Goal: Answer question/provide support: Share knowledge or assist other users

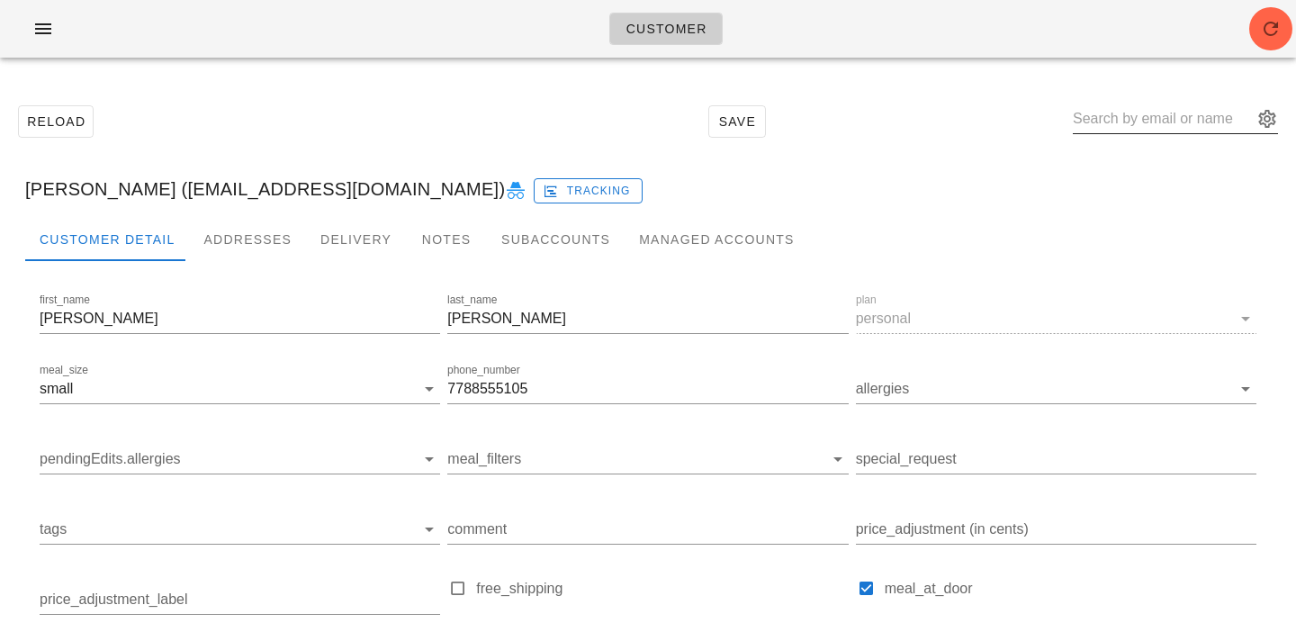
click at [1135, 117] on input "text" at bounding box center [1163, 118] width 180 height 29
paste input "[PERSON_NAME][EMAIL_ADDRESS][PERSON_NAME][DOMAIN_NAME]"
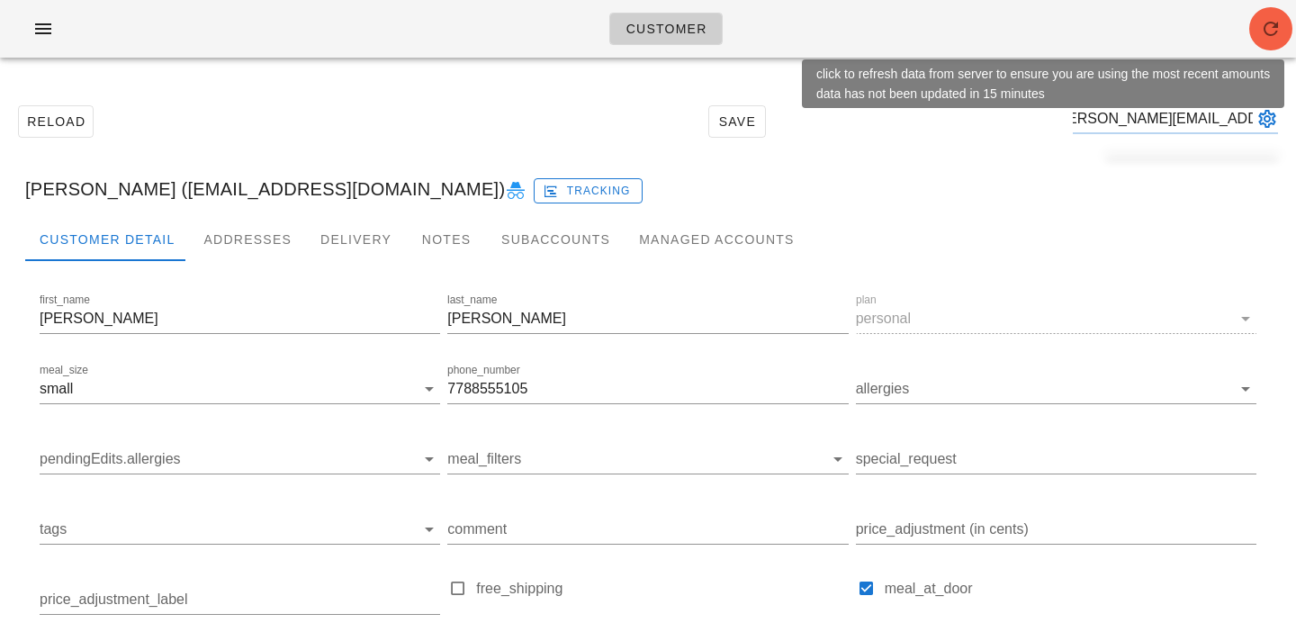
type input "[PERSON_NAME][EMAIL_ADDRESS][PERSON_NAME][DOMAIN_NAME]"
click at [1281, 36] on icon "button" at bounding box center [1271, 29] width 22 height 22
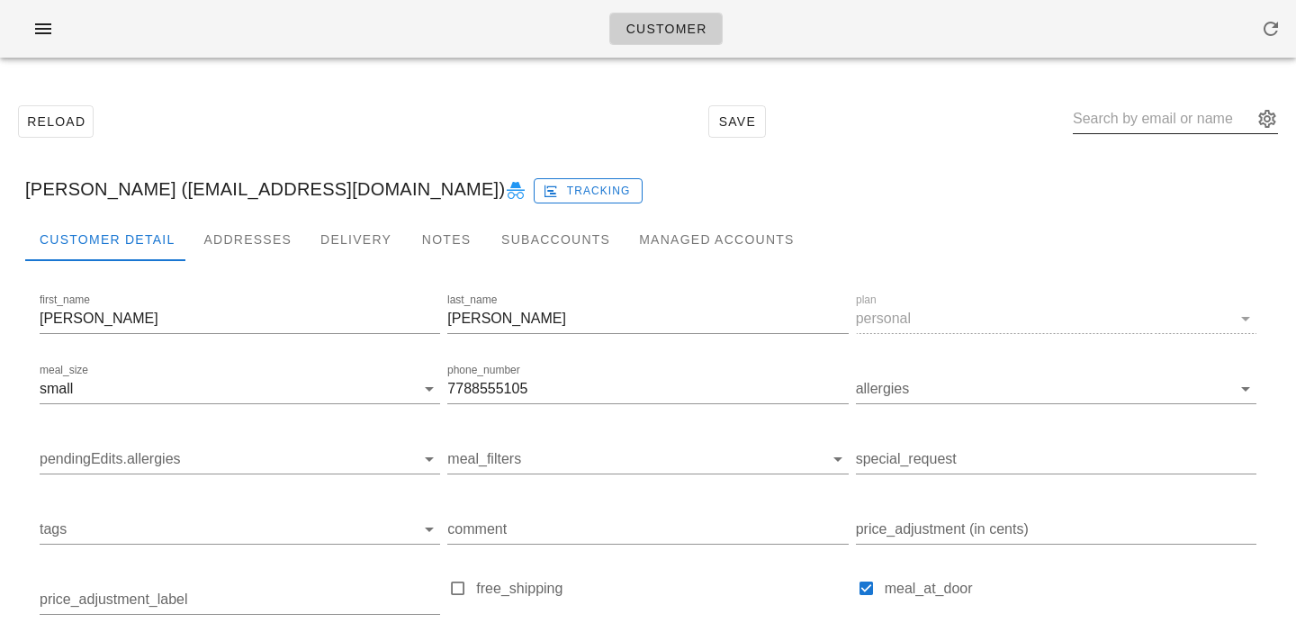
click at [1168, 122] on input "text" at bounding box center [1163, 118] width 180 height 29
paste input "gavin.foley@workday.com"
type input "gavin.foley"
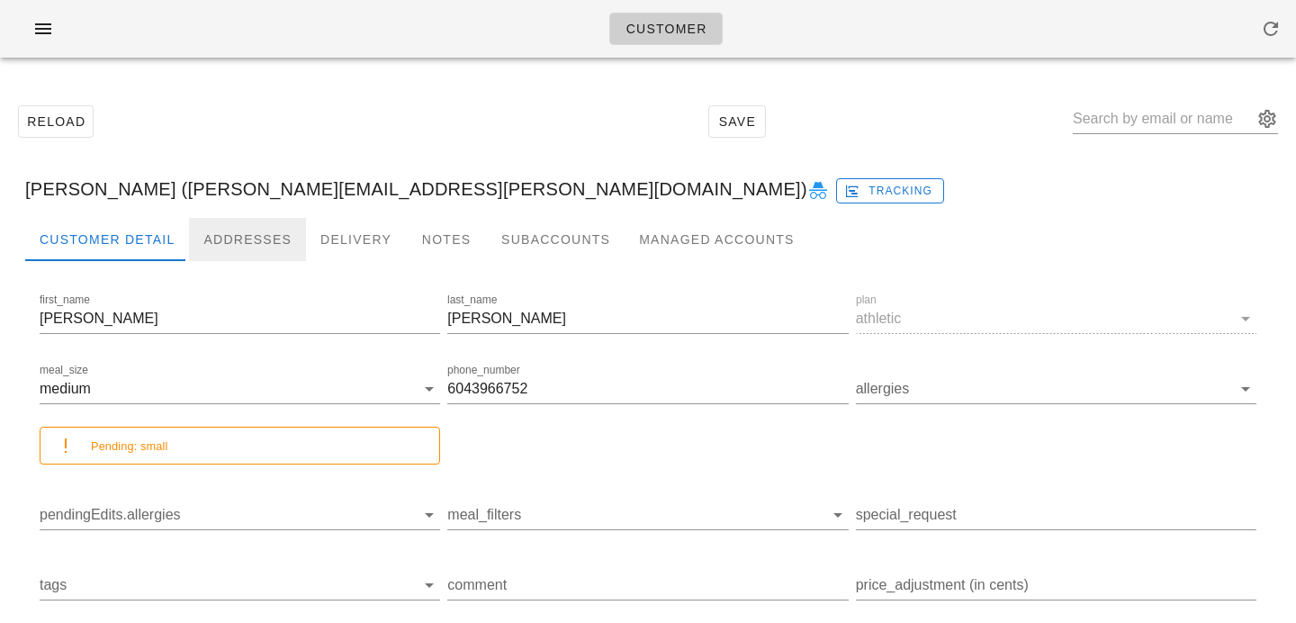
click at [233, 228] on div "Addresses" at bounding box center [247, 239] width 117 height 43
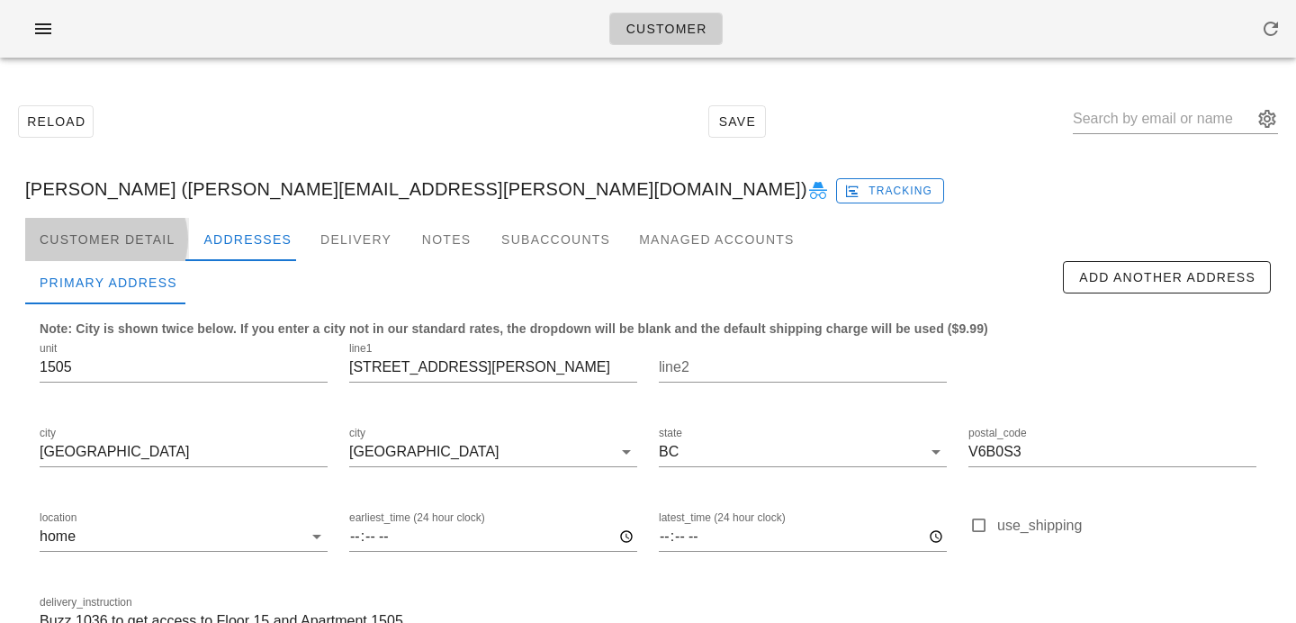
click at [144, 244] on div "Customer Detail" at bounding box center [107, 239] width 164 height 43
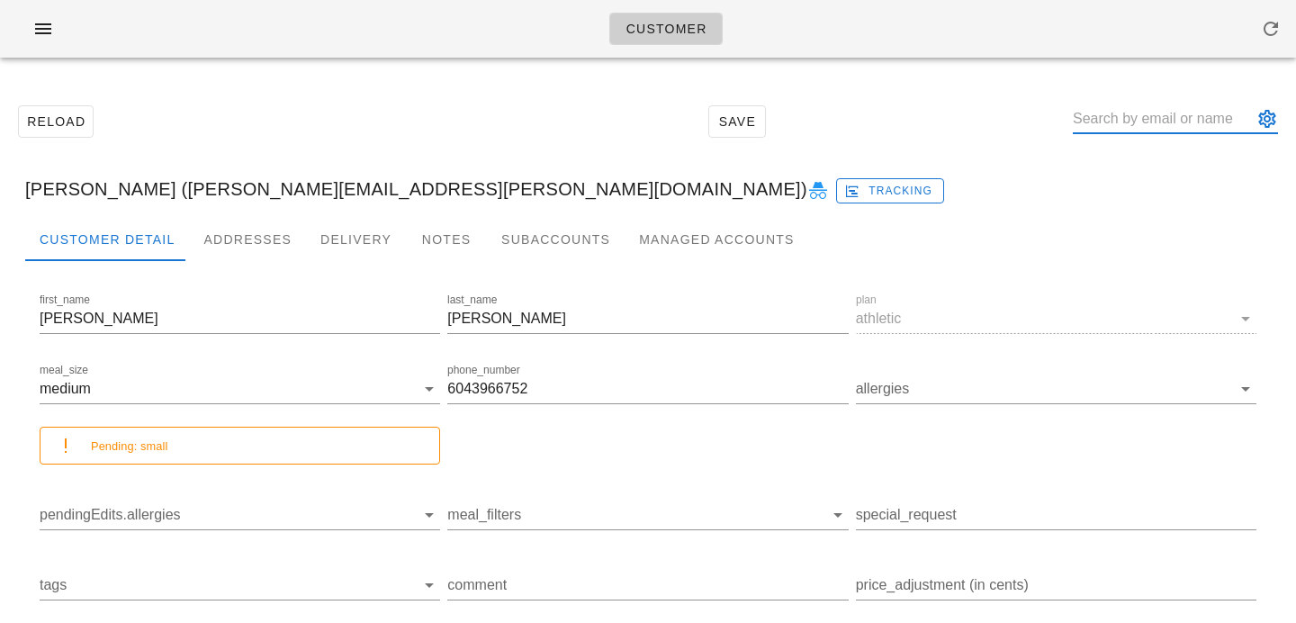
click at [1178, 131] on div at bounding box center [1175, 118] width 205 height 29
paste input "German Glik"
type input "German Glik"
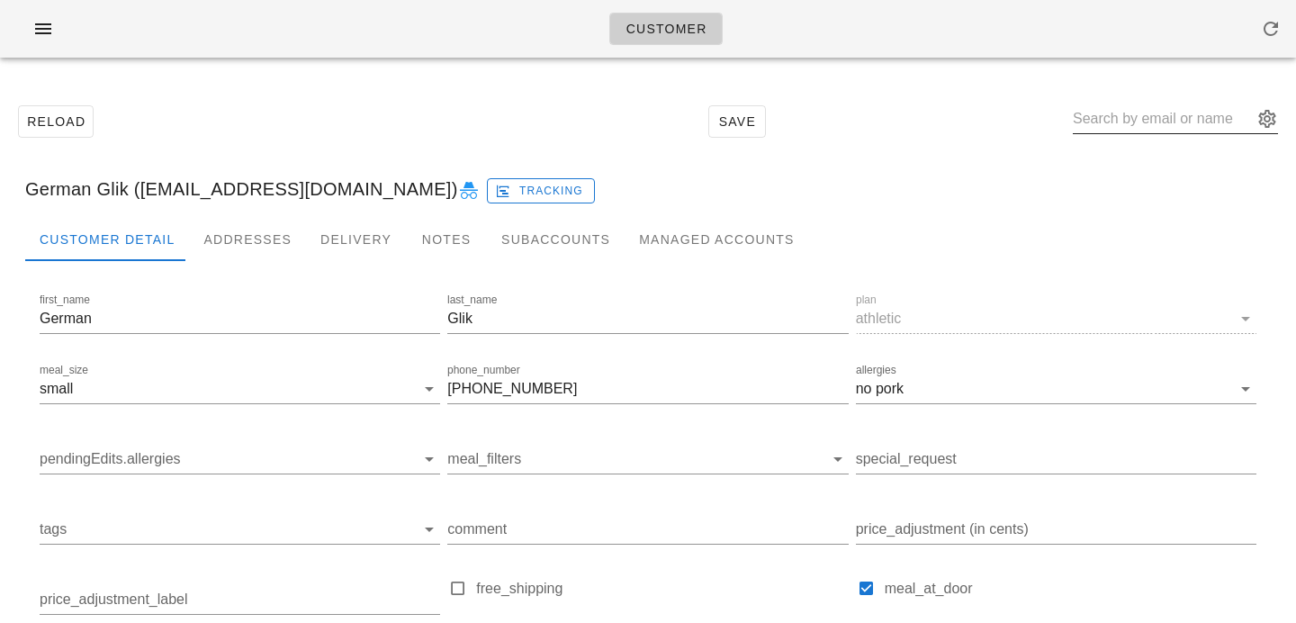
click at [1127, 119] on input "text" at bounding box center [1163, 118] width 180 height 29
paste input "Jodi Stewart"
type input "Jodi Stewart"
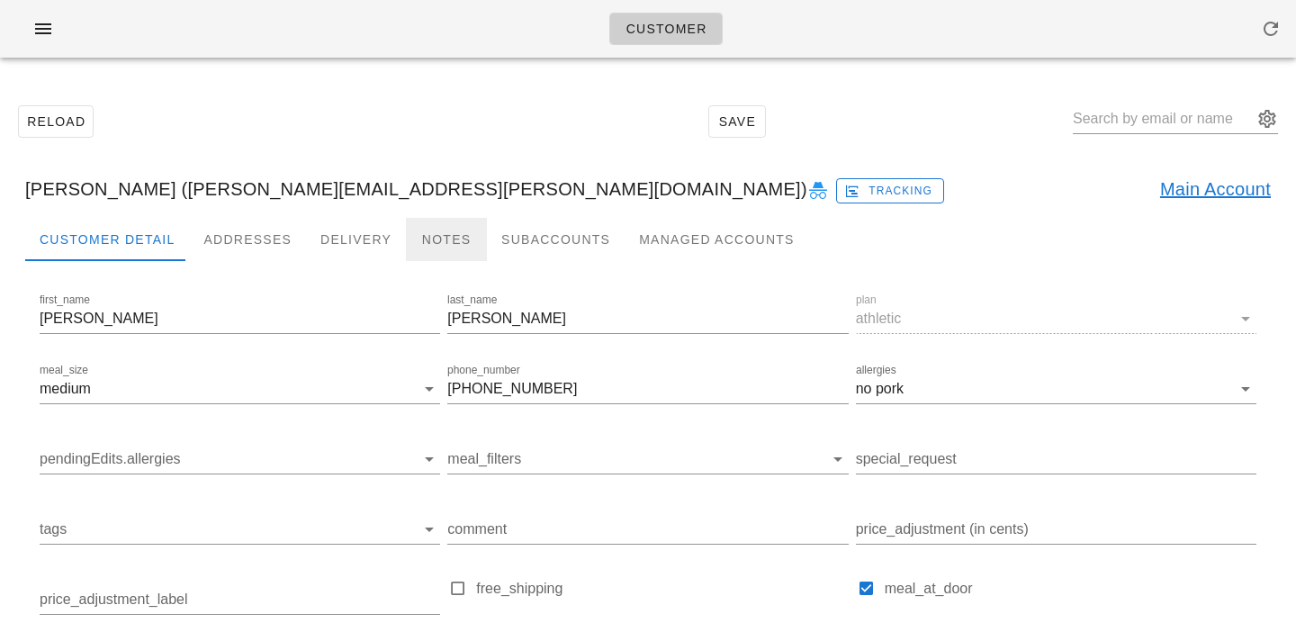
click at [451, 250] on div "Notes" at bounding box center [446, 239] width 81 height 43
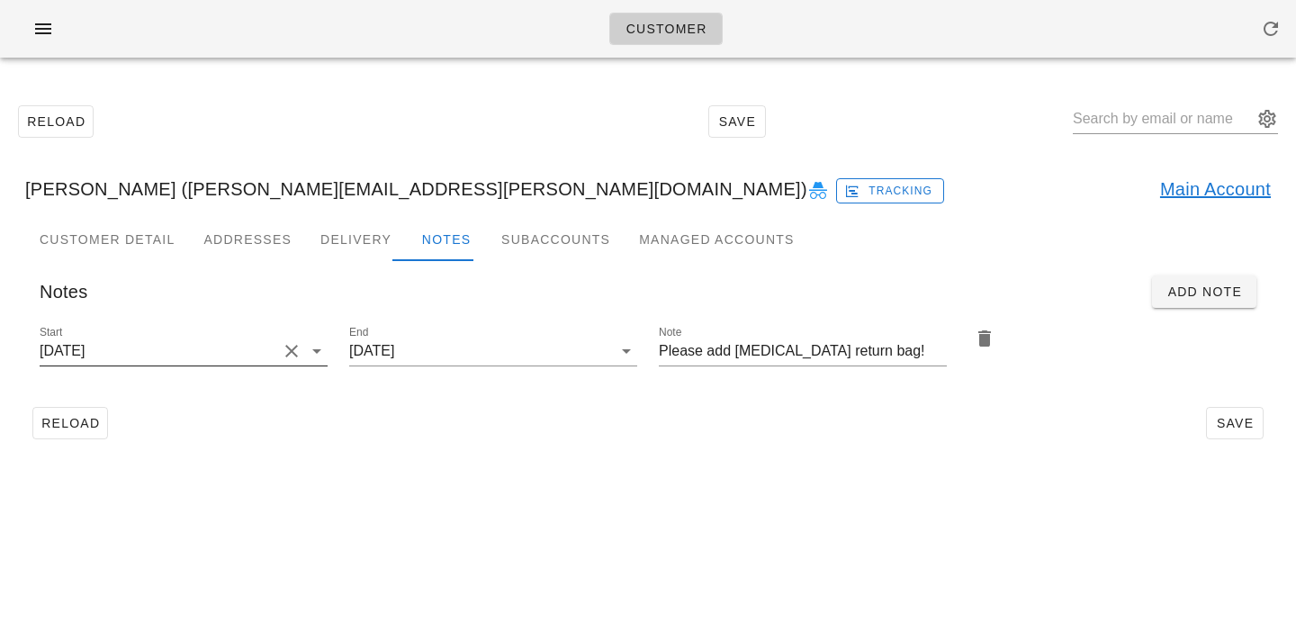
click at [284, 353] on button "Clear Start" at bounding box center [292, 351] width 22 height 22
click at [284, 354] on input "Start" at bounding box center [169, 351] width 259 height 29
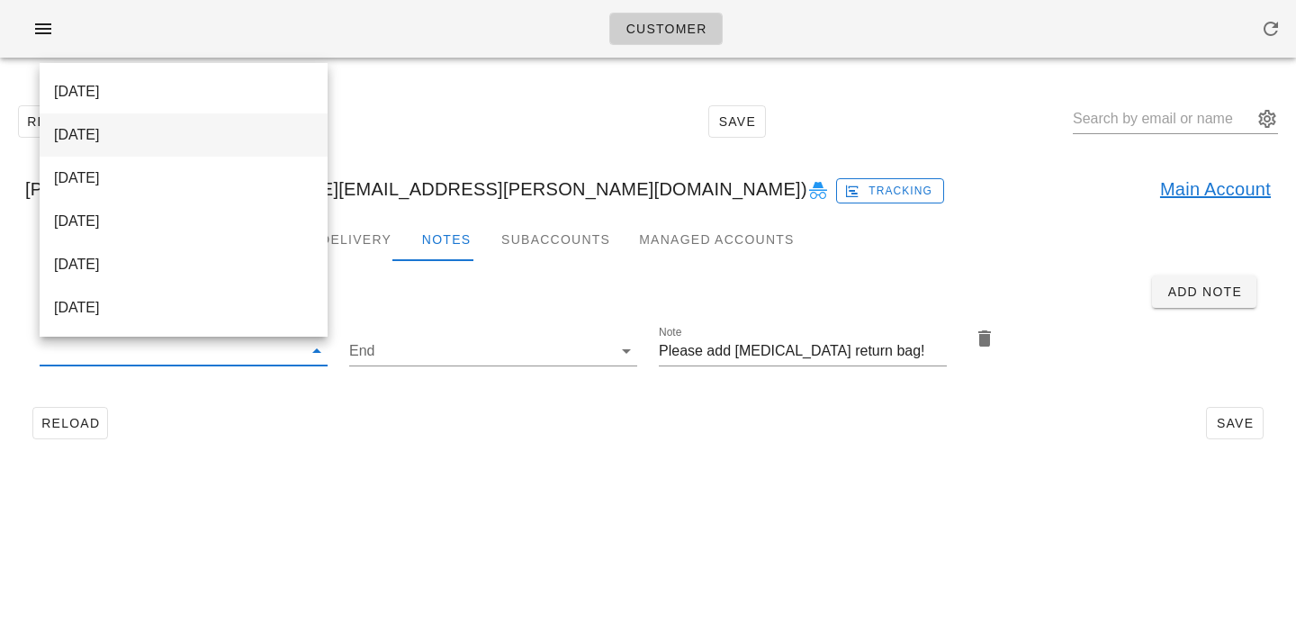
click at [239, 149] on div "2025-10-05" at bounding box center [183, 134] width 259 height 39
type input "2025-10-05"
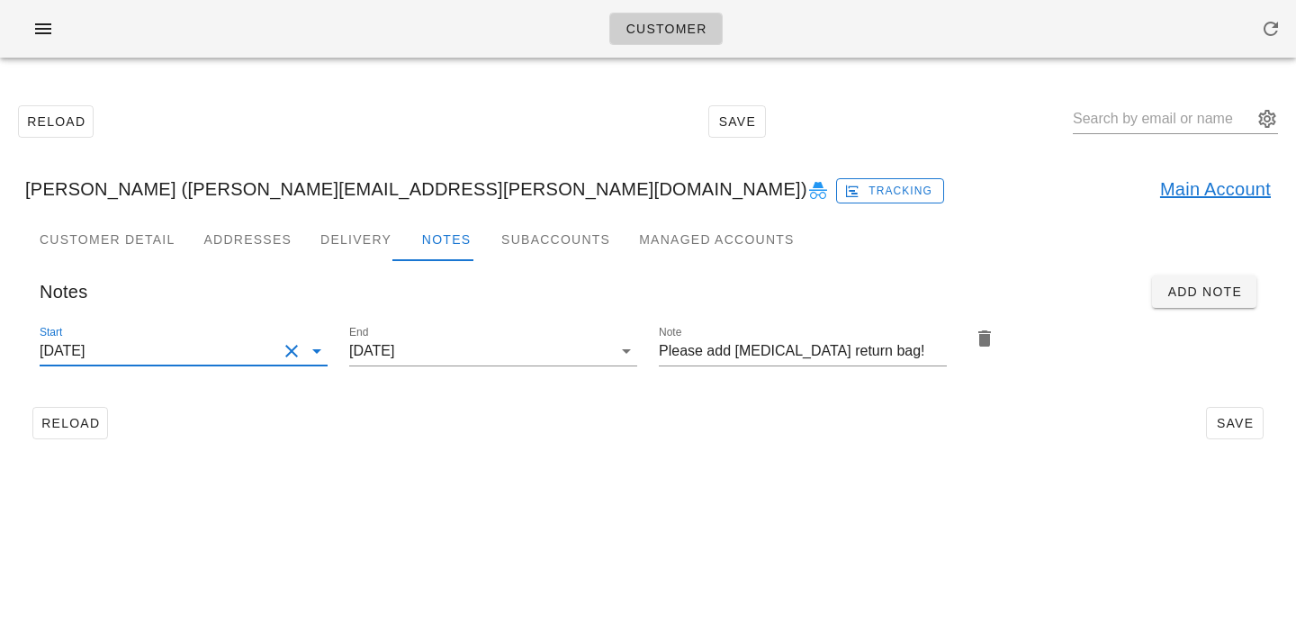
click at [427, 509] on div "Customer Reload Save Jodi Stewart (jodi.m.lough@gmail.com) Tracking Main Accoun…" at bounding box center [648, 311] width 1296 height 623
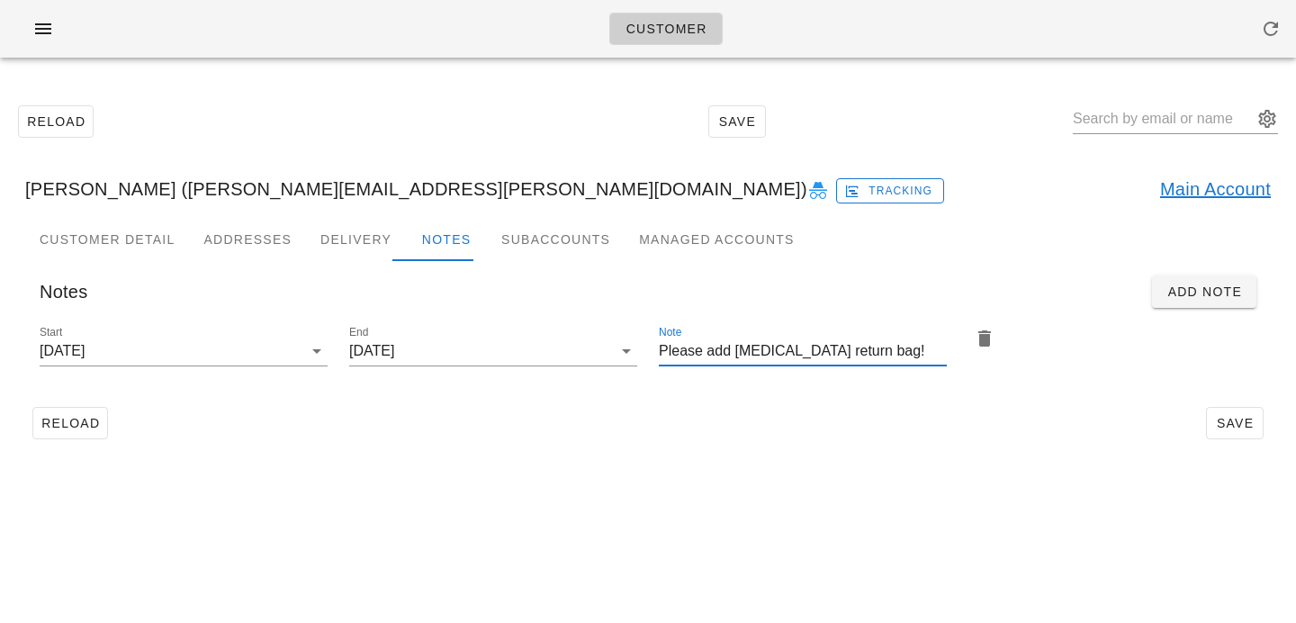
click at [731, 351] on input "Please add ice pack return bag!" at bounding box center [803, 351] width 288 height 29
type input "Please add 2x ice pack return bag!"
click at [1232, 430] on span "Save" at bounding box center [1234, 423] width 41 height 14
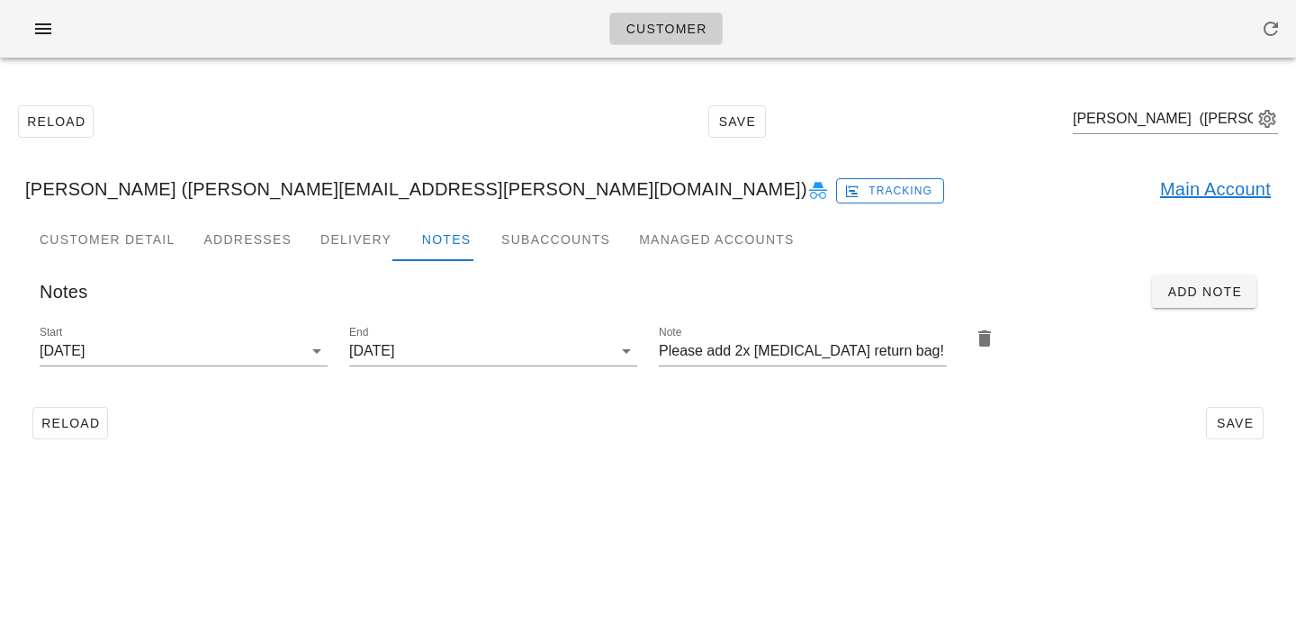
click at [1180, 179] on link "Main Account" at bounding box center [1215, 189] width 111 height 29
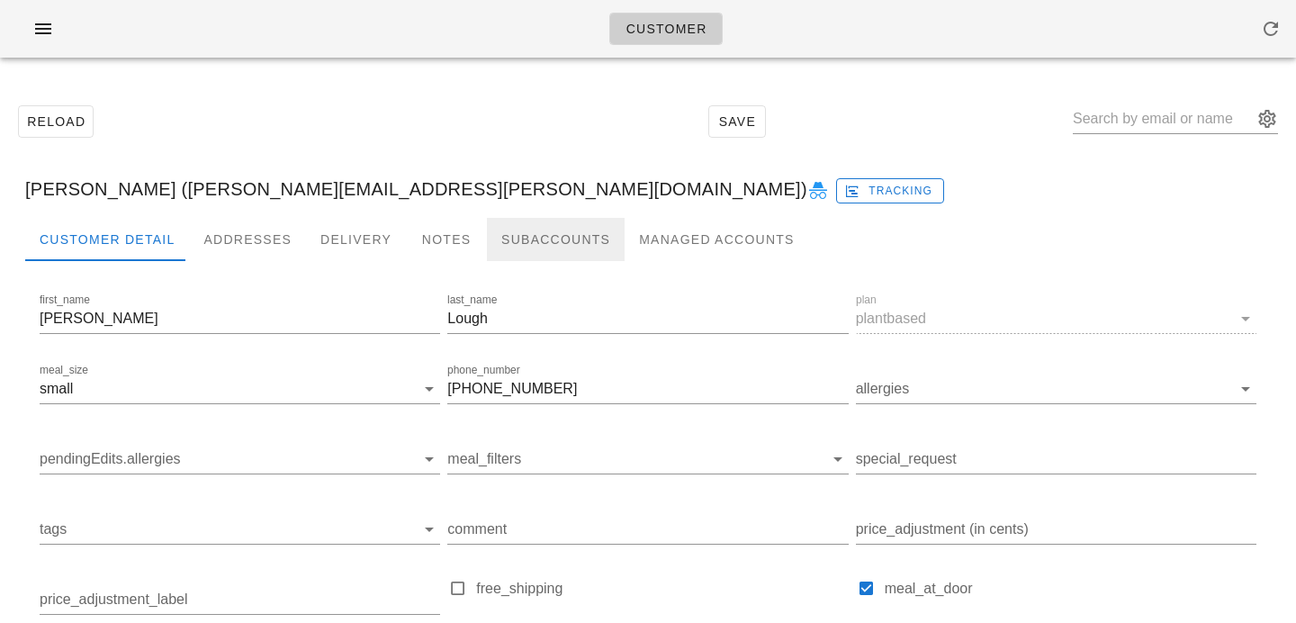
click at [511, 232] on div "Subaccounts" at bounding box center [556, 239] width 138 height 43
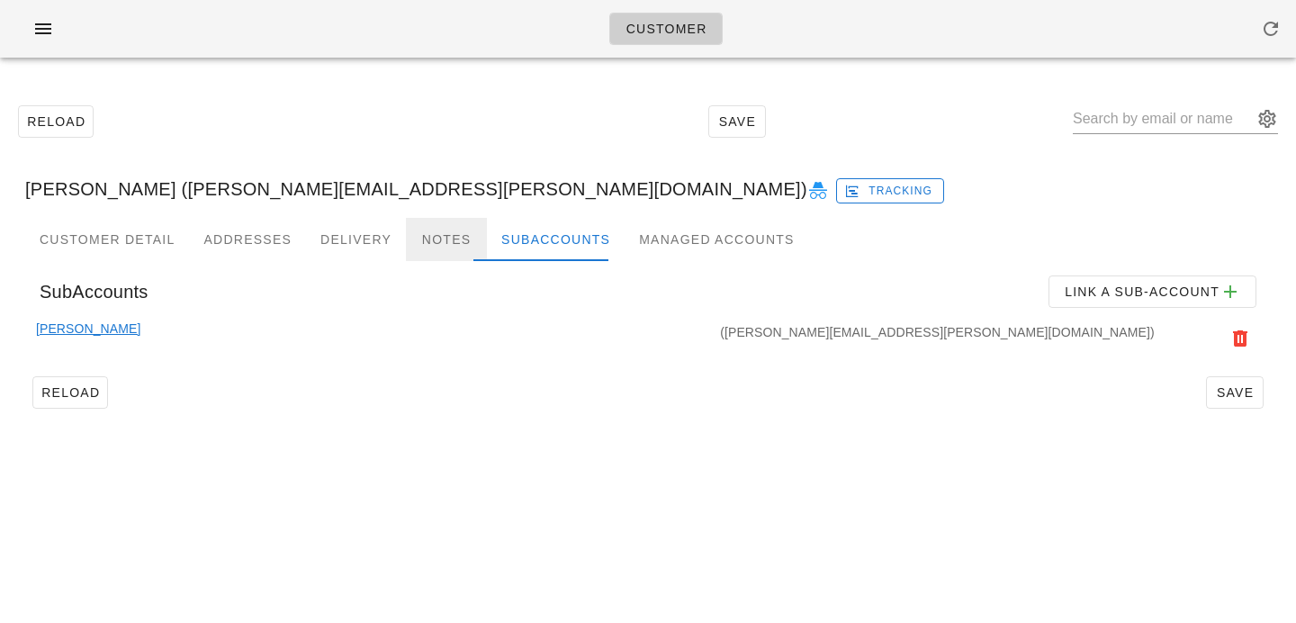
click at [406, 243] on div "Notes" at bounding box center [446, 239] width 81 height 43
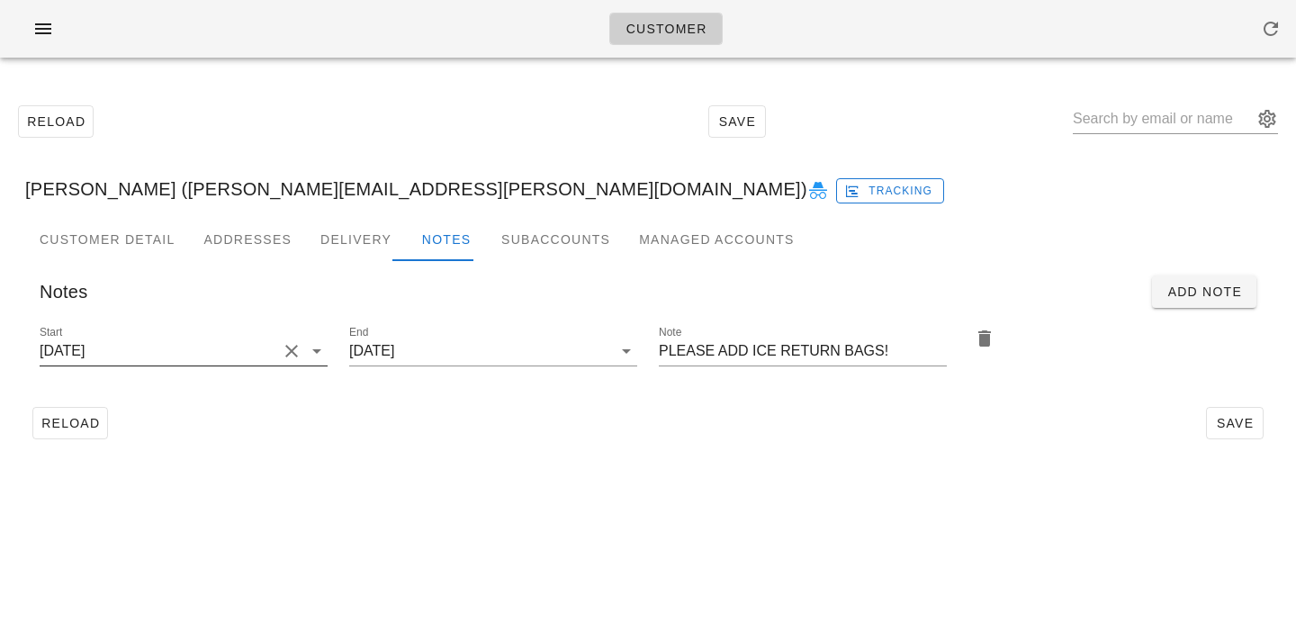
click at [226, 355] on input "2025-01-15" at bounding box center [159, 351] width 238 height 29
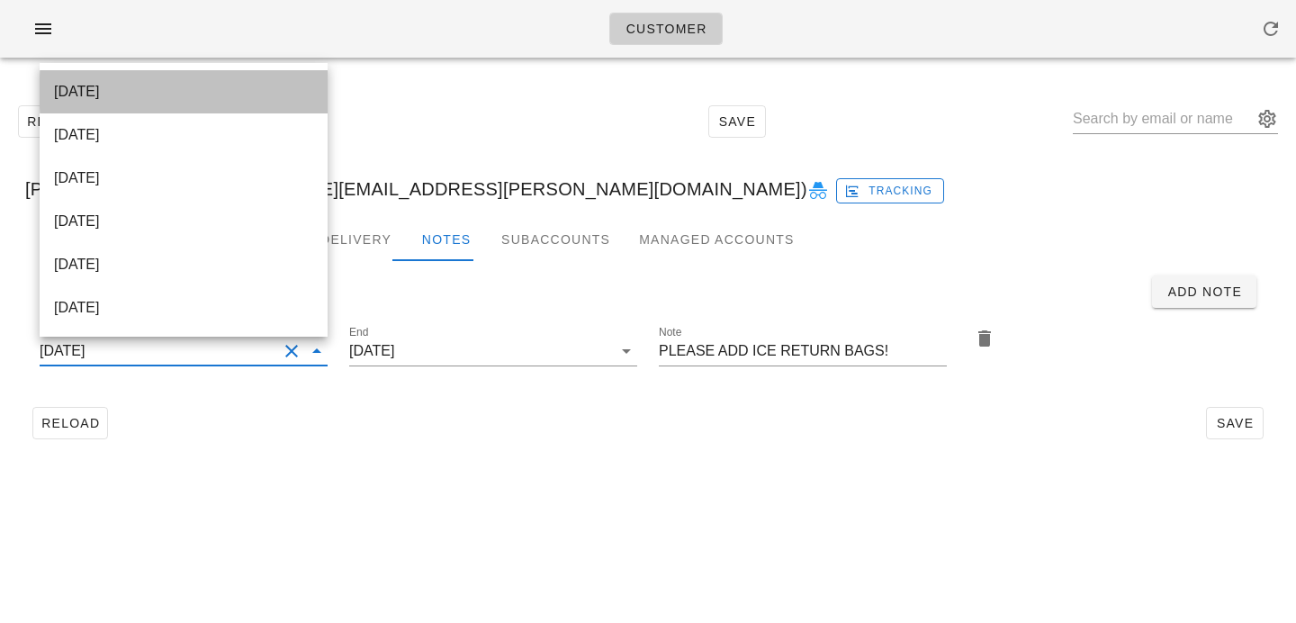
click at [221, 90] on div "[DATE]" at bounding box center [183, 91] width 259 height 17
type input "[DATE]"
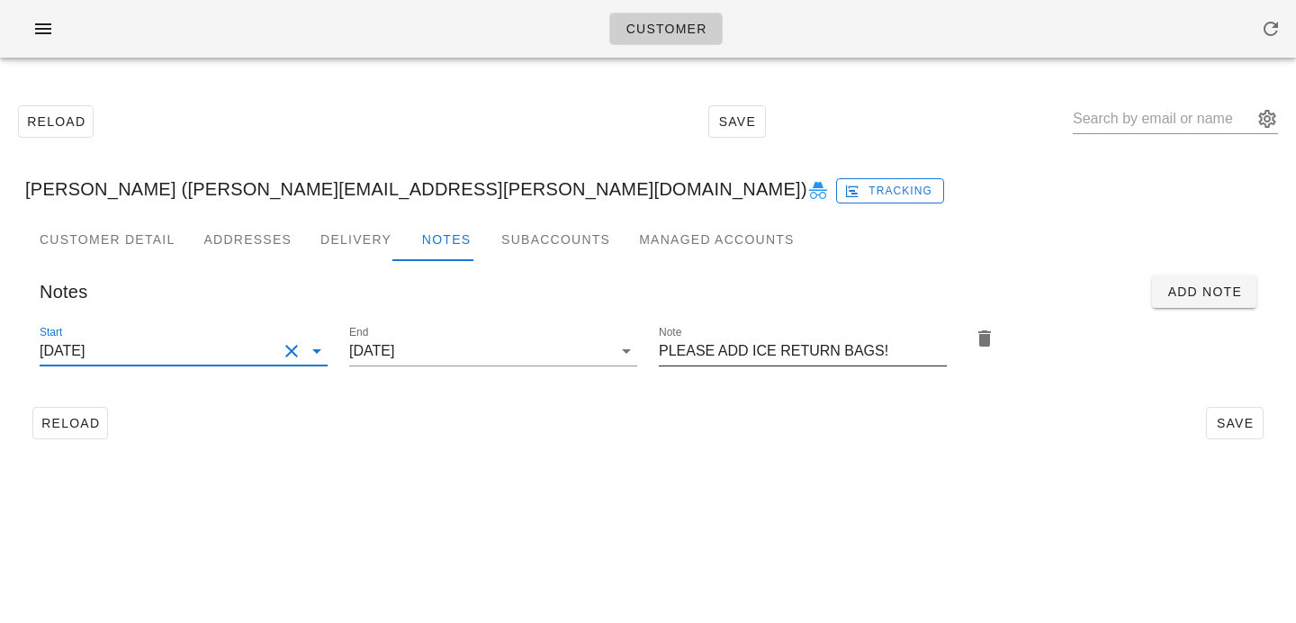
click at [743, 348] on input "PLEASE ADD ICE RETURN BAGS!" at bounding box center [803, 351] width 288 height 29
type input "PLEASE ADD 2x ICE RETURN BAGS!"
click at [228, 353] on input "[DATE]" at bounding box center [159, 351] width 238 height 29
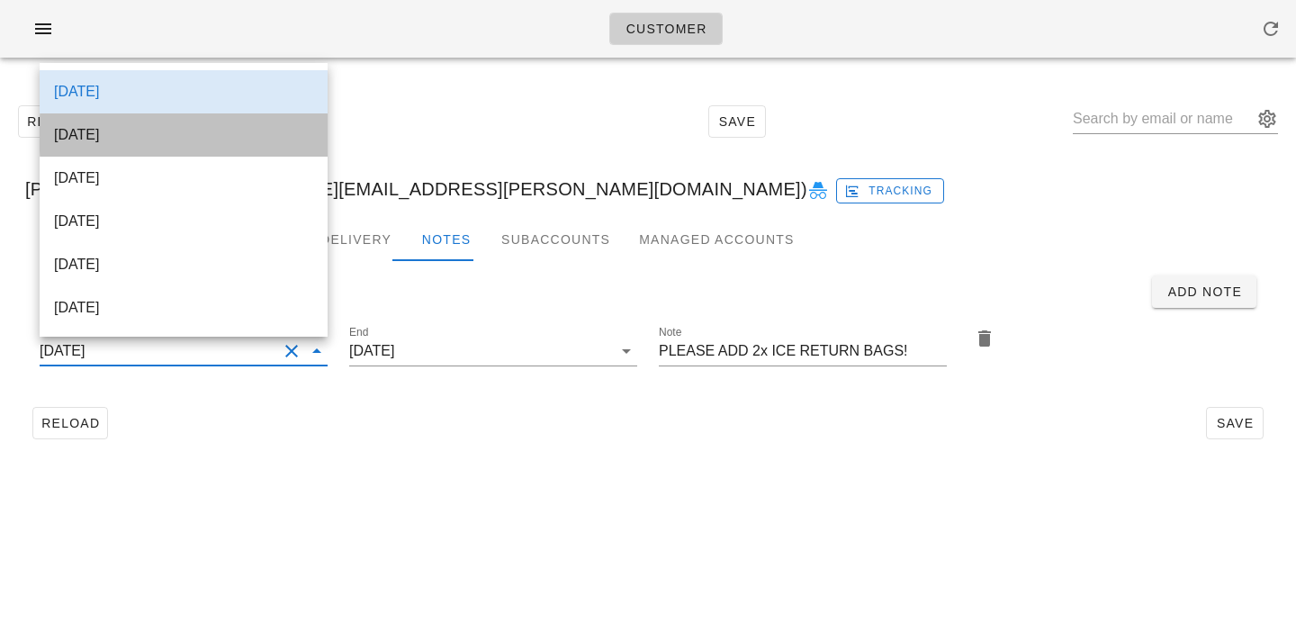
click at [231, 140] on div "[DATE]" at bounding box center [183, 134] width 259 height 17
type input "[DATE]"
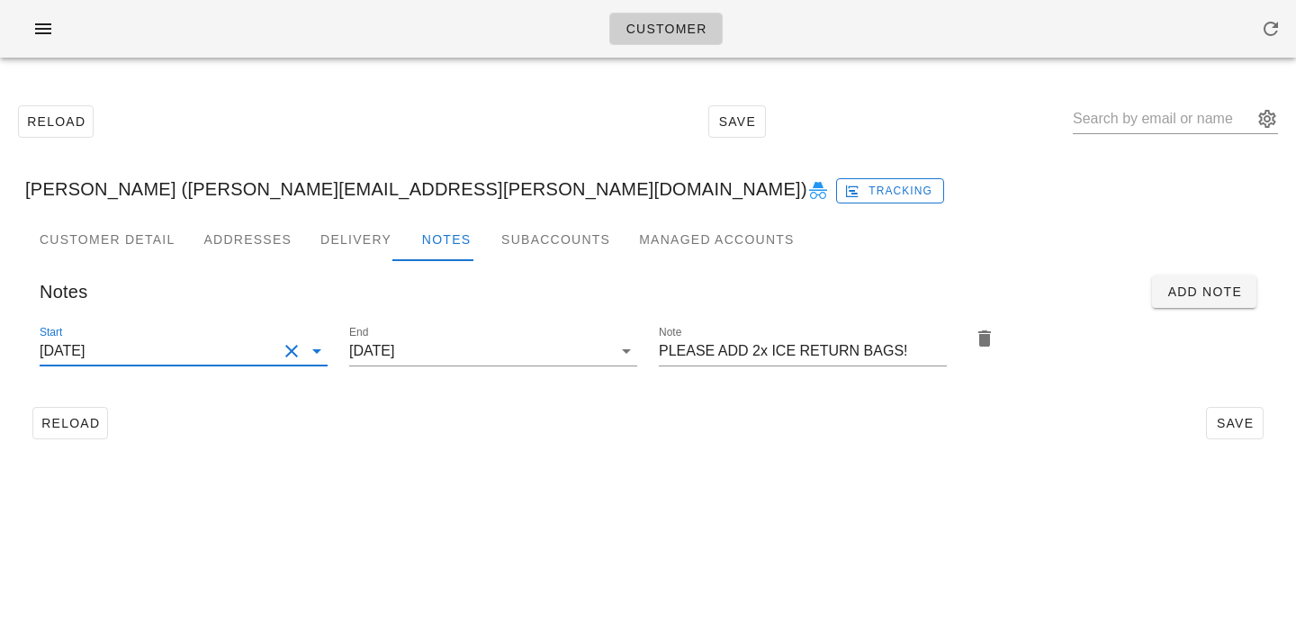
click at [344, 446] on div "Reload Save" at bounding box center [648, 423] width 1246 height 47
click at [1228, 416] on span "Save" at bounding box center [1234, 423] width 41 height 14
click at [1113, 114] on input "text" at bounding box center [1163, 118] width 180 height 29
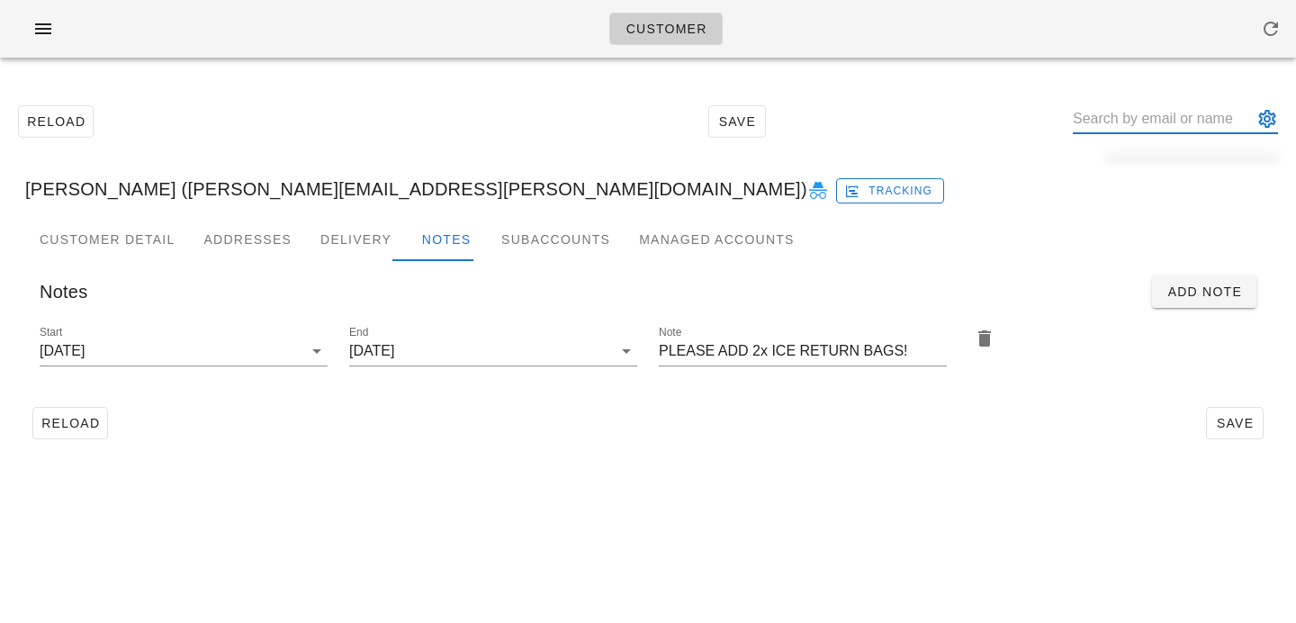
paste input "Steven Bass"
type input "Steven Bass"
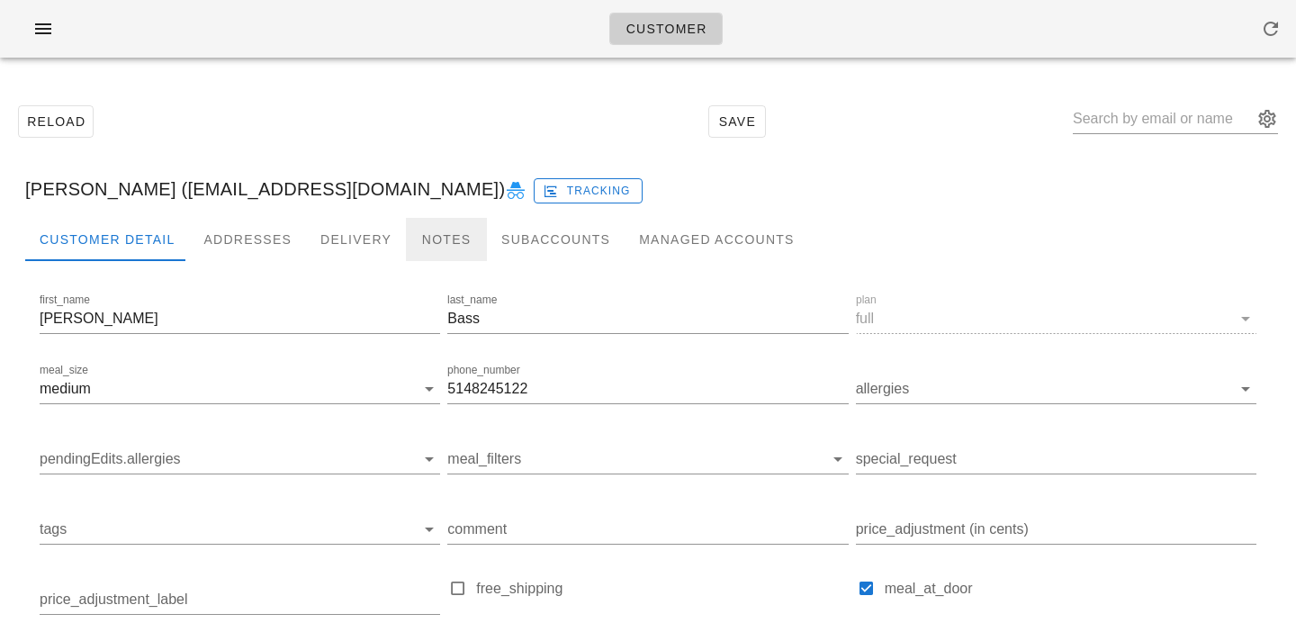
click at [448, 231] on div "Notes" at bounding box center [446, 239] width 81 height 43
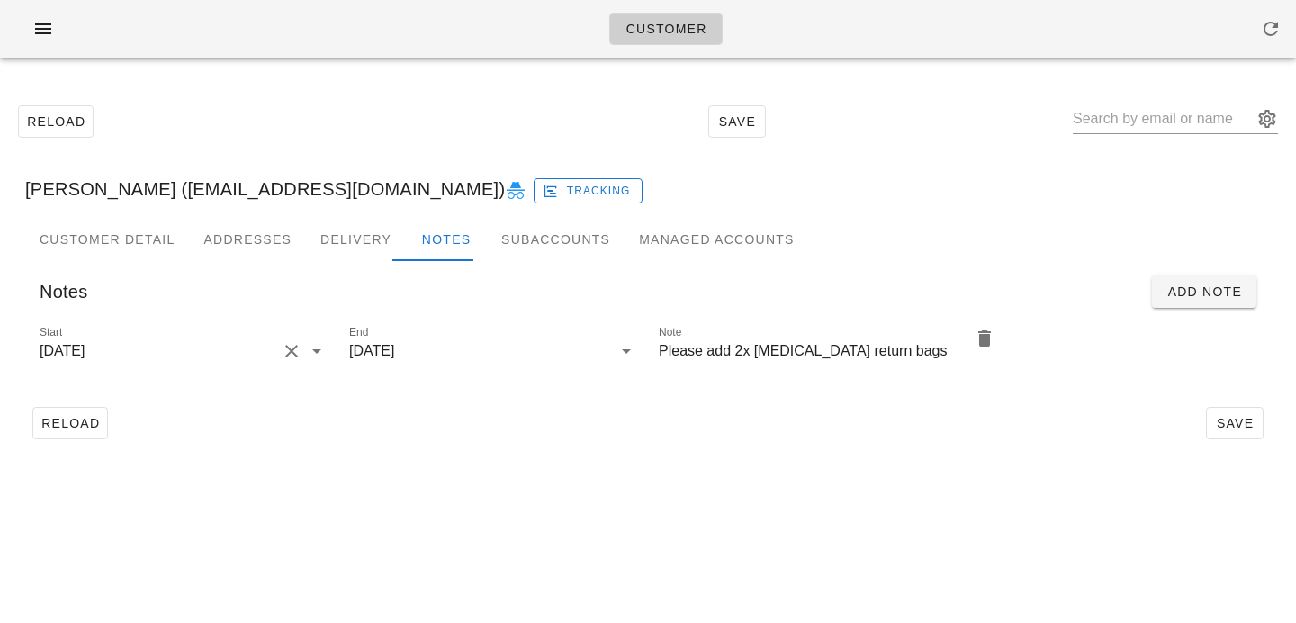
click at [214, 338] on input "2025-09-21" at bounding box center [159, 351] width 238 height 29
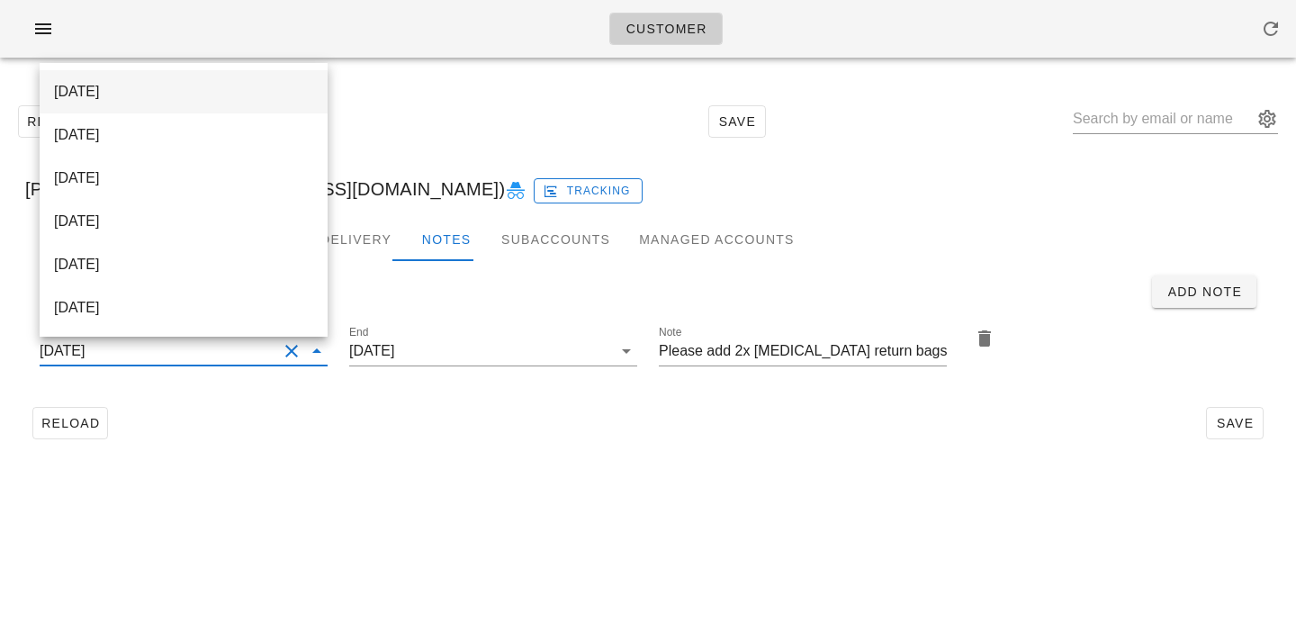
click at [190, 80] on div "[DATE]" at bounding box center [183, 91] width 259 height 39
type input "[DATE]"
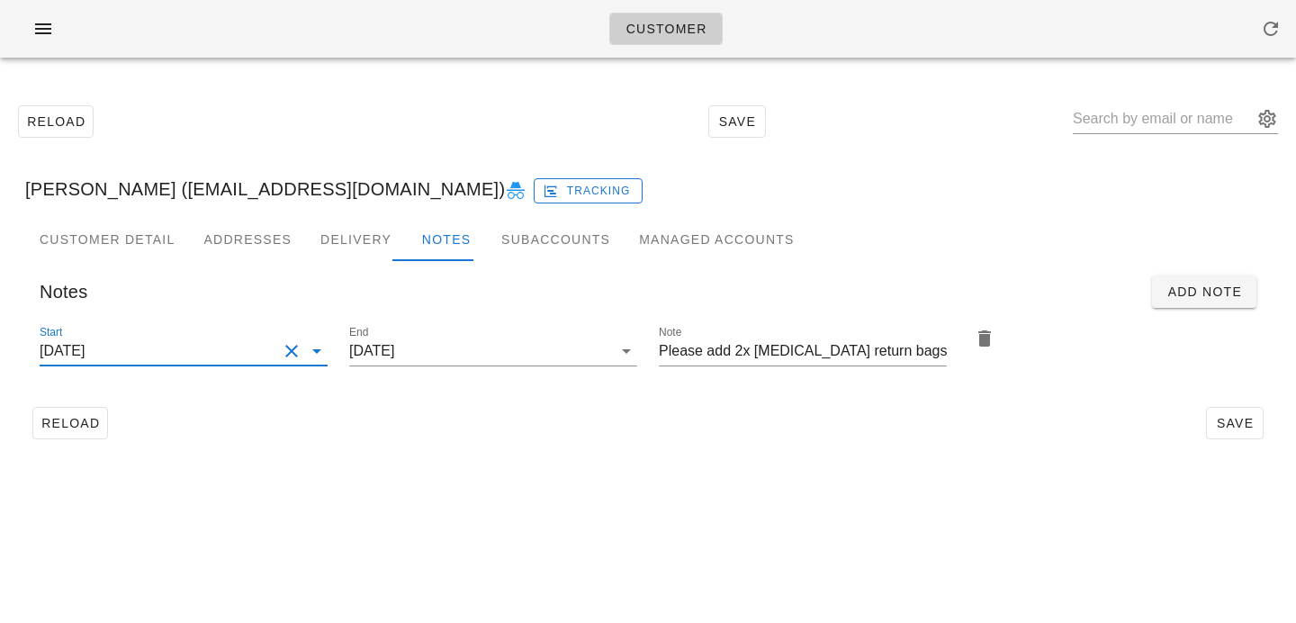
click at [554, 558] on div "Customer Reload Save Steven Bass (sbass86@gmail.com) Tracking Customer Detail A…" at bounding box center [648, 311] width 1296 height 623
click at [1247, 433] on button "Save" at bounding box center [1235, 423] width 58 height 32
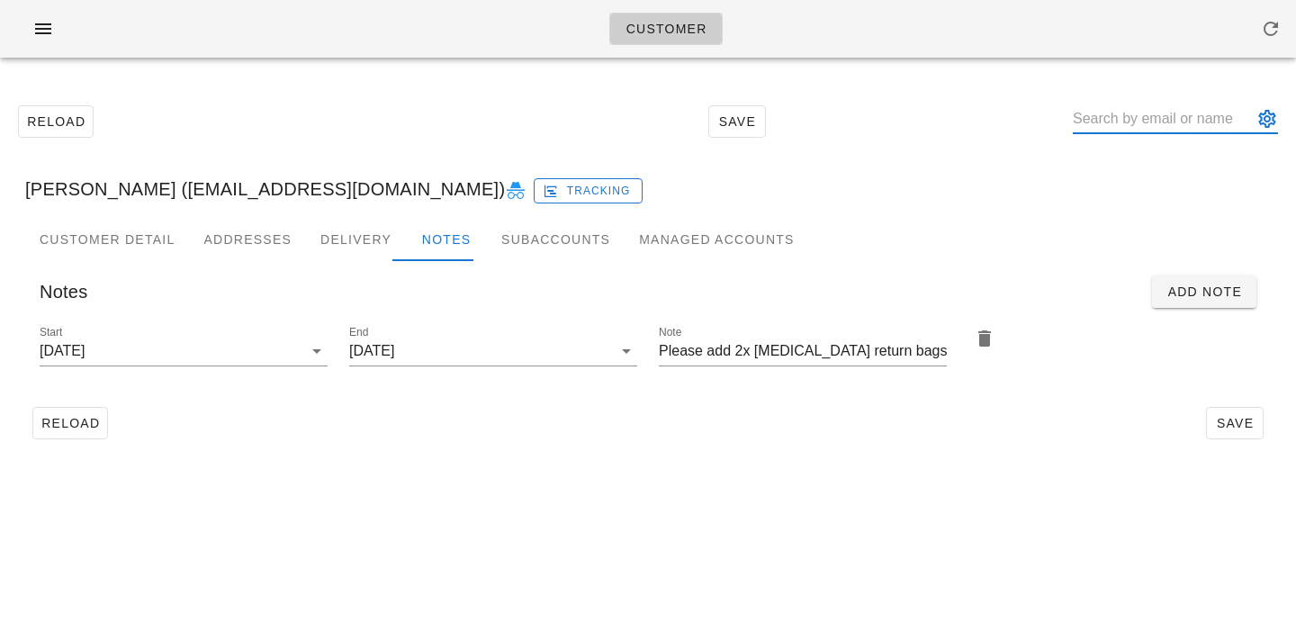
click at [1152, 111] on input "text" at bounding box center [1163, 118] width 180 height 29
paste input "Olena Chytra"
type input "Olena Chytra"
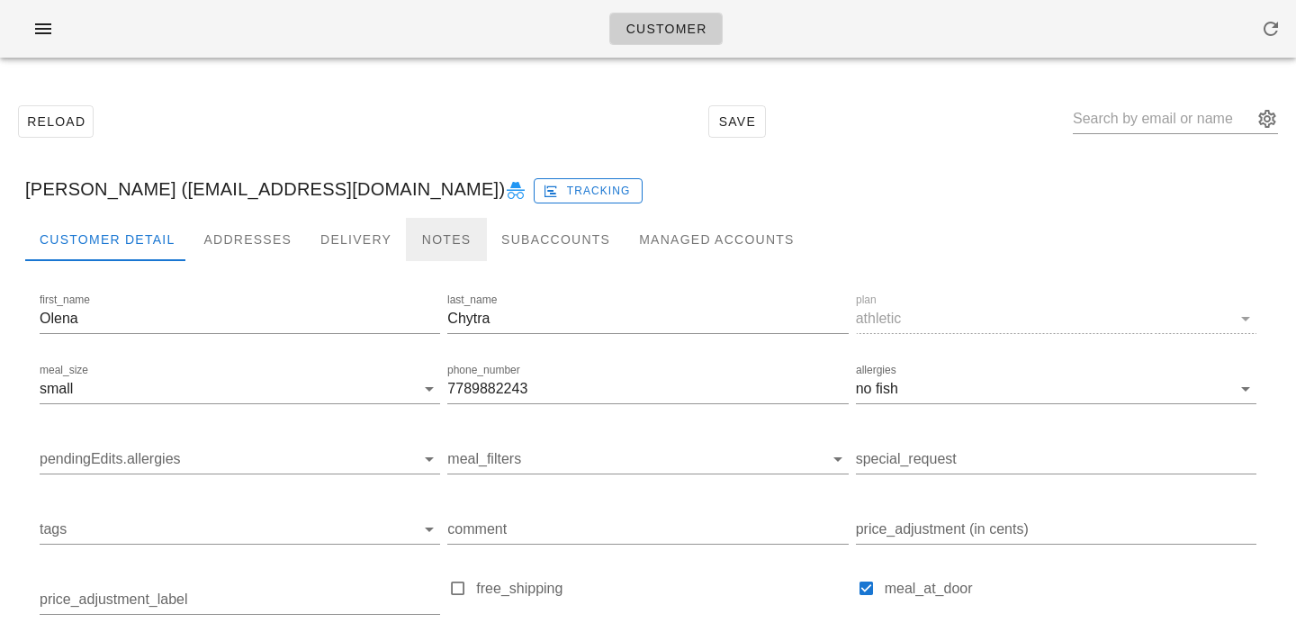
click at [410, 248] on div "Notes" at bounding box center [446, 239] width 81 height 43
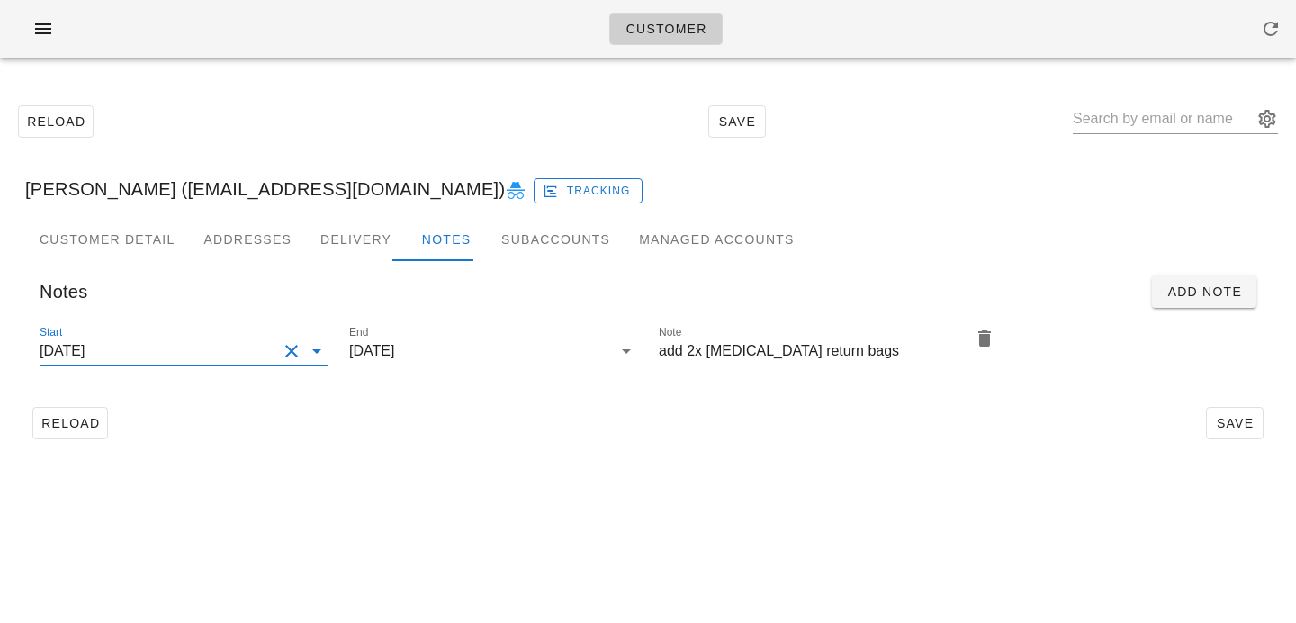
click at [220, 343] on input "2025-08-27" at bounding box center [159, 351] width 238 height 29
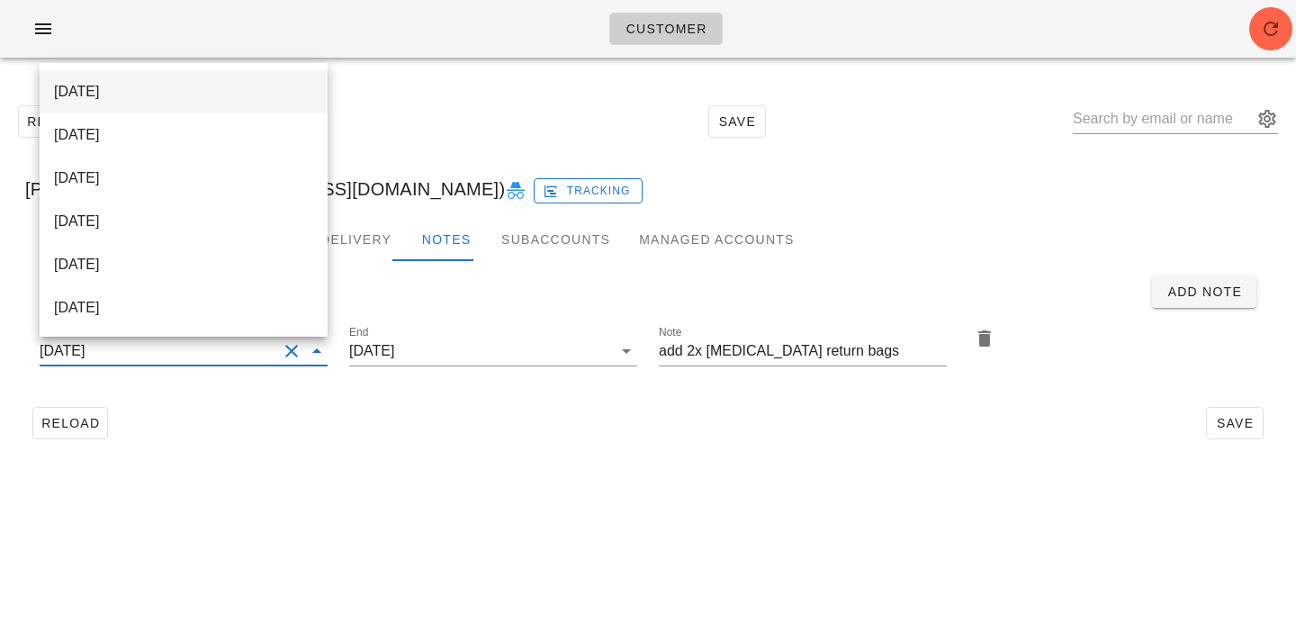
click at [252, 85] on div "[DATE]" at bounding box center [183, 91] width 259 height 17
type input "[DATE]"
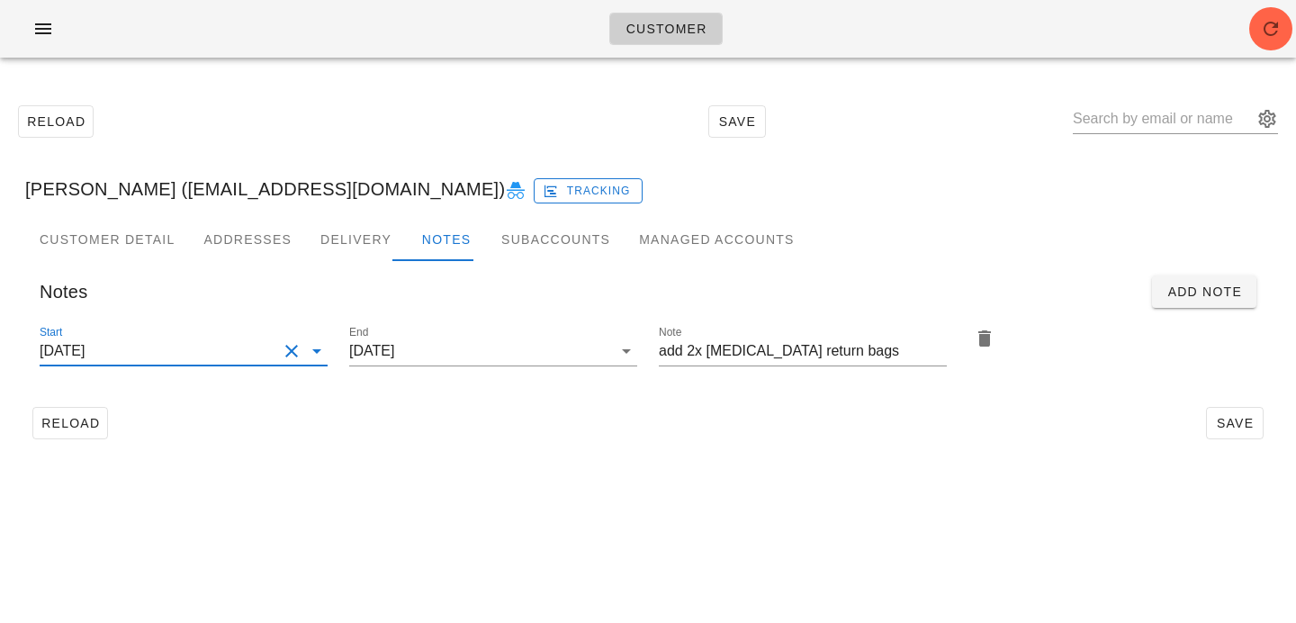
click at [389, 544] on div "Customer Reload Save Olena Chytra (olenachytra@gmail.com) Tracking Customer Det…" at bounding box center [648, 311] width 1296 height 623
type input "[PERSON_NAME] ([EMAIL_ADDRESS][DOMAIN_NAME])"
type input "2025-08-27"
type input "add 2x [MEDICAL_DATA] return bags"
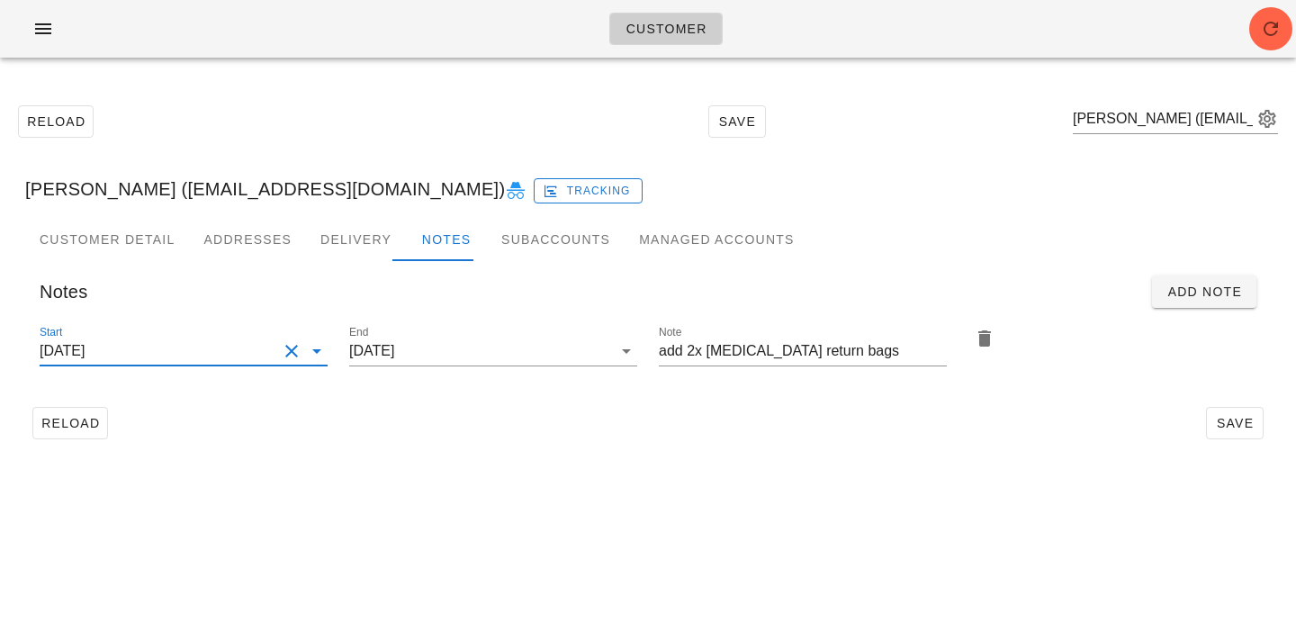
click at [230, 358] on input "2025-08-27" at bounding box center [159, 351] width 238 height 29
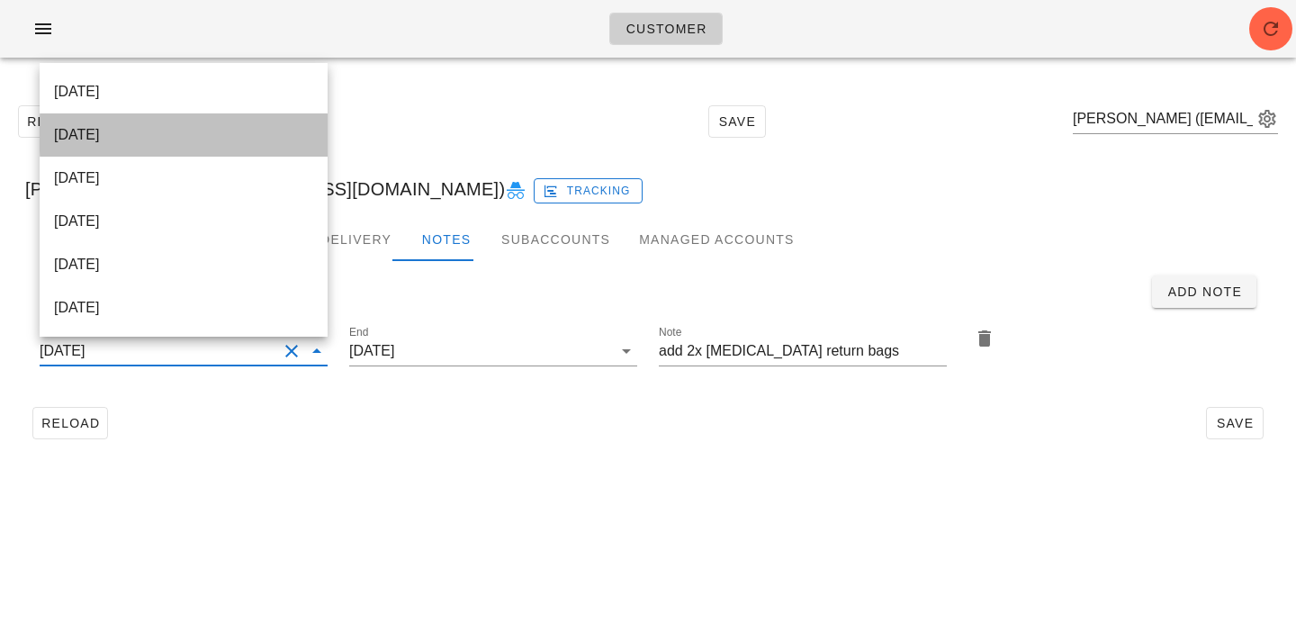
click at [236, 122] on div "[DATE]" at bounding box center [183, 134] width 259 height 39
type input "[DATE]"
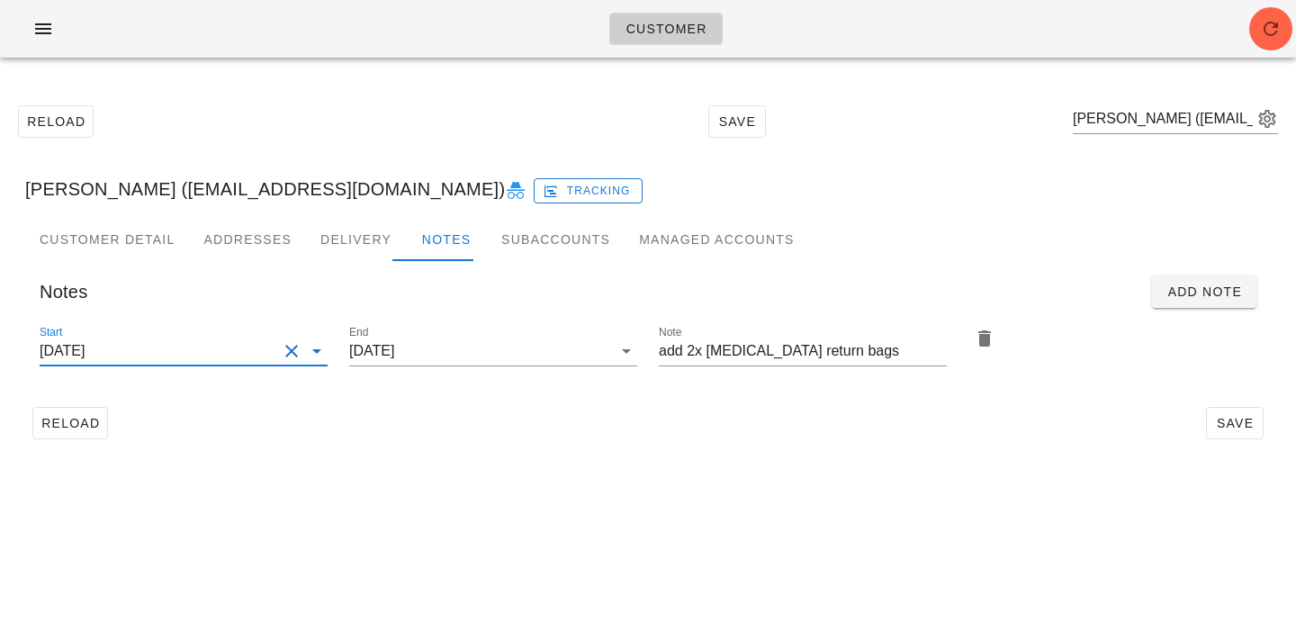
click at [673, 460] on div "Customer Detail Addresses Delivery Notes Subaccounts Managed Accounts Notes Add…" at bounding box center [648, 339] width 1275 height 243
click at [1238, 425] on span "Save" at bounding box center [1234, 423] width 41 height 14
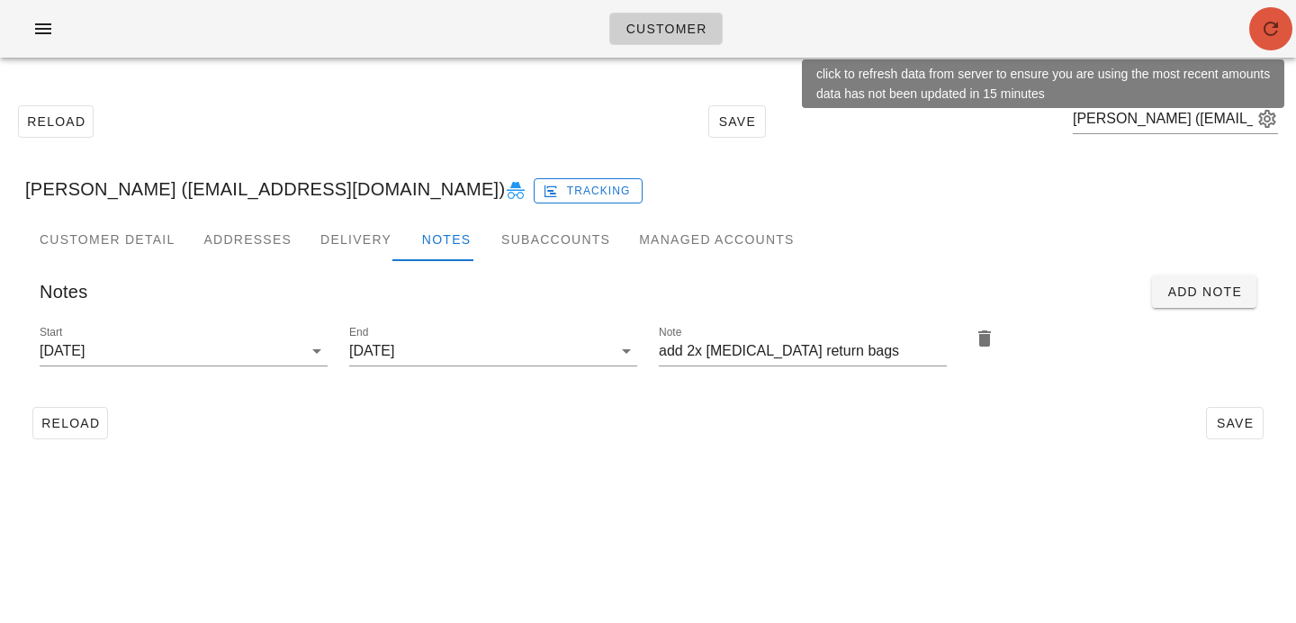
click at [1263, 31] on icon "button" at bounding box center [1271, 29] width 22 height 22
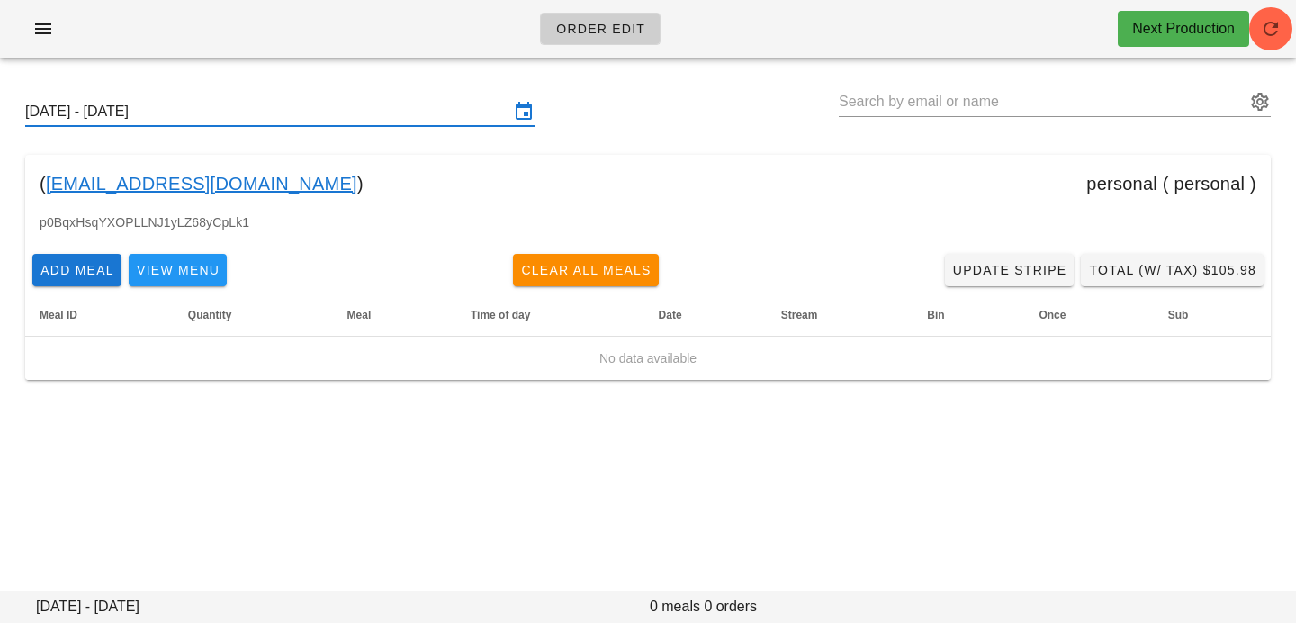
click at [938, 110] on input "text" at bounding box center [1042, 101] width 407 height 29
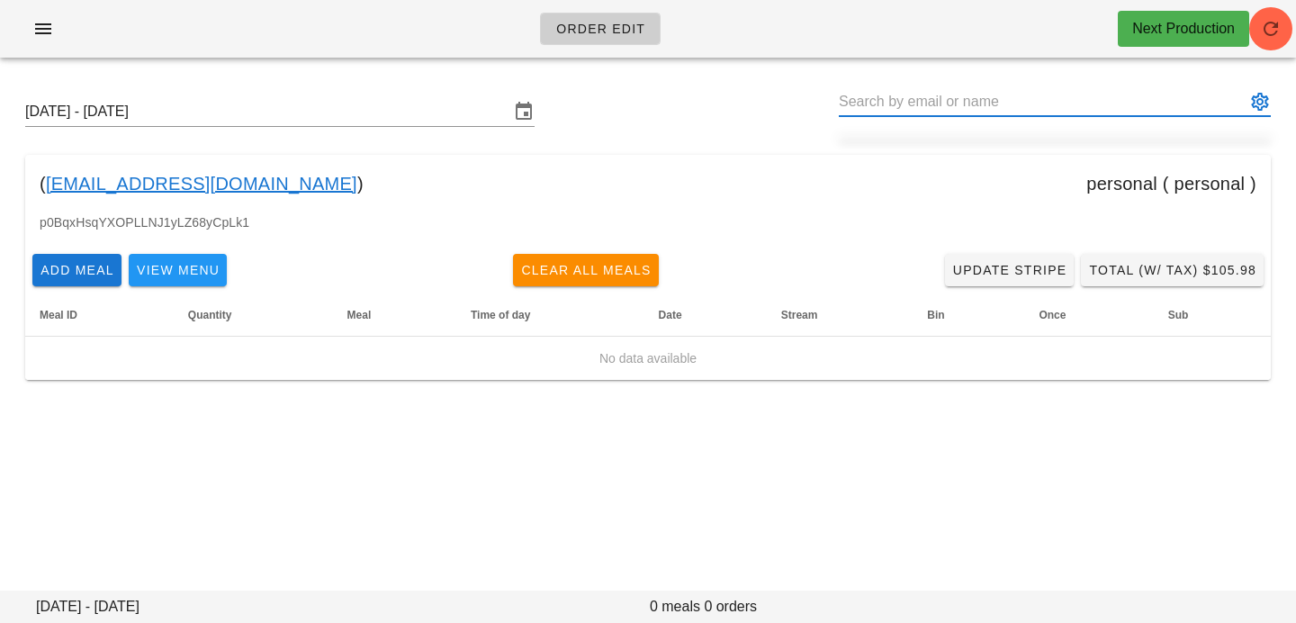
paste input "[PERSON_NAME][EMAIL_ADDRESS][PERSON_NAME][DOMAIN_NAME]"
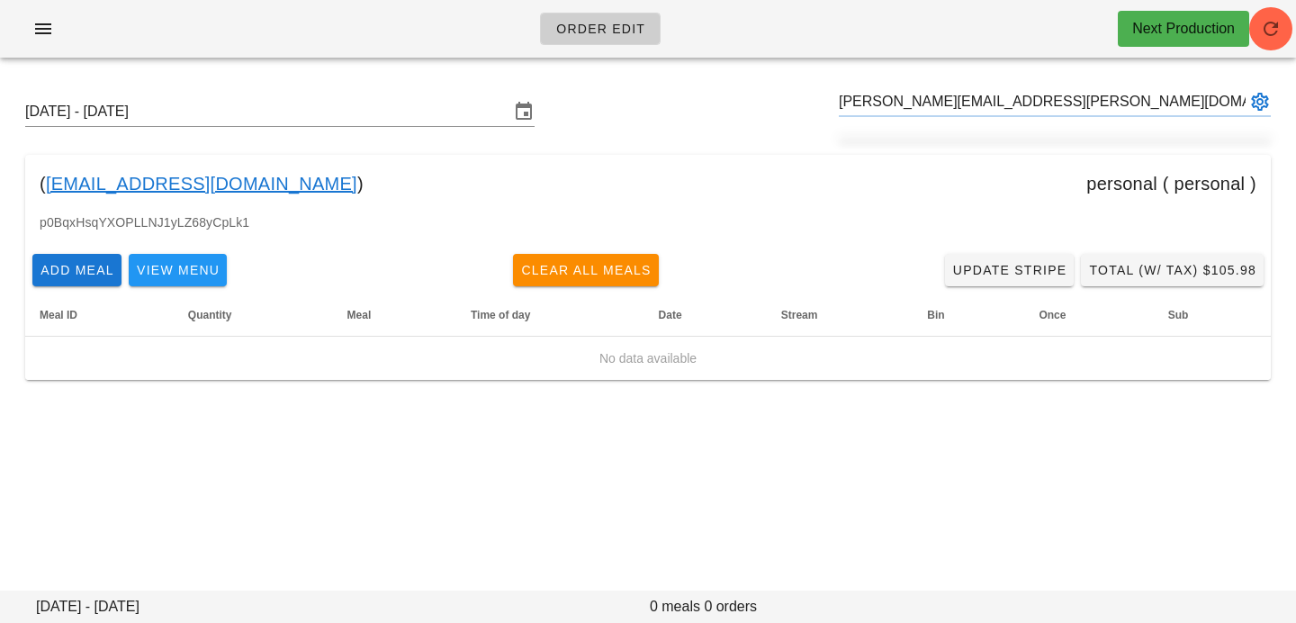
type input "[PERSON_NAME][EMAIL_ADDRESS][PERSON_NAME][DOMAIN_NAME]"
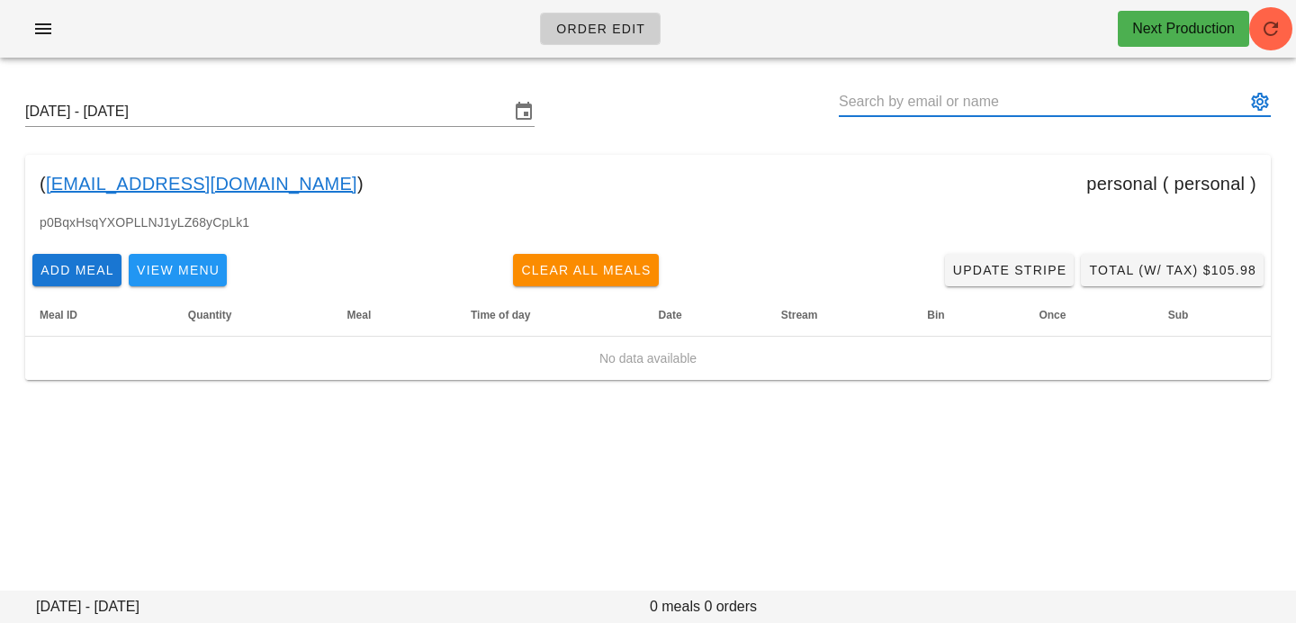
paste input "Allan Sproule"
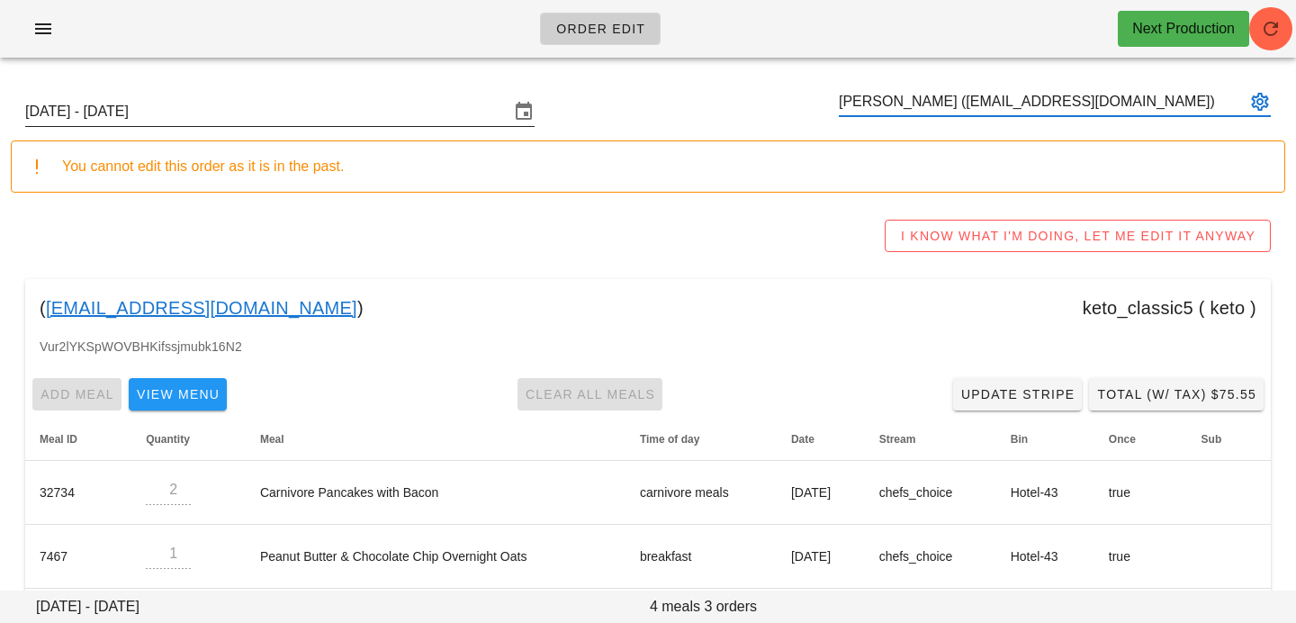
type input "Allan Sproule (aws8@msn.com)"
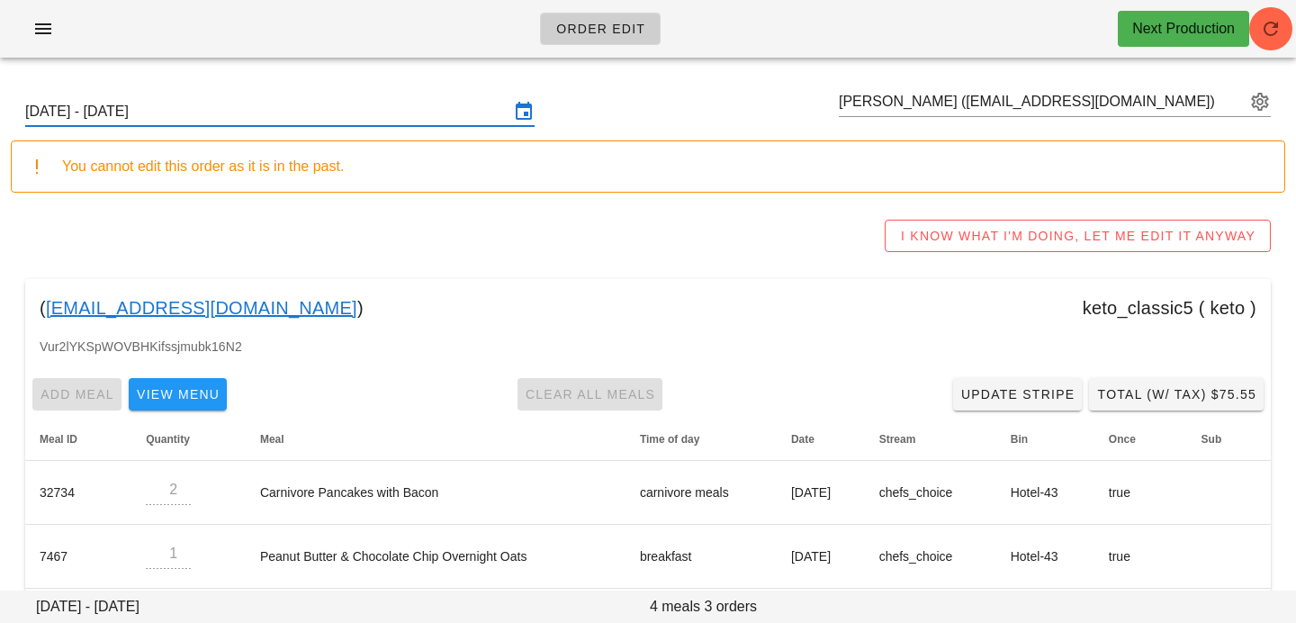
click at [451, 113] on input "Sunday September 28 - Saturday October 4" at bounding box center [267, 111] width 484 height 29
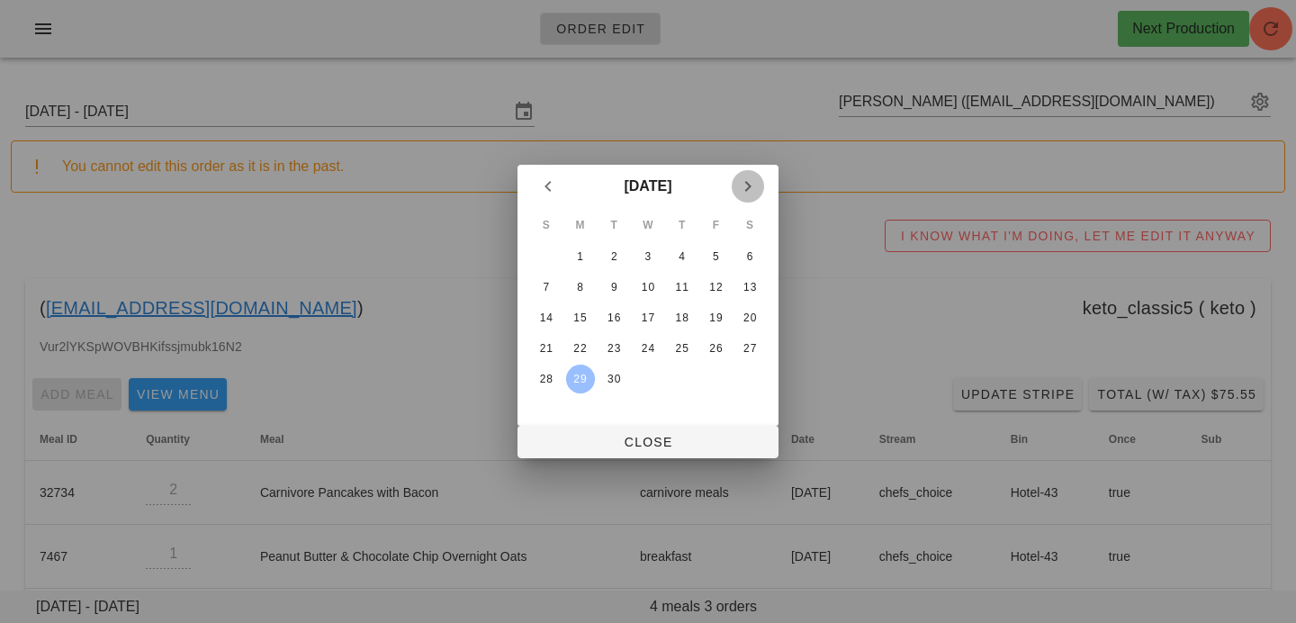
click at [746, 190] on icon "Next month" at bounding box center [748, 187] width 22 height 22
click at [582, 290] on div "6" at bounding box center [580, 287] width 29 height 13
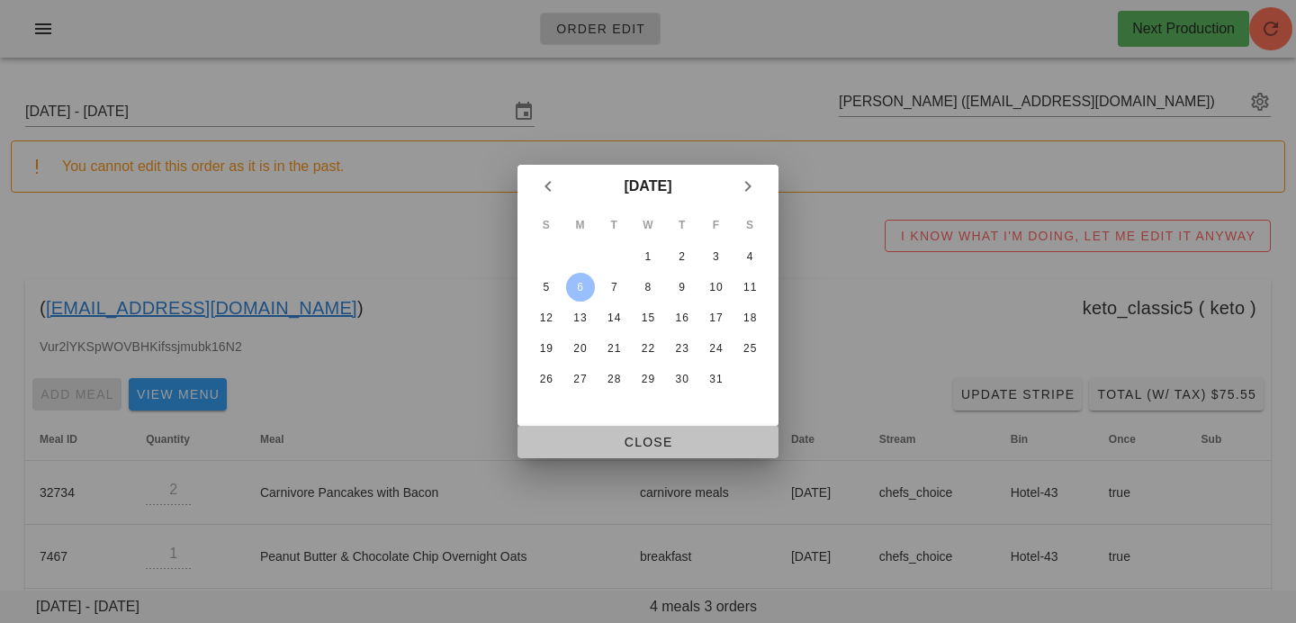
click at [617, 445] on span "Close" at bounding box center [648, 442] width 232 height 14
type input "Sunday October 5 - Saturday October 11"
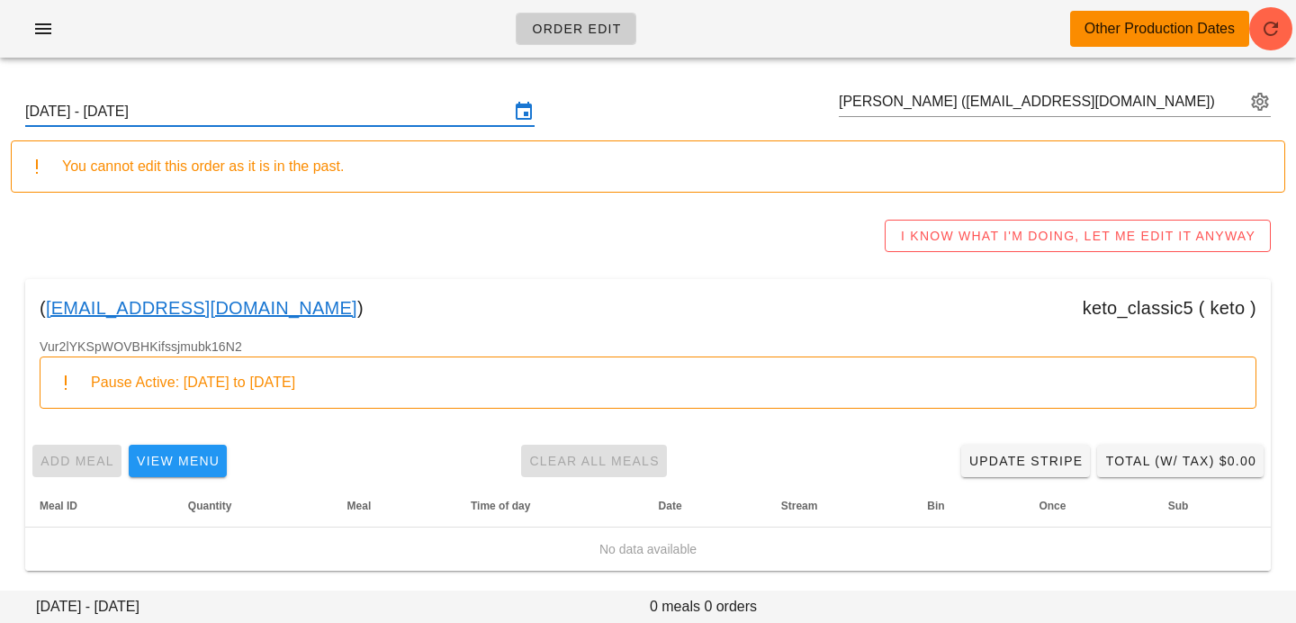
scroll to position [2, 0]
click at [1266, 52] on div "Order Edit Other Production Dates" at bounding box center [648, 29] width 1296 height 58
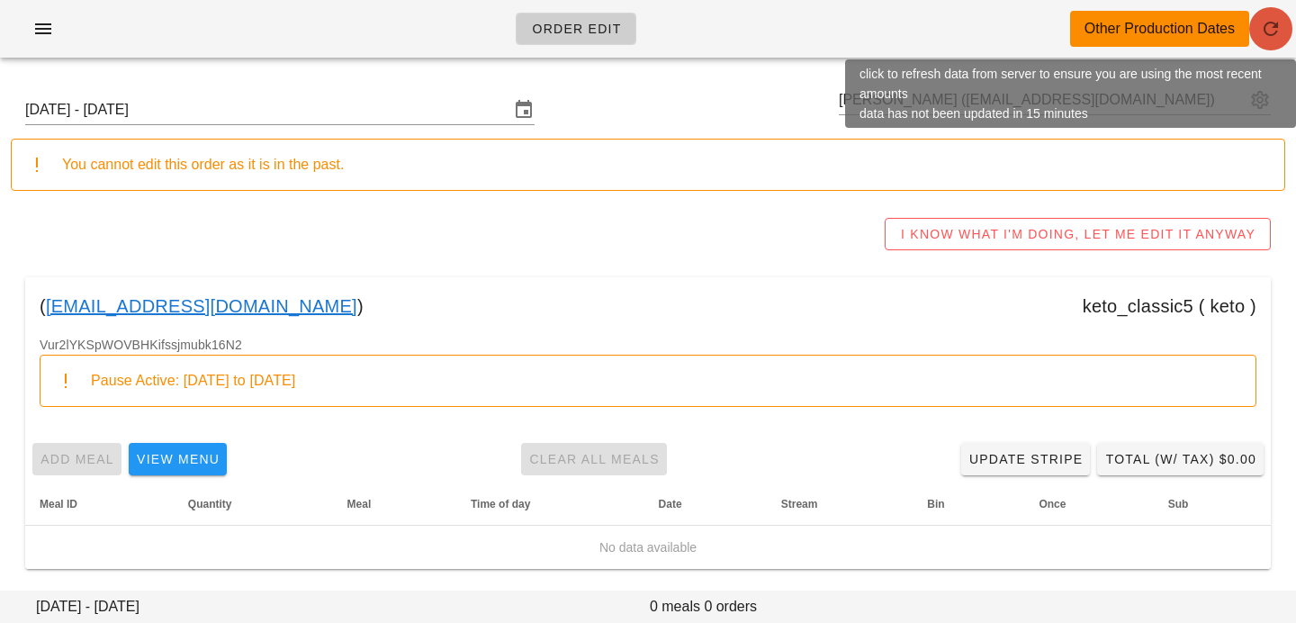
click at [1281, 25] on icon "button" at bounding box center [1271, 29] width 22 height 22
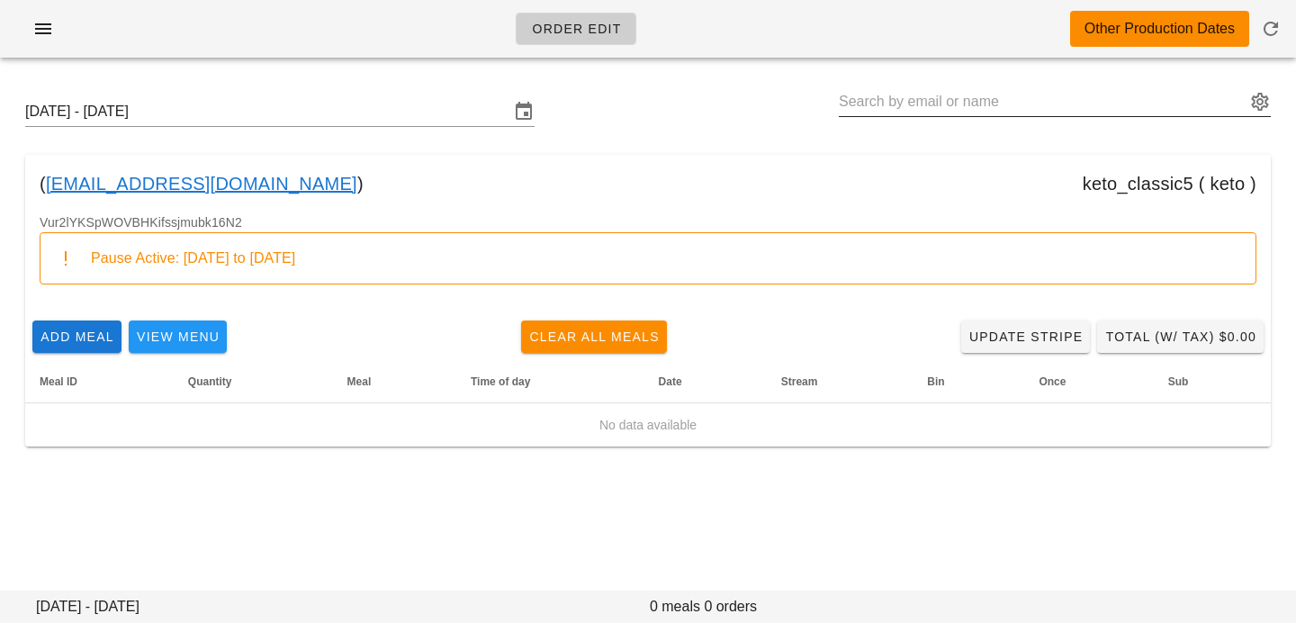
click at [924, 101] on input "text" at bounding box center [1042, 101] width 407 height 29
paste input "Jodi Stewart"
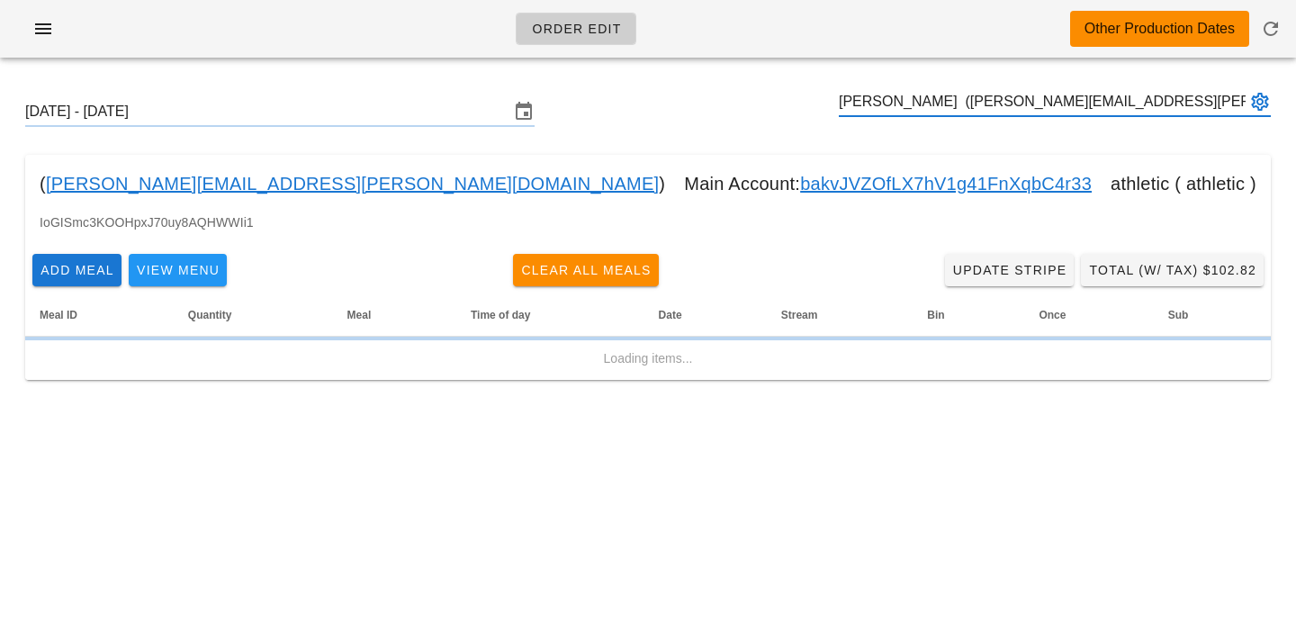
type input "Jodi Stewart (jodi.m.lough@gmail.com)"
click at [370, 113] on input "Sunday October 5 - Saturday October 11" at bounding box center [267, 111] width 484 height 29
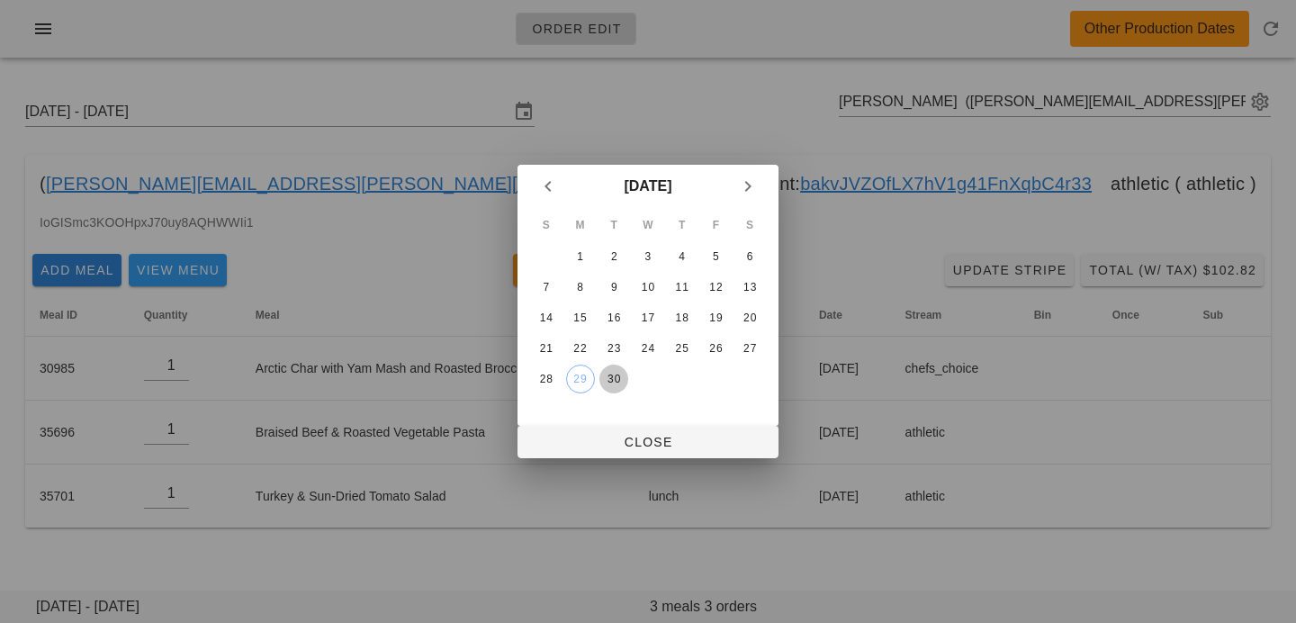
click at [607, 384] on div "30" at bounding box center [613, 379] width 29 height 13
click at [632, 436] on span "Close" at bounding box center [648, 442] width 232 height 14
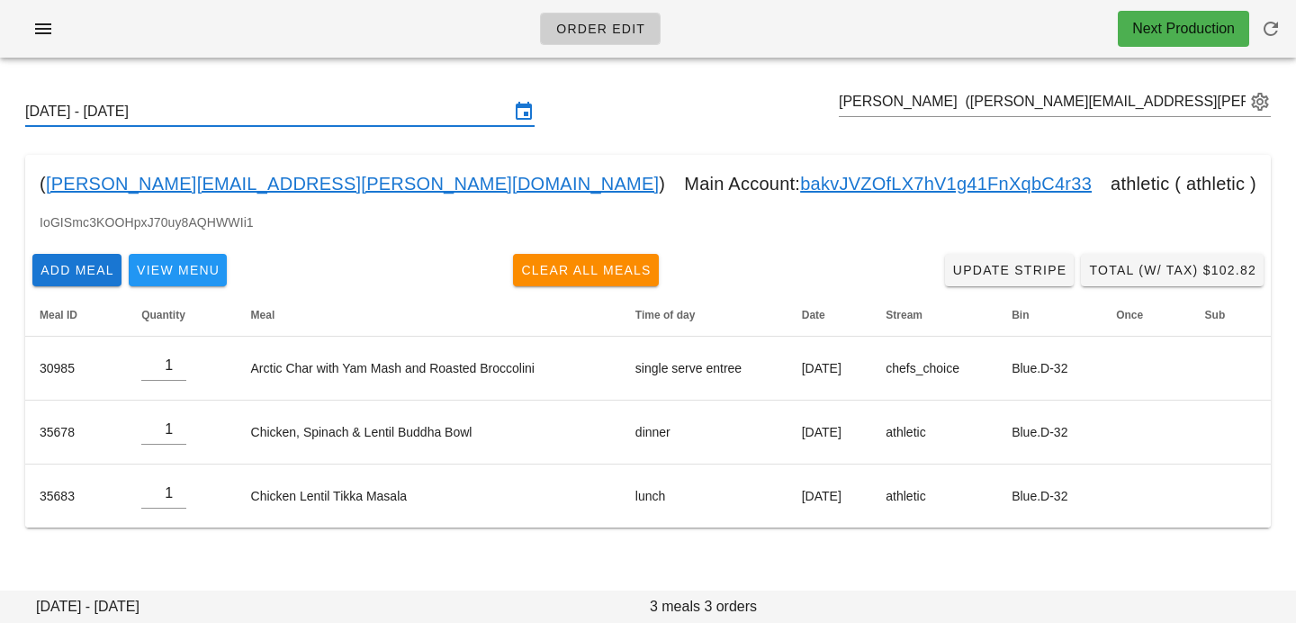
click at [377, 112] on input "Sunday September 28 - Saturday October 4" at bounding box center [267, 111] width 484 height 29
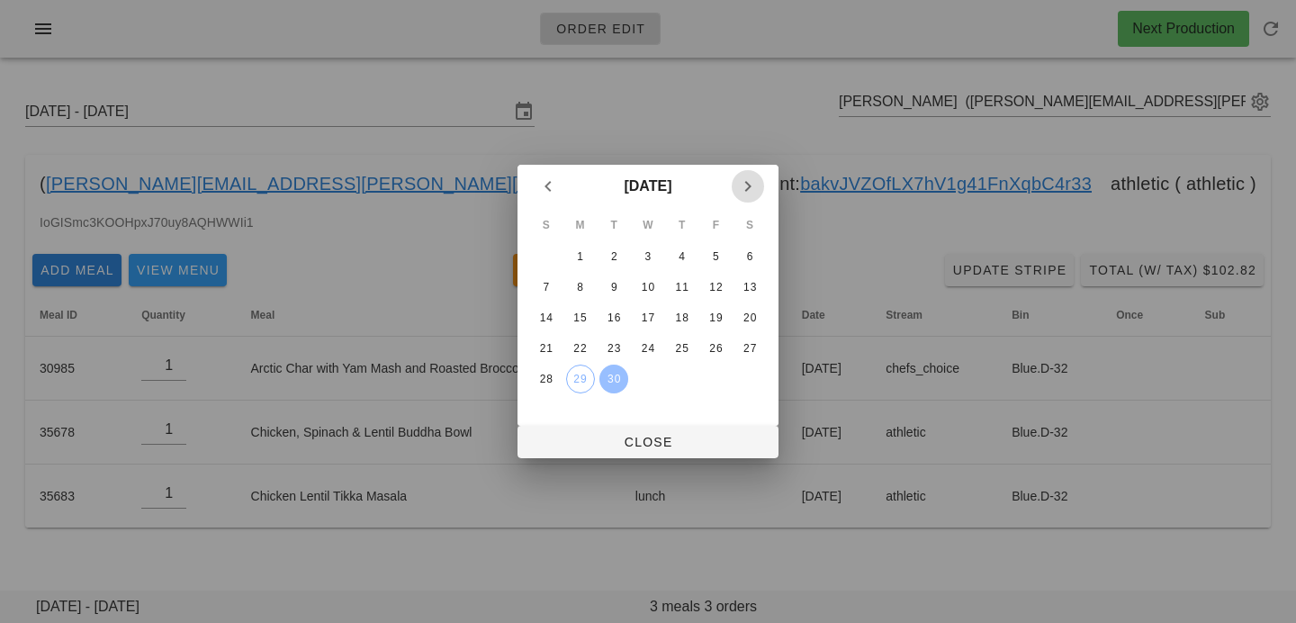
click at [745, 188] on icon "Next month" at bounding box center [748, 187] width 22 height 22
click at [578, 286] on div "6" at bounding box center [580, 287] width 29 height 13
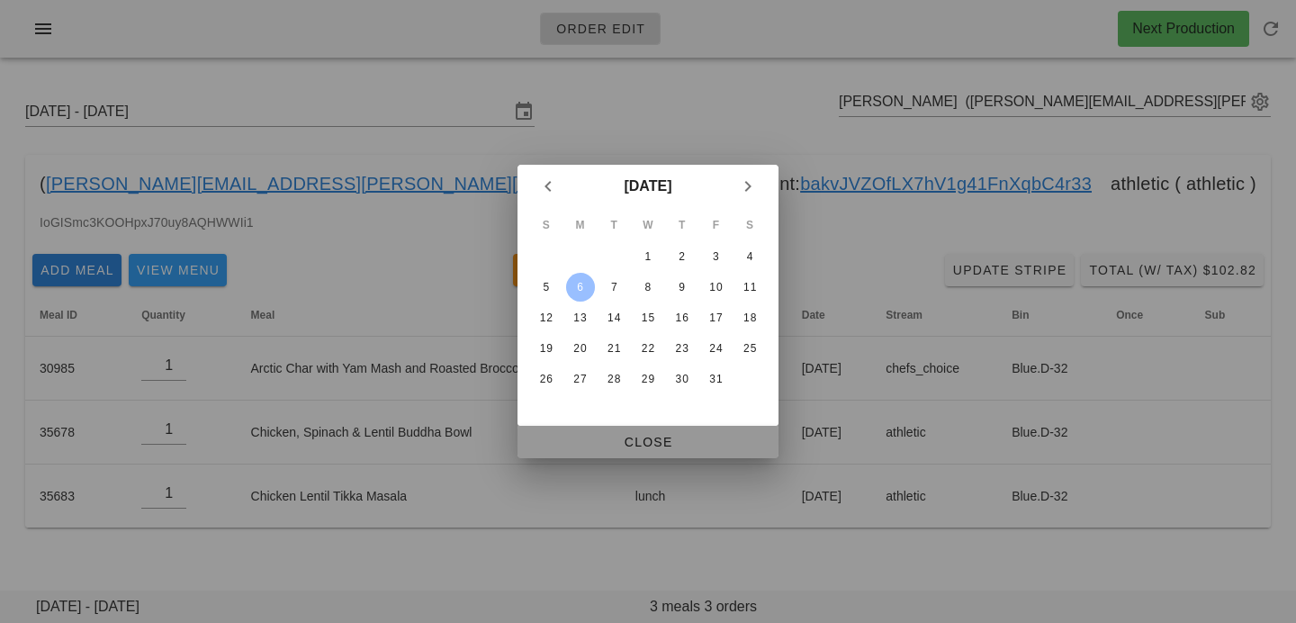
click at [581, 439] on span "Close" at bounding box center [648, 442] width 232 height 14
type input "Sunday October 5 - Saturday October 11"
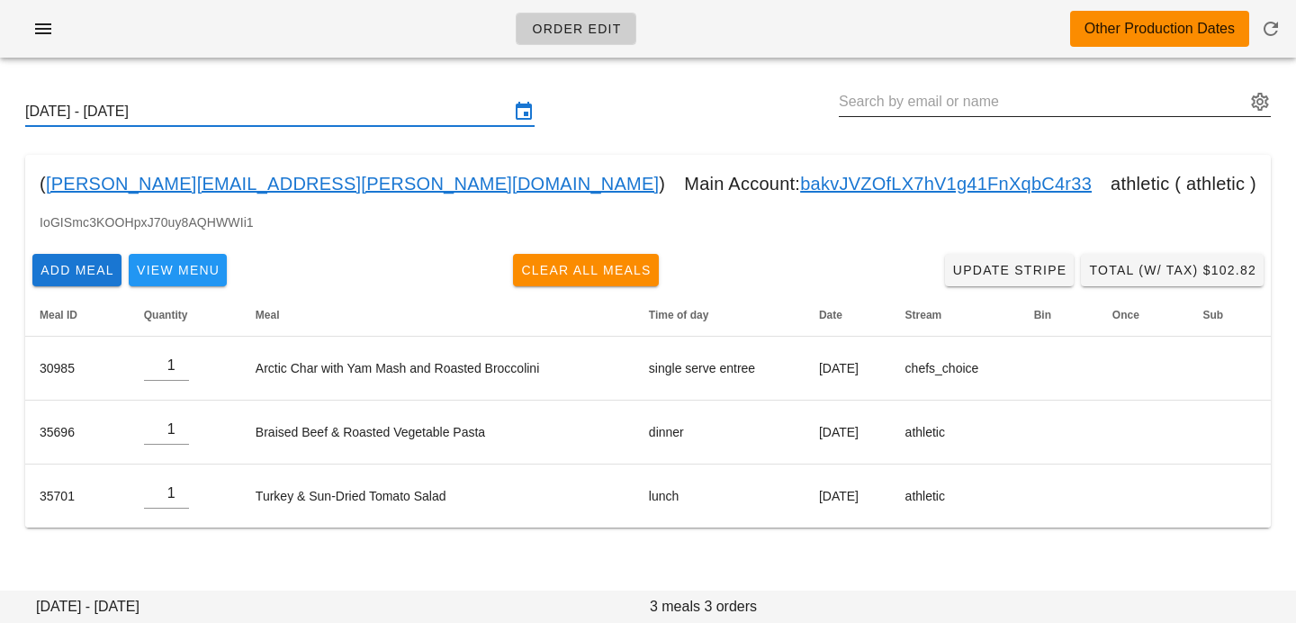
click at [886, 101] on input "text" at bounding box center [1042, 101] width 407 height 29
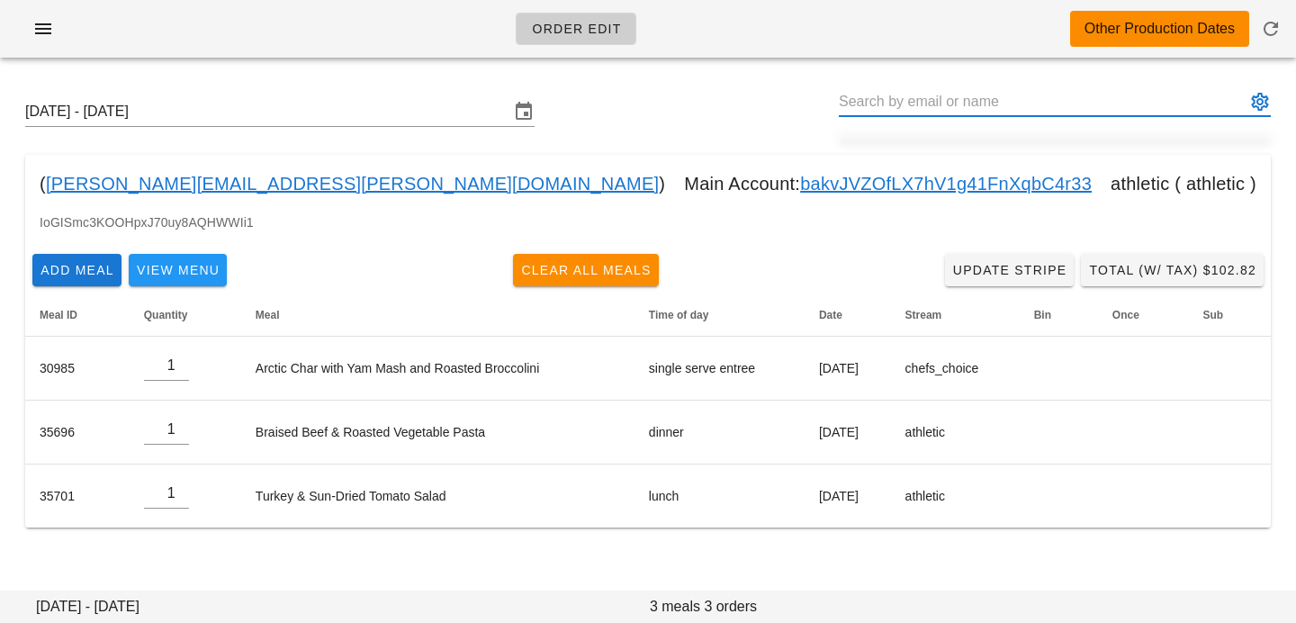
paste input "Jodi Lough"
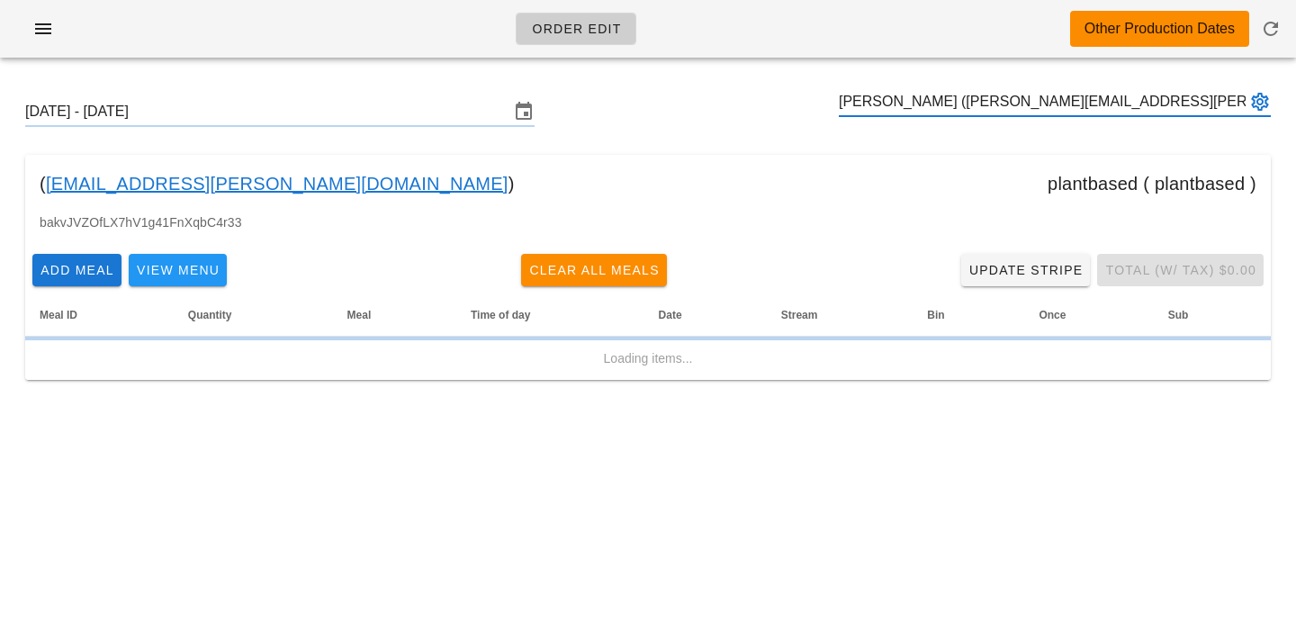
type input "Jodi Lough (lough.jodi@outlook.com)"
click at [885, 150] on div "Sunday October 5 - Saturday October 11 Jodi Lough (lough.jodi@outlook.com) ( lo…" at bounding box center [648, 238] width 1296 height 333
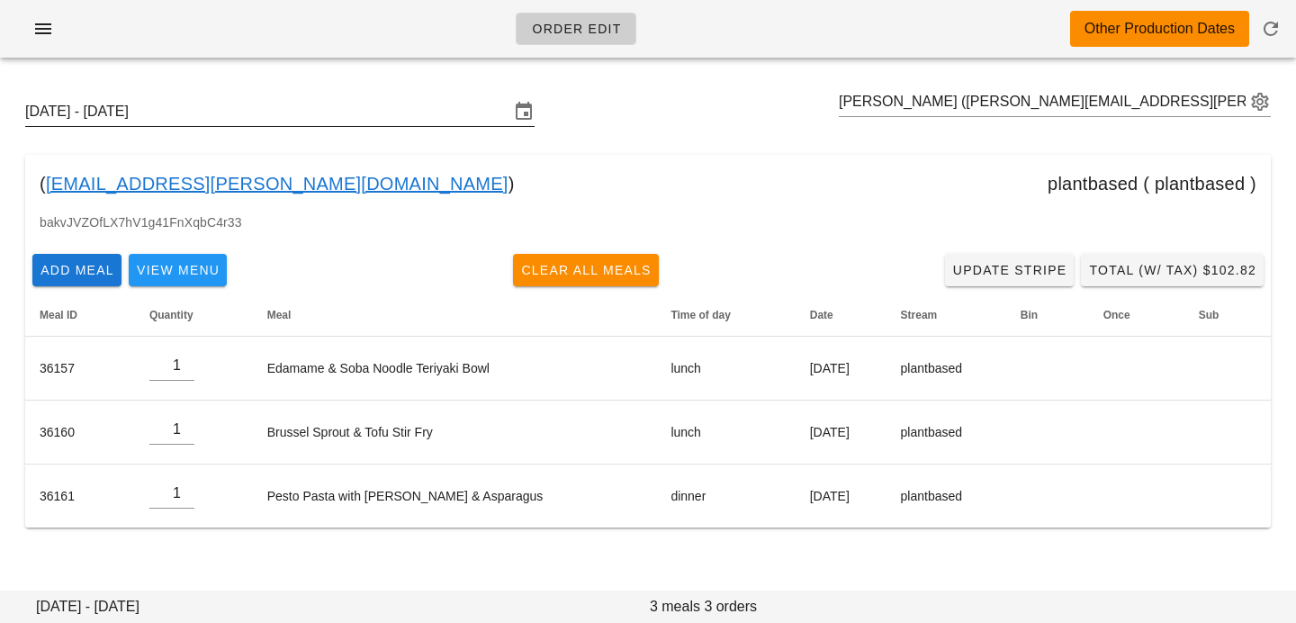
click at [348, 126] on div "Sunday October 5 - Saturday October 11" at bounding box center [279, 111] width 509 height 29
click at [382, 123] on input "Sunday October 5 - Saturday October 11" at bounding box center [267, 111] width 484 height 29
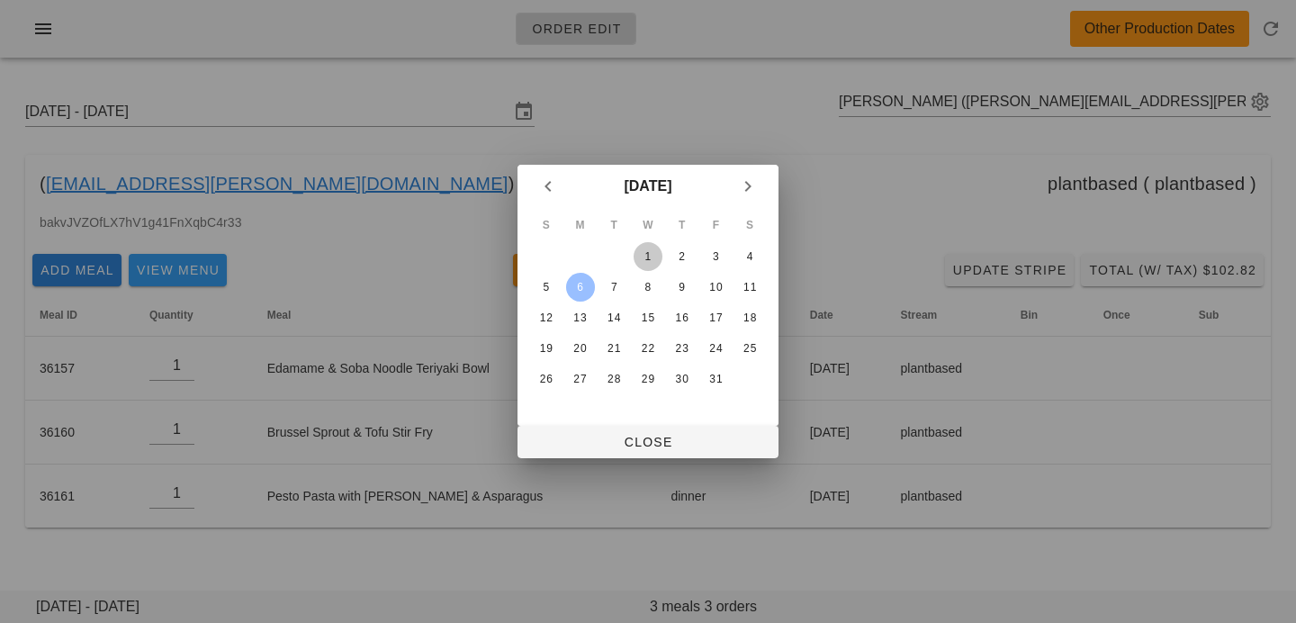
click at [647, 254] on div "1" at bounding box center [648, 256] width 29 height 13
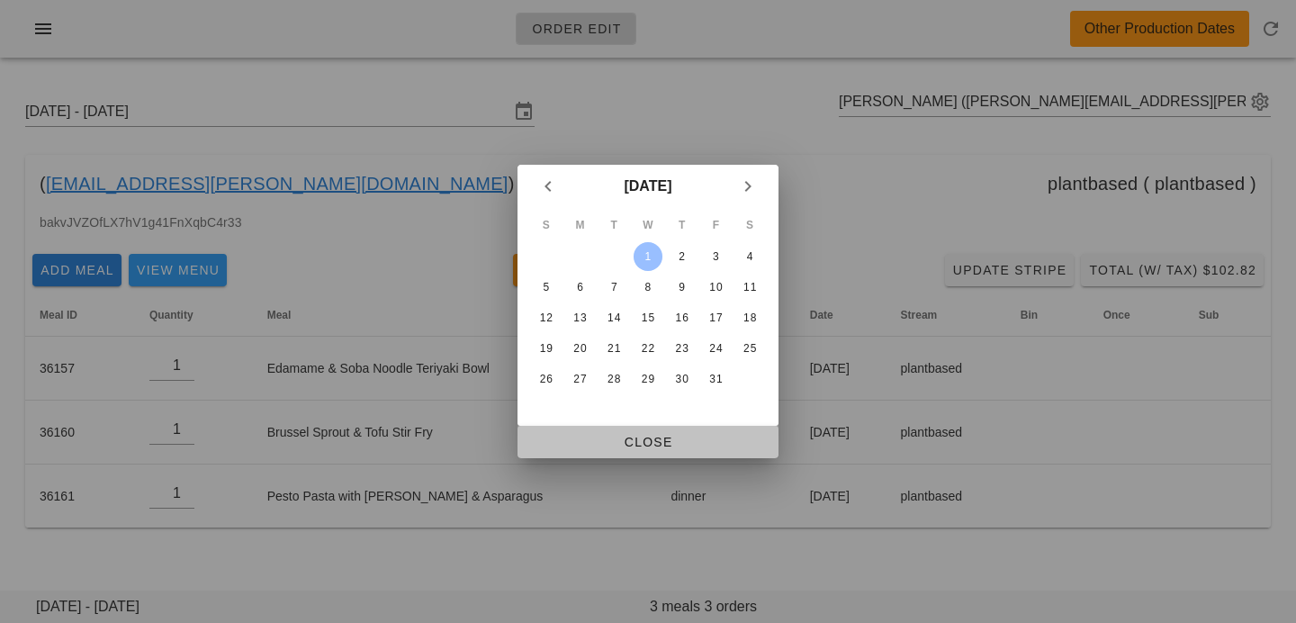
click at [637, 440] on span "Close" at bounding box center [648, 442] width 232 height 14
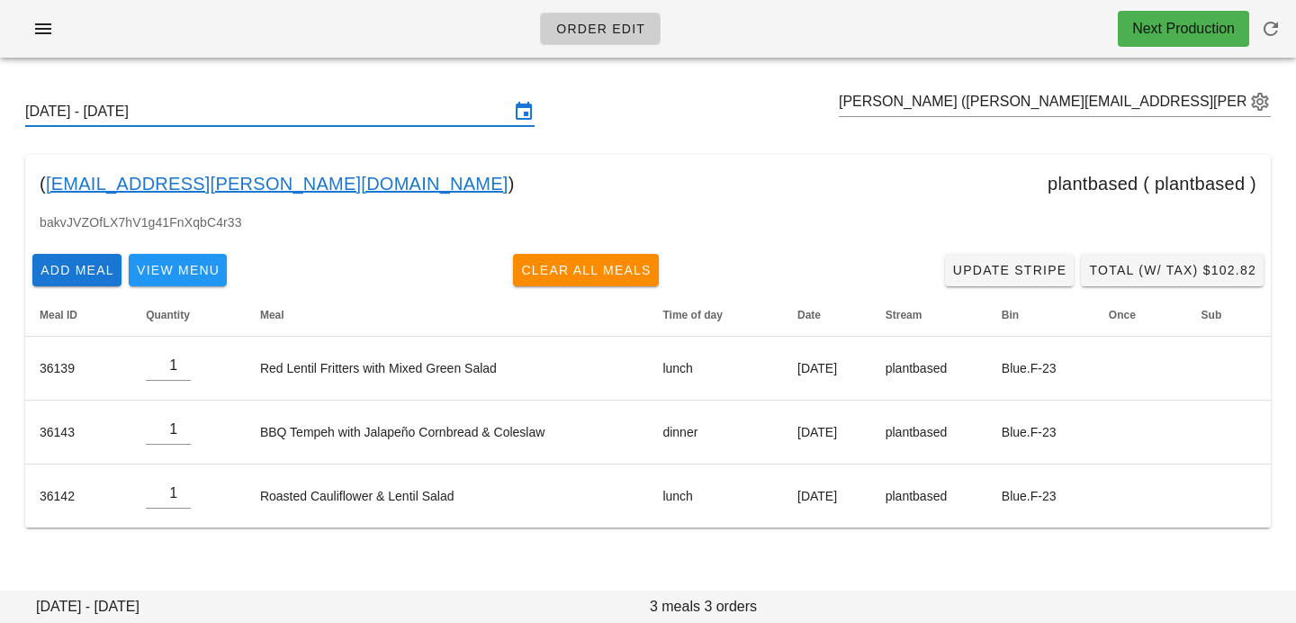
click at [487, 114] on input "Sunday September 28 - Saturday October 4" at bounding box center [267, 111] width 484 height 29
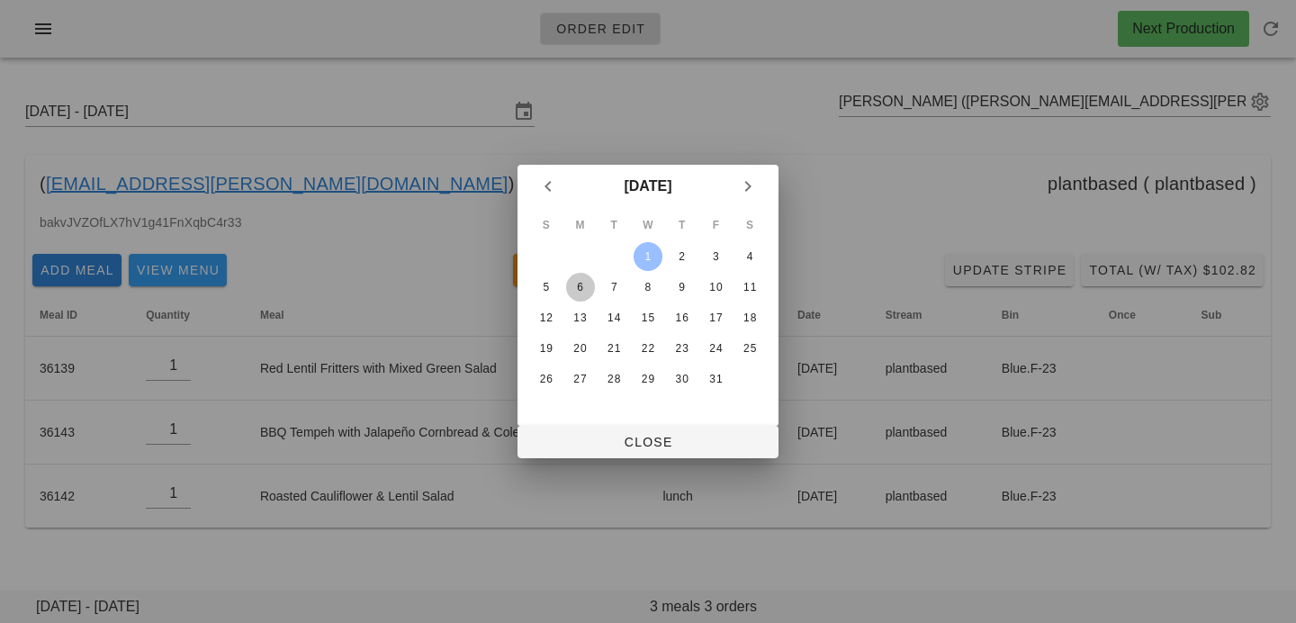
click at [576, 292] on div "6" at bounding box center [580, 287] width 29 height 13
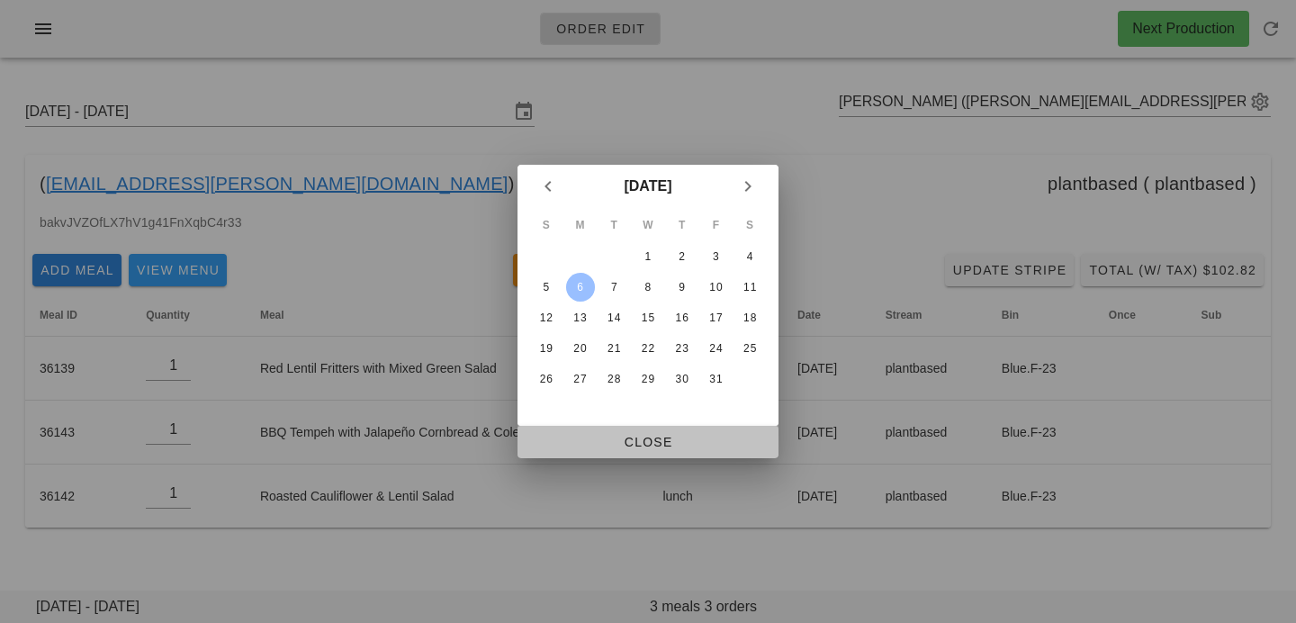
click at [601, 439] on span "Close" at bounding box center [648, 442] width 232 height 14
type input "Sunday October 5 - Saturday October 11"
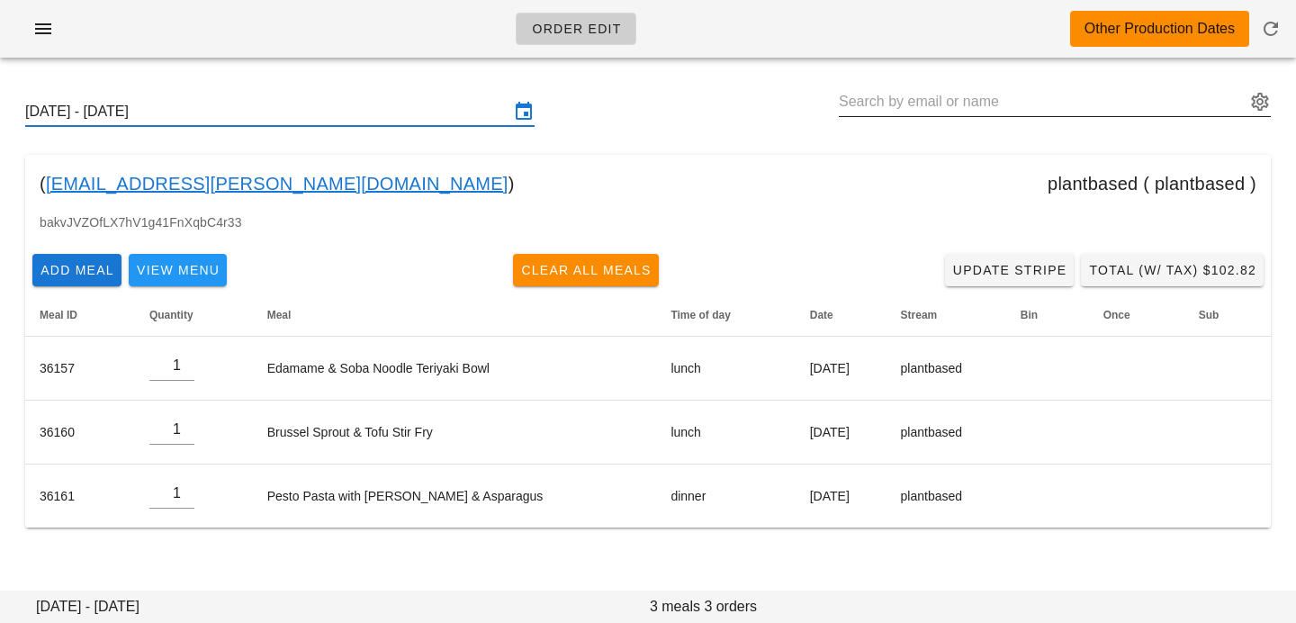
click at [876, 93] on input "text" at bounding box center [1042, 101] width 407 height 29
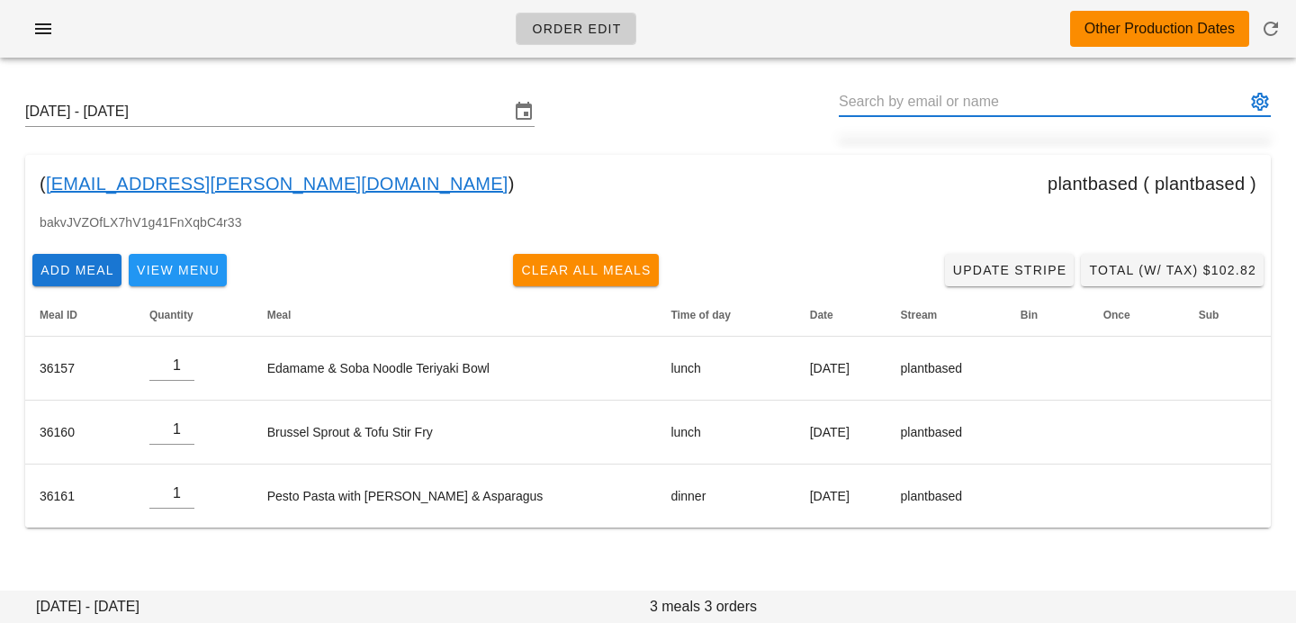
paste input "Steven Bass"
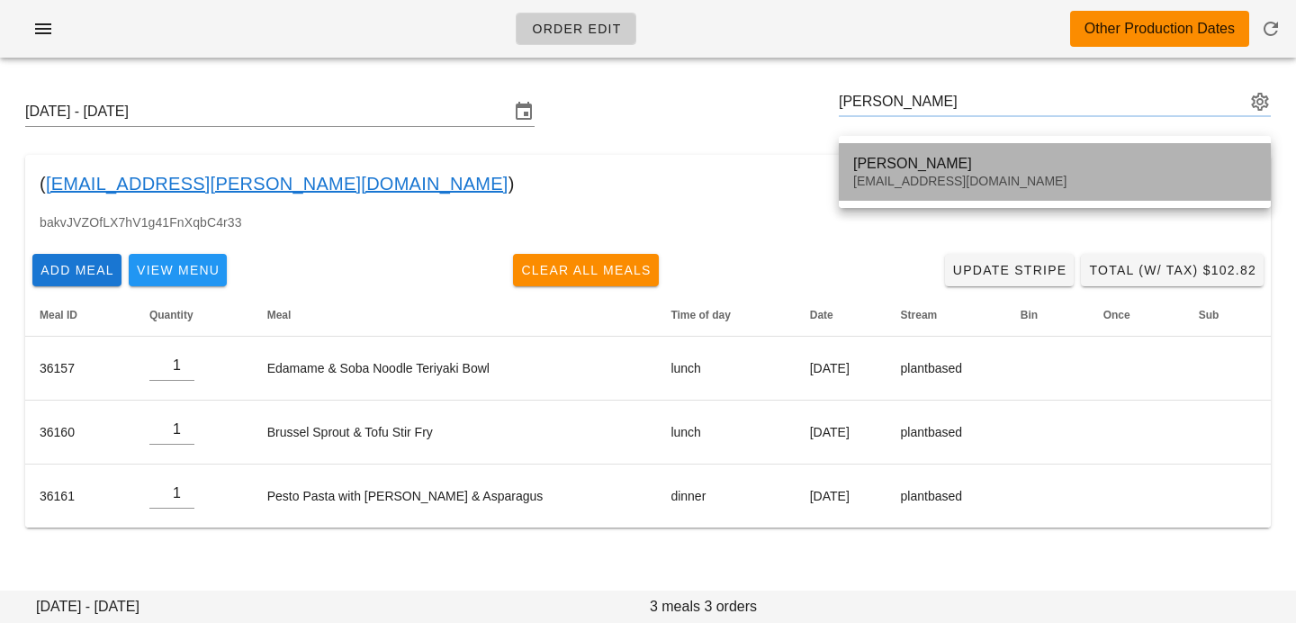
click at [874, 177] on div "sbass86@gmail.com" at bounding box center [1054, 181] width 403 height 15
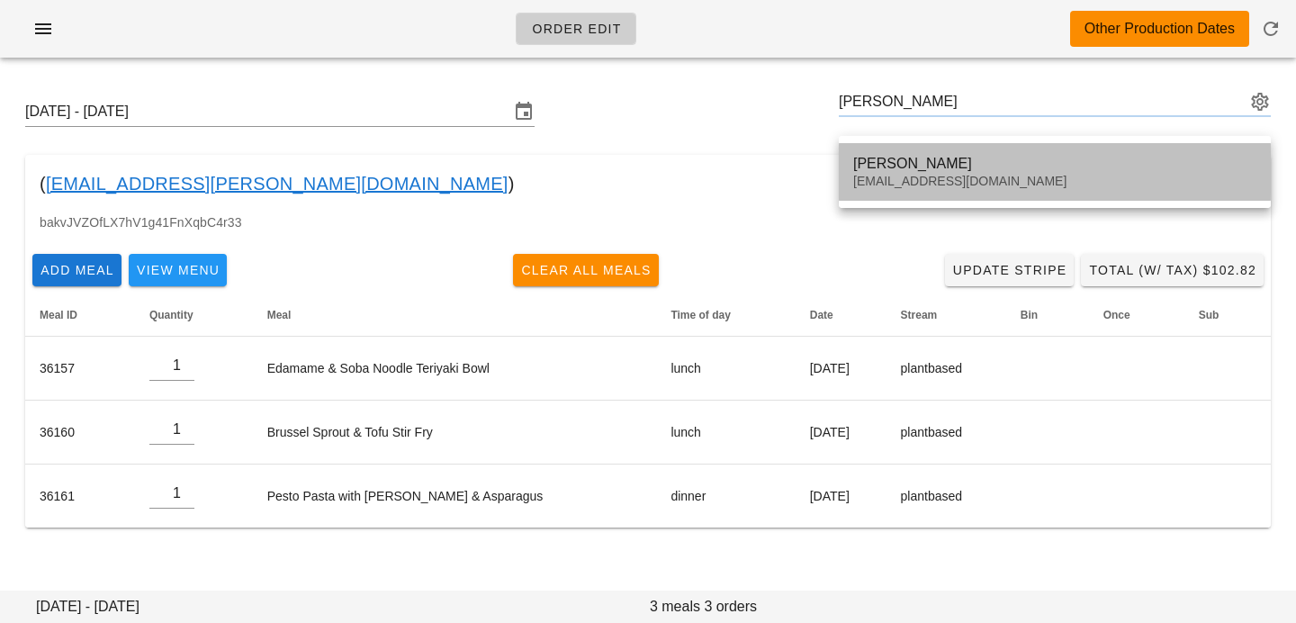
type input "Steven Bass (sbass86@gmail.com)"
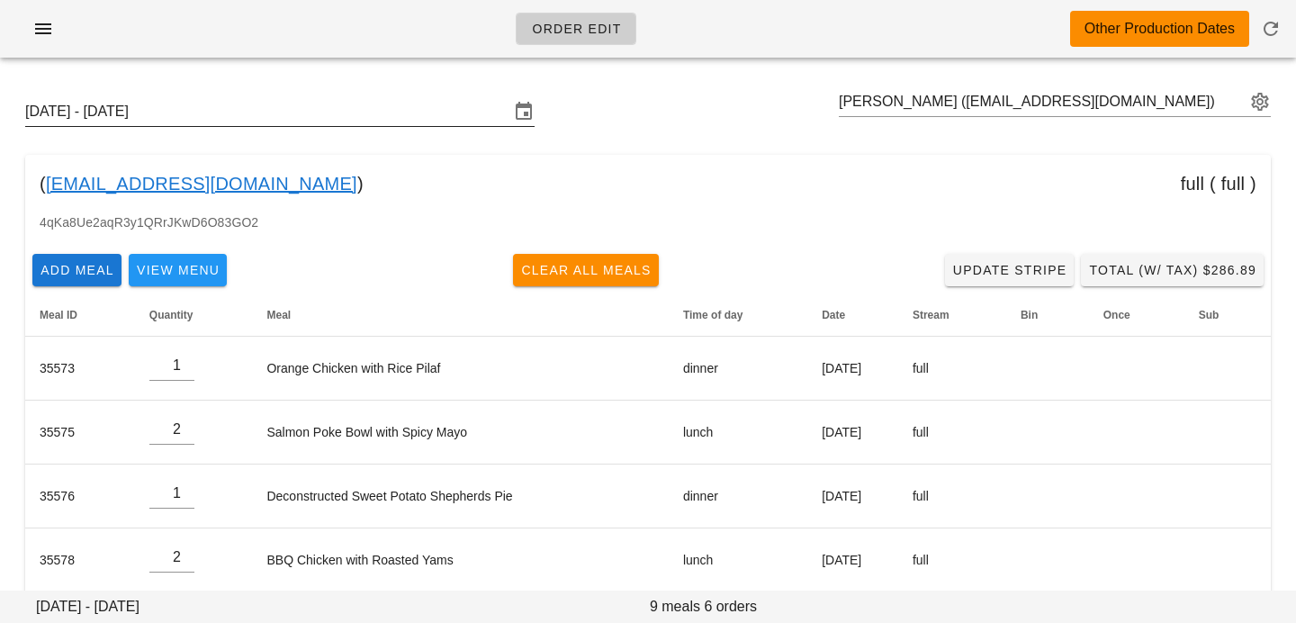
click at [350, 119] on input "Sunday October 5 - Saturday October 11" at bounding box center [267, 111] width 484 height 29
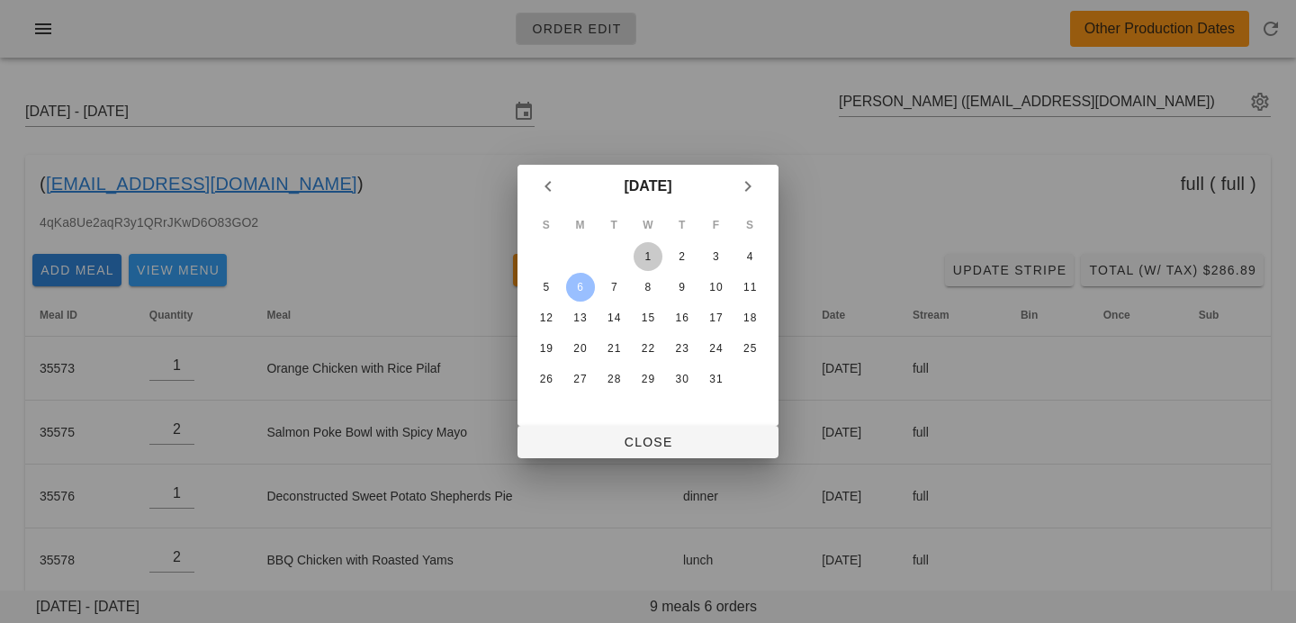
click at [648, 247] on button "1" at bounding box center [648, 256] width 29 height 29
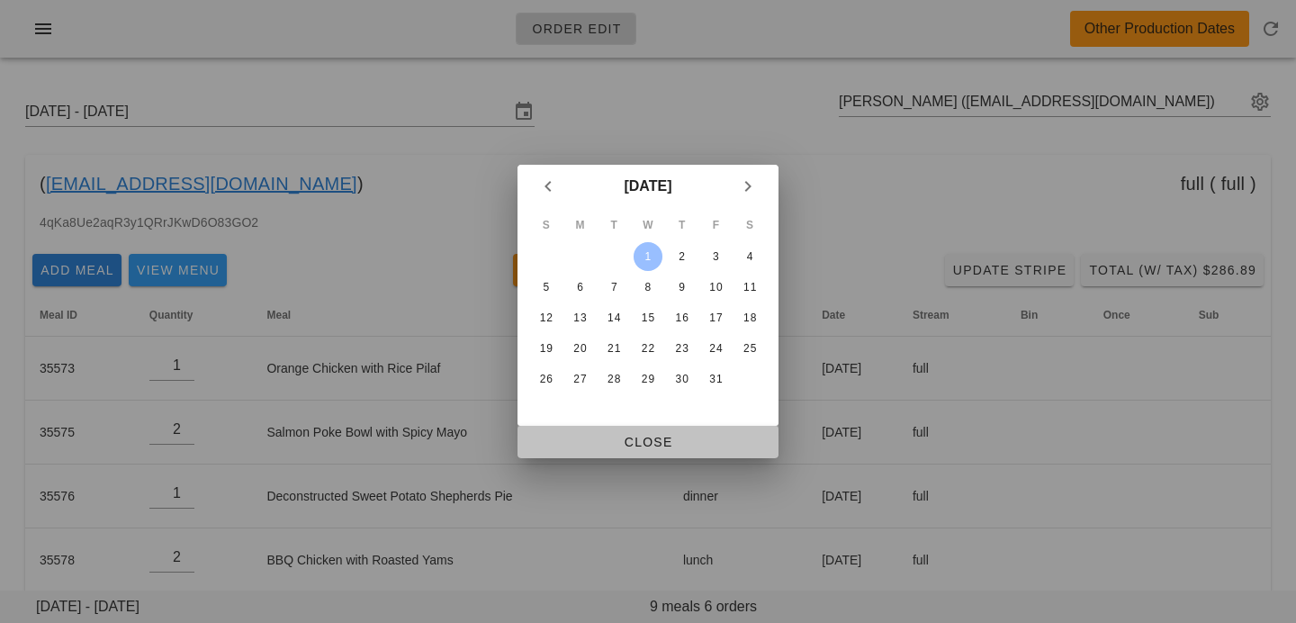
click at [626, 437] on span "Close" at bounding box center [648, 442] width 232 height 14
type input "Sunday September 28 - Saturday October 4"
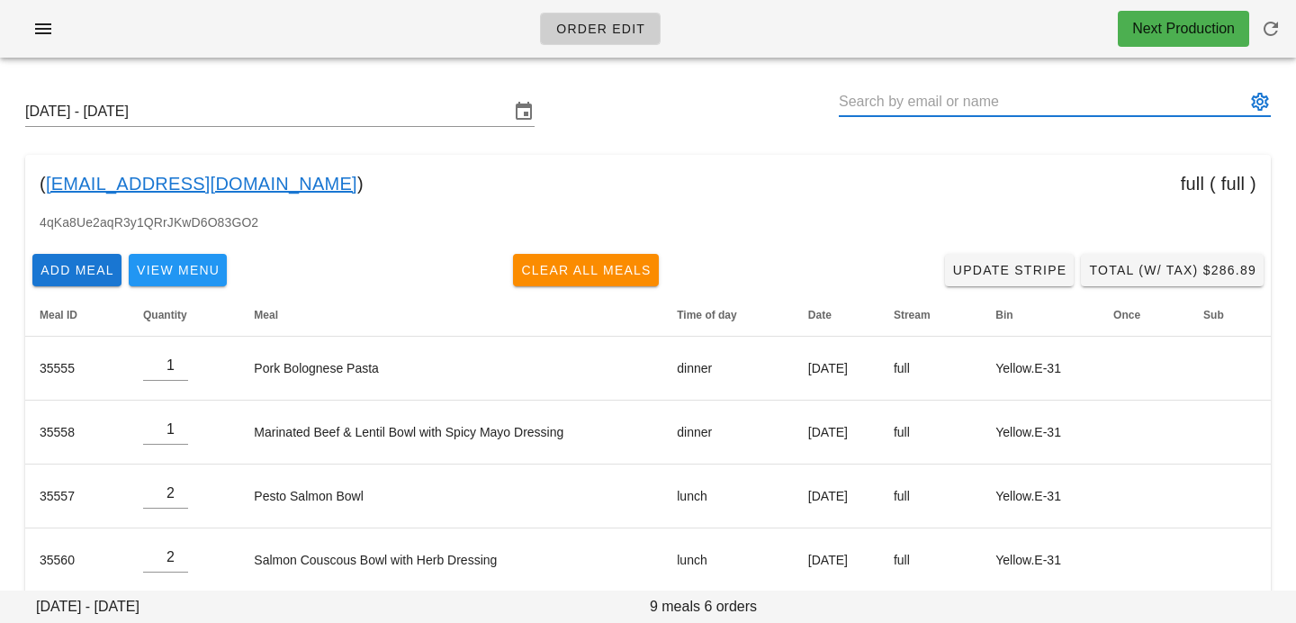
click at [1043, 93] on input "text" at bounding box center [1042, 101] width 407 height 29
paste input "Olena Chytra"
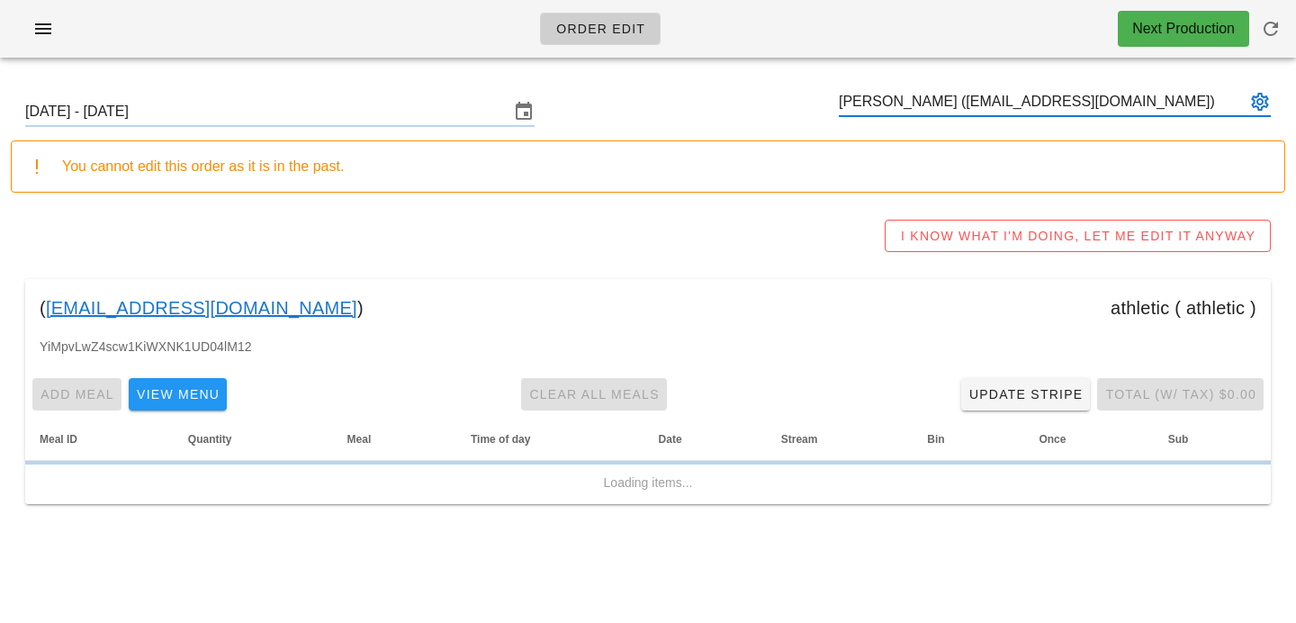
type input "[PERSON_NAME] ([EMAIL_ADDRESS][DOMAIN_NAME])"
click at [850, 162] on div "You cannot edit this order as it is in the past." at bounding box center [666, 167] width 1208 height 22
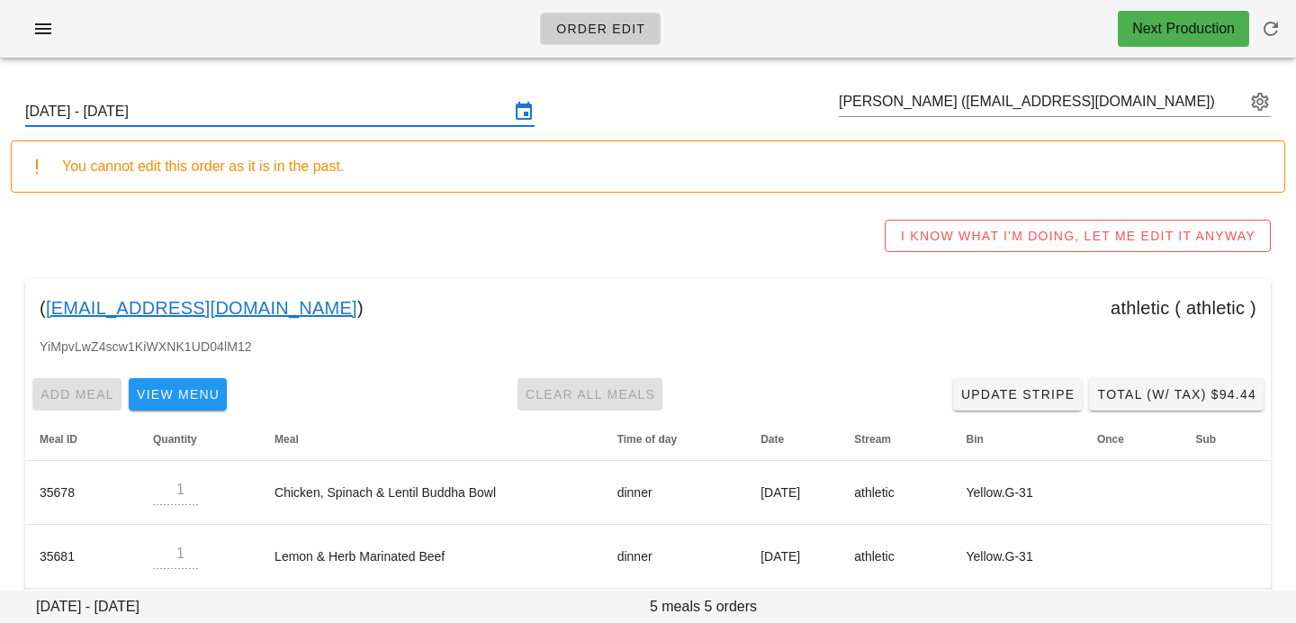
click at [338, 117] on input "Sunday September 28 - Saturday October 4" at bounding box center [267, 111] width 484 height 29
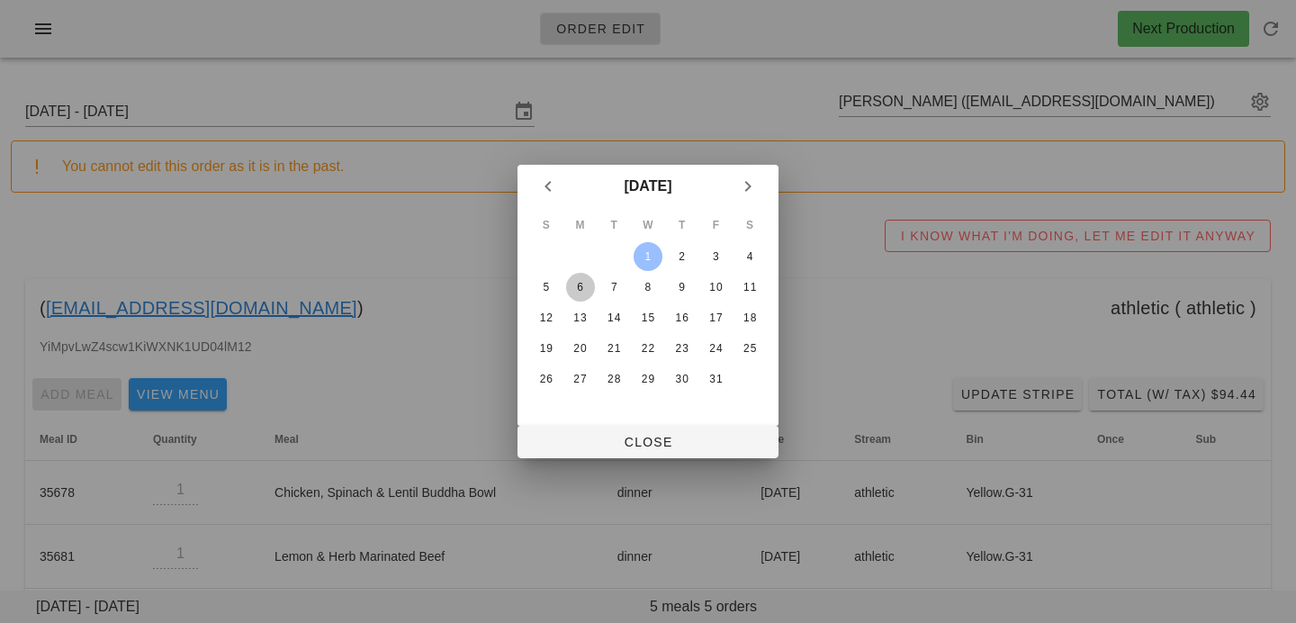
click at [575, 287] on div "6" at bounding box center [580, 287] width 29 height 13
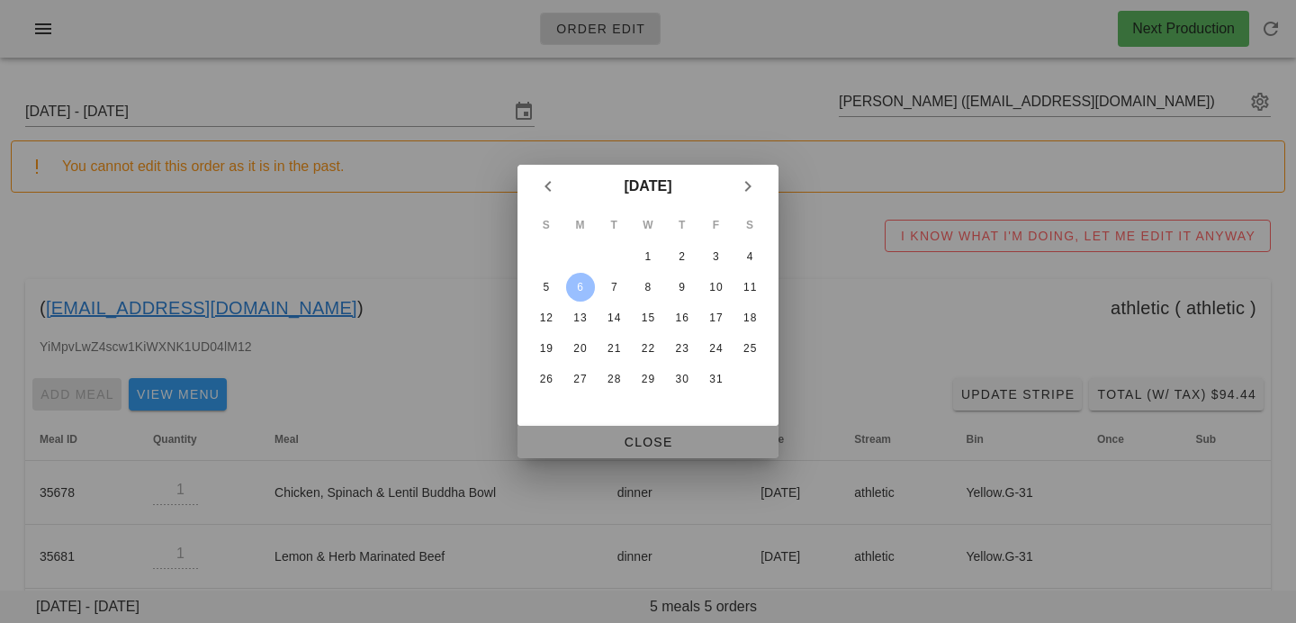
click at [586, 435] on span "Close" at bounding box center [648, 442] width 232 height 14
type input "Sunday October 5 - Saturday October 11"
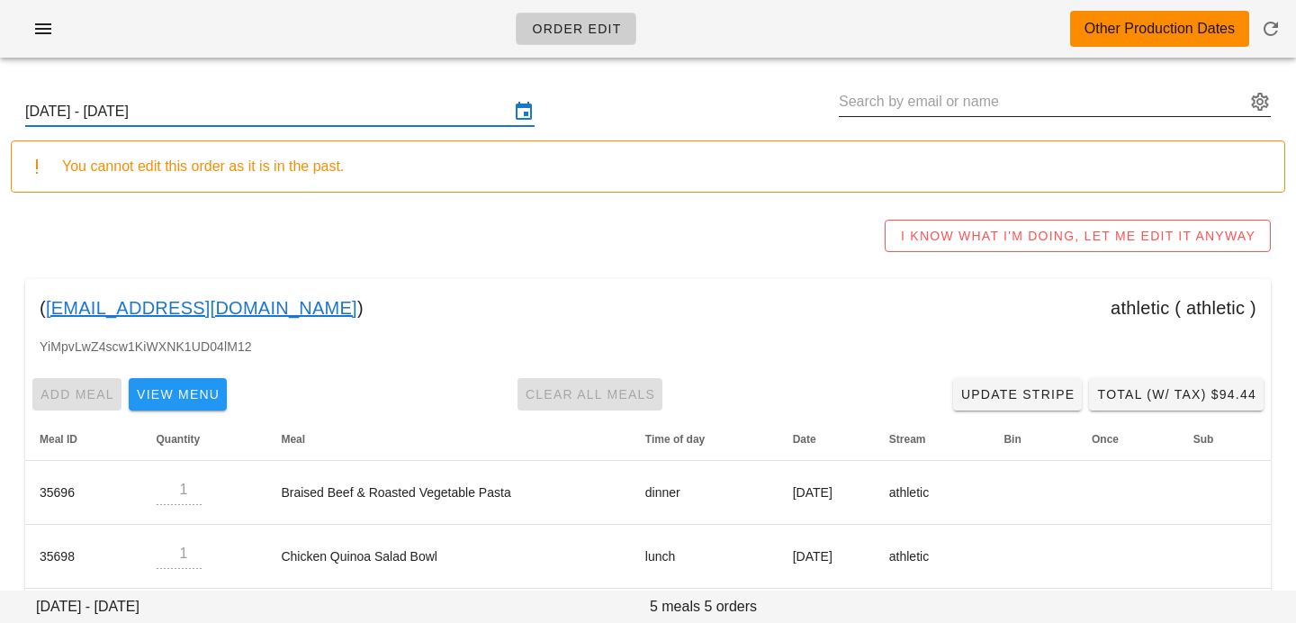
click at [917, 98] on input "text" at bounding box center [1042, 101] width 407 height 29
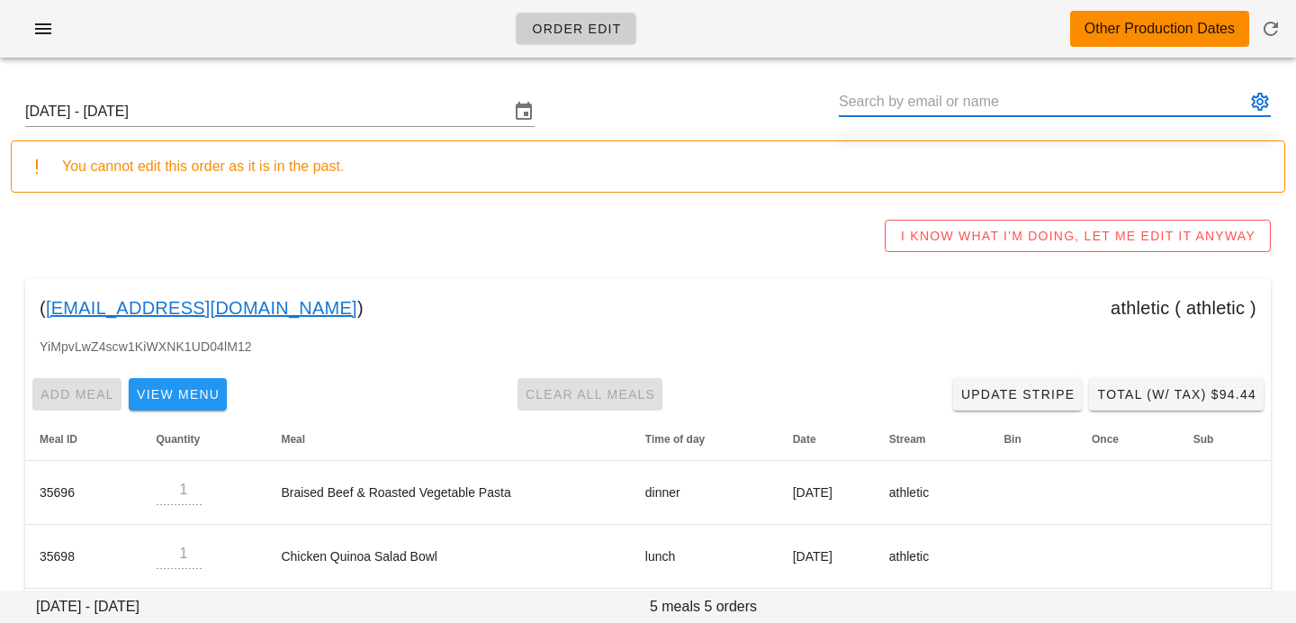
paste input "[PERSON_NAME]"
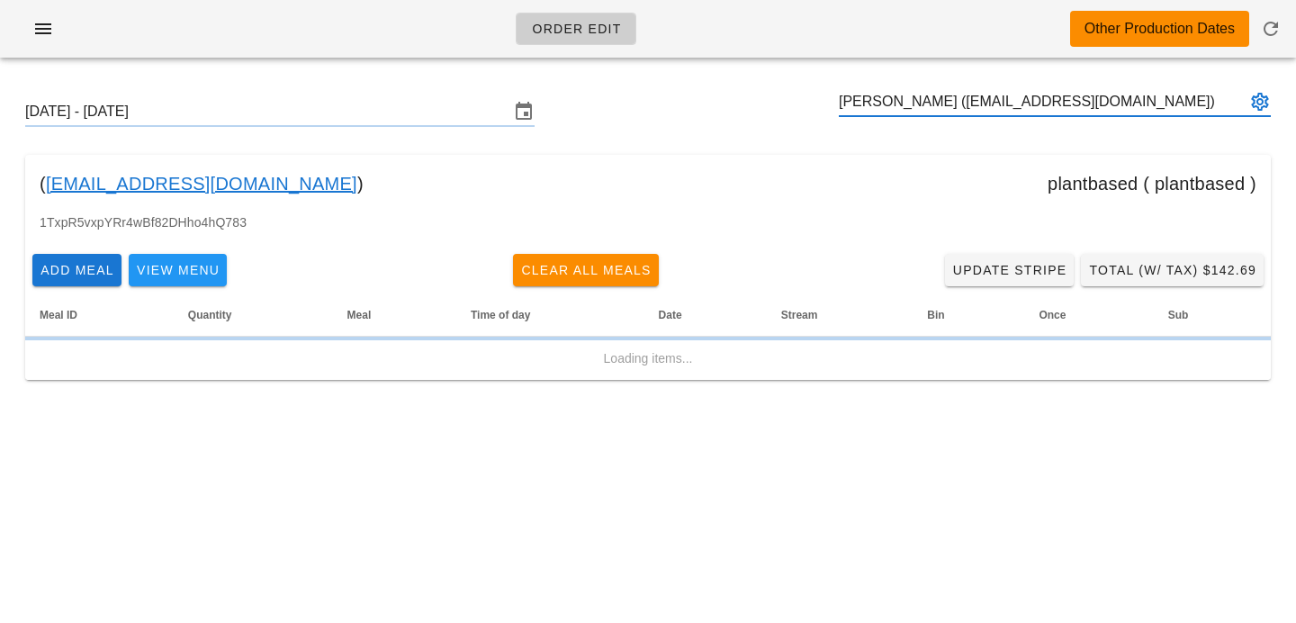
type input "[PERSON_NAME] ([EMAIL_ADDRESS][DOMAIN_NAME])"
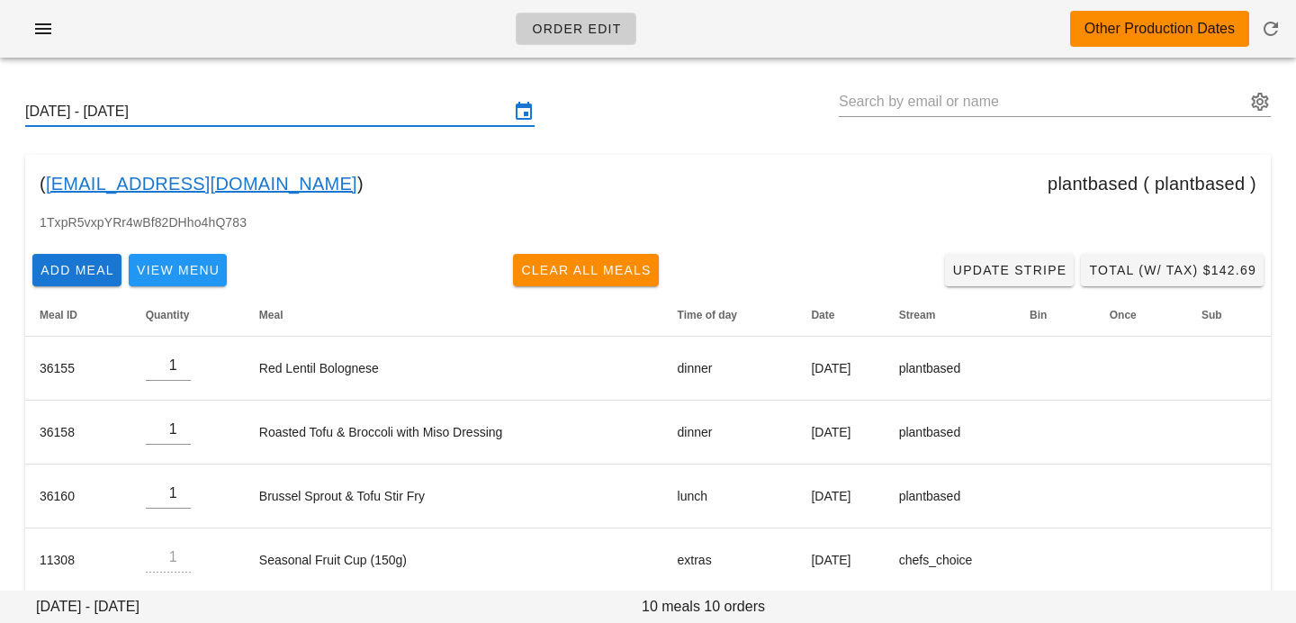
click at [337, 120] on input "Sunday October 5 - Saturday October 11" at bounding box center [267, 111] width 484 height 29
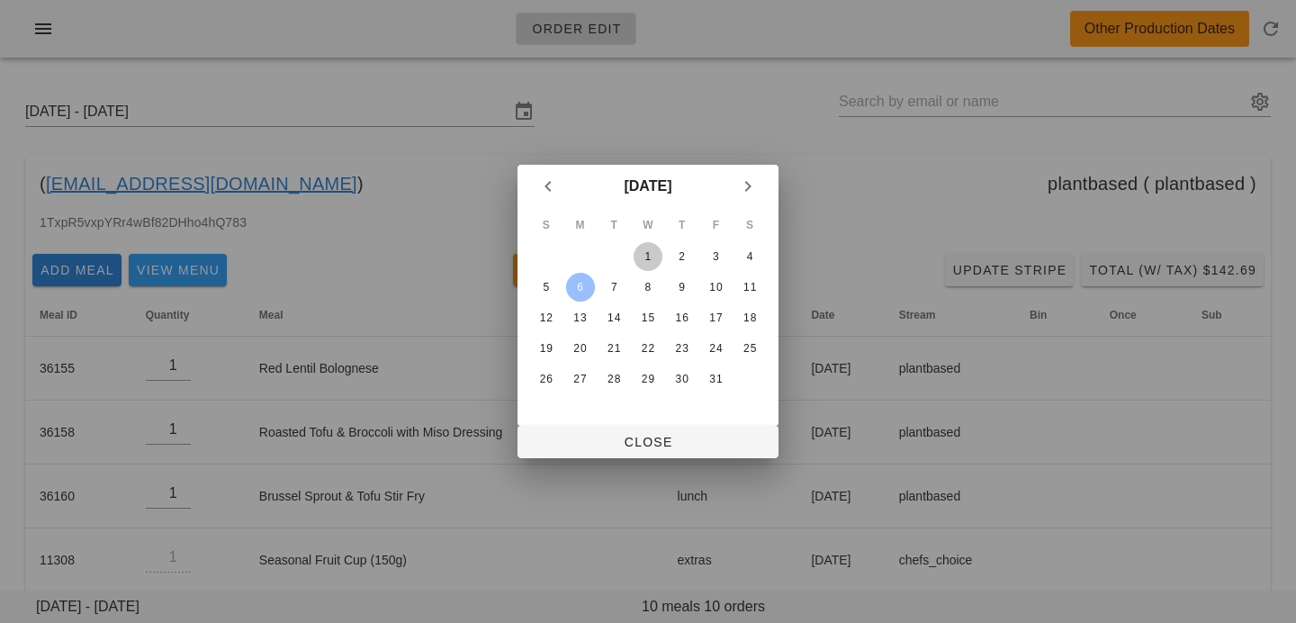
click at [641, 266] on button "1" at bounding box center [648, 256] width 29 height 29
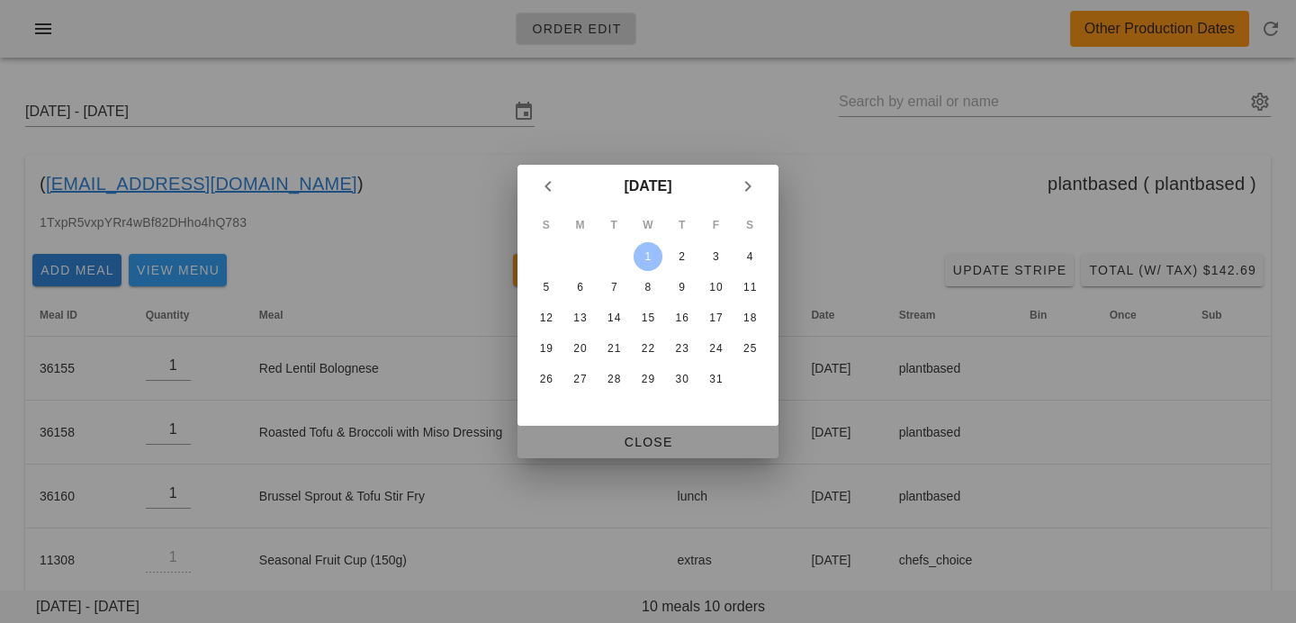
click at [627, 448] on span "Close" at bounding box center [648, 442] width 232 height 14
type input "Sunday September 28 - Saturday October 4"
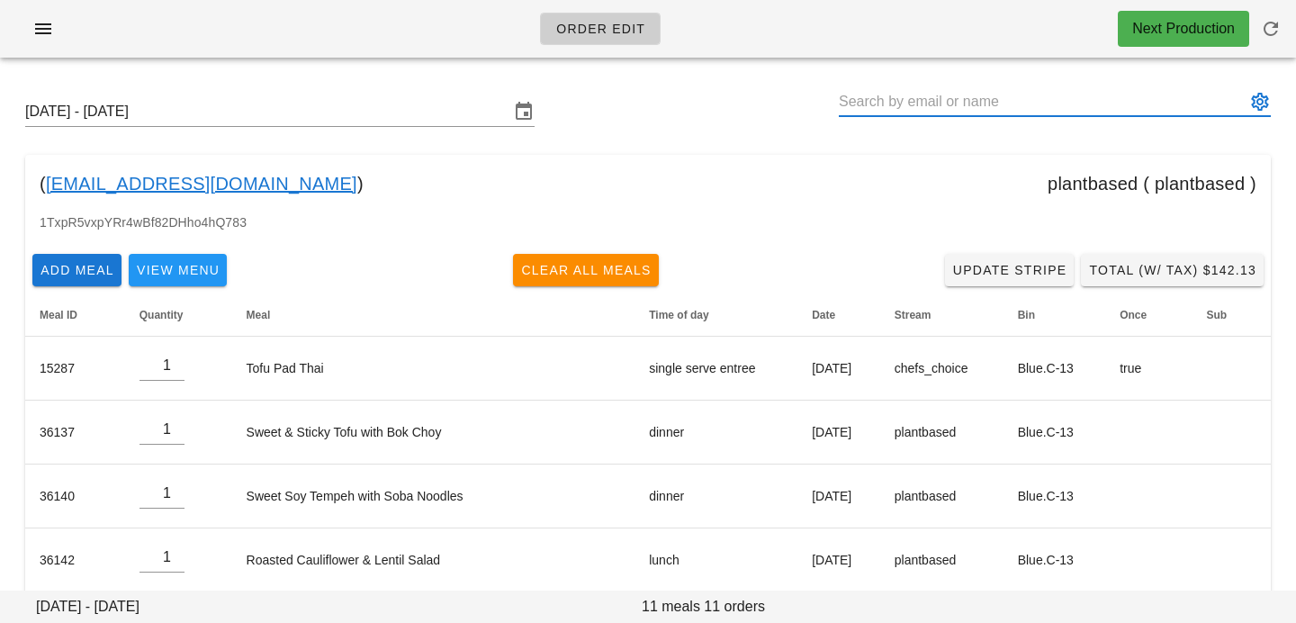
click at [915, 104] on input "text" at bounding box center [1042, 101] width 407 height 29
paste input "[PERSON_NAME]"
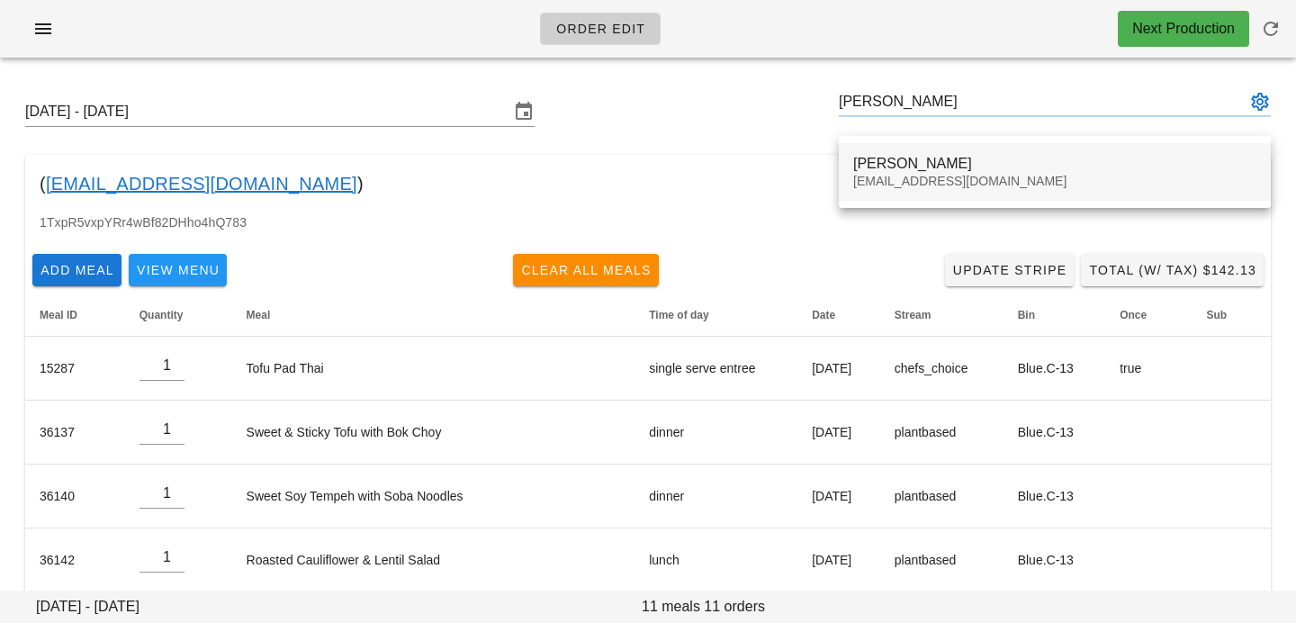
type input "[PERSON_NAME] ([EMAIL_ADDRESS][DOMAIN_NAME])"
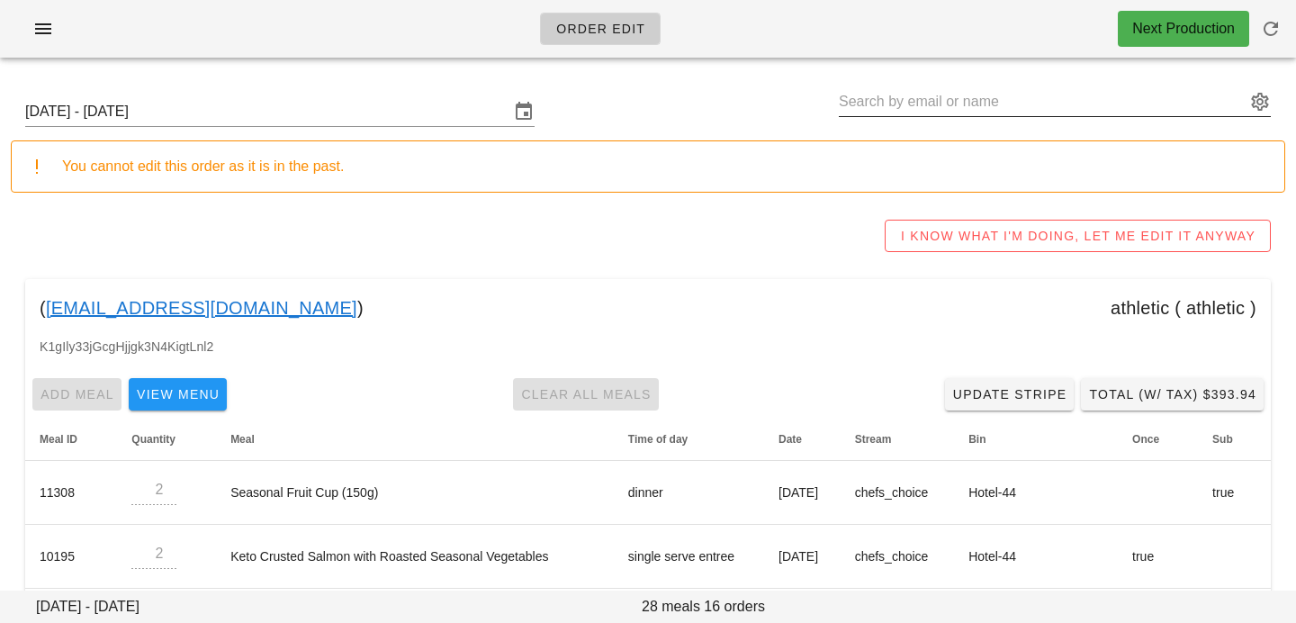
click at [871, 103] on input "text" at bounding box center [1042, 101] width 407 height 29
paste input "[PERSON_NAME]"
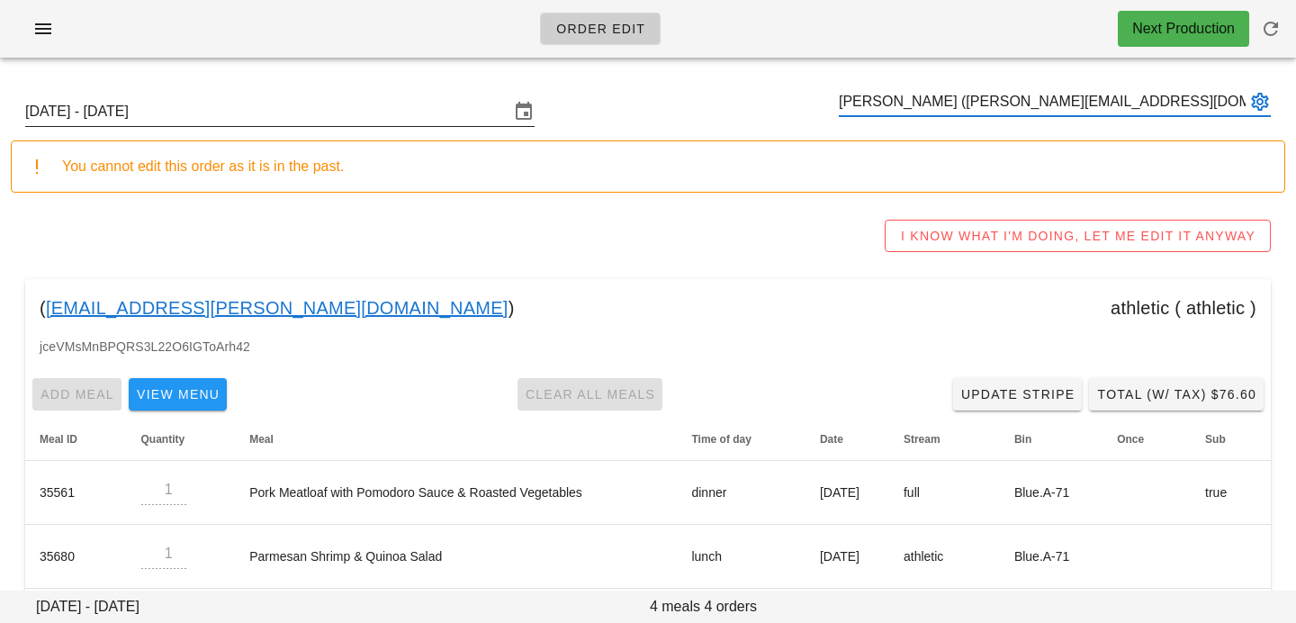
type input "[PERSON_NAME] ([PERSON_NAME][EMAIL_ADDRESS][DOMAIN_NAME])"
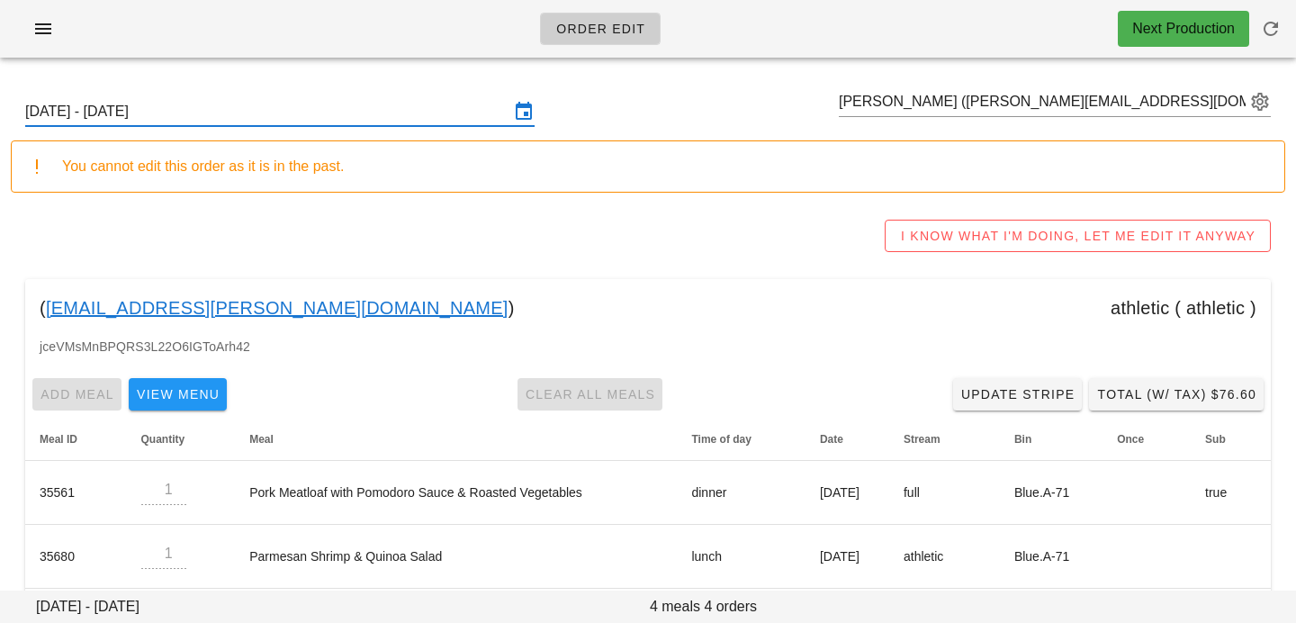
click at [428, 113] on input "Sunday September 28 - Saturday October 4" at bounding box center [267, 111] width 484 height 29
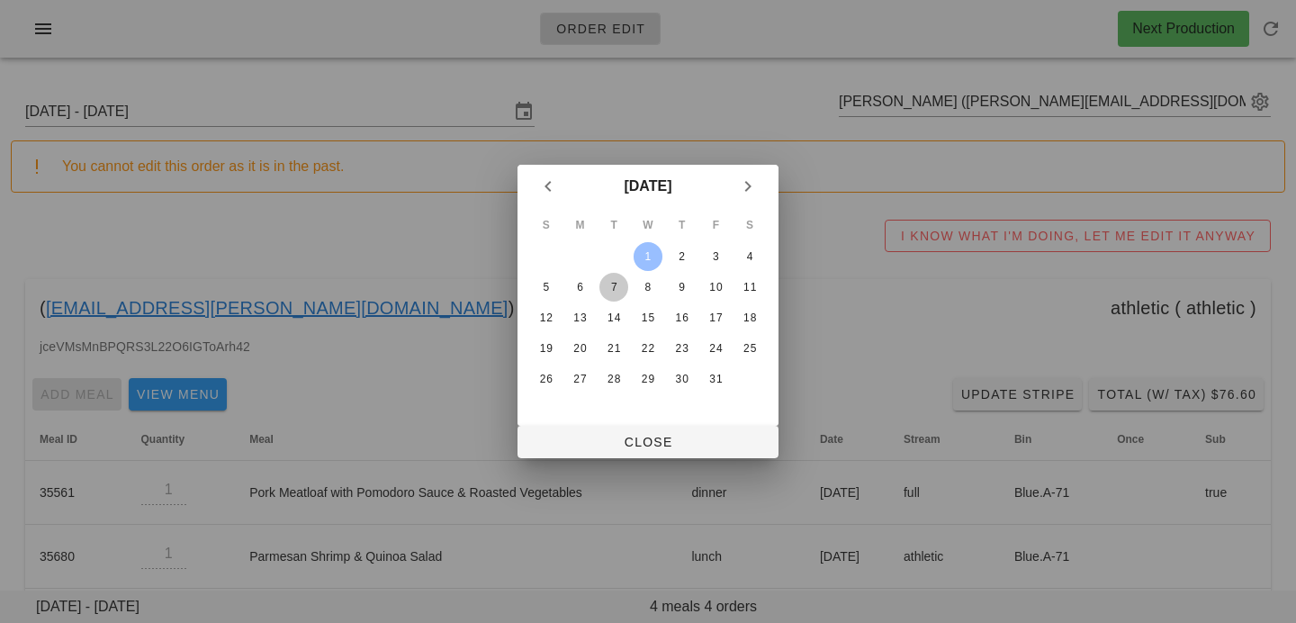
click at [613, 293] on div "7" at bounding box center [613, 287] width 29 height 13
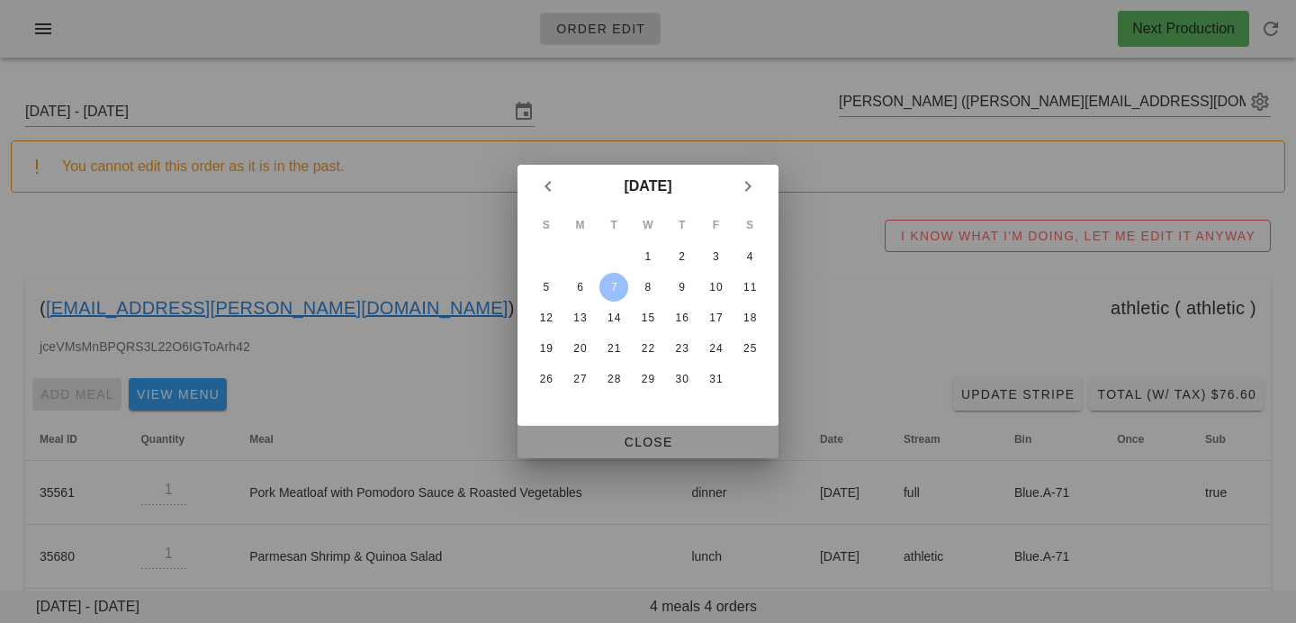
click at [648, 447] on span "Close" at bounding box center [648, 442] width 232 height 14
type input "Sunday October 5 - Saturday October 11"
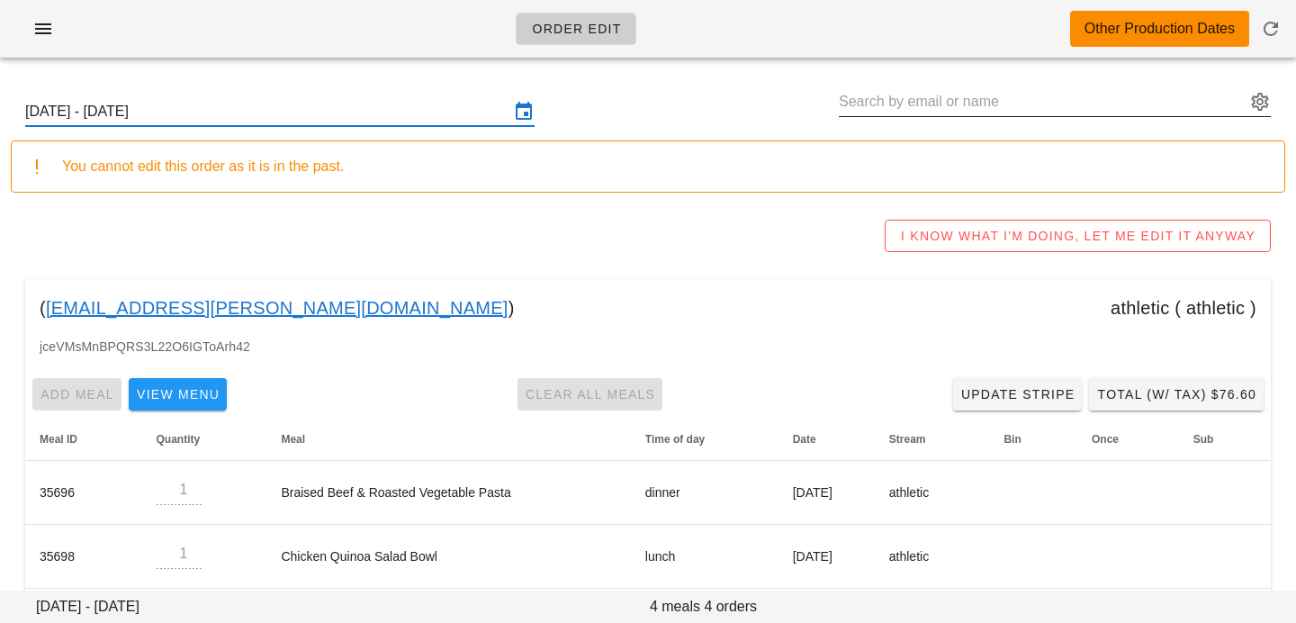
click at [1034, 98] on input "text" at bounding box center [1042, 101] width 407 height 29
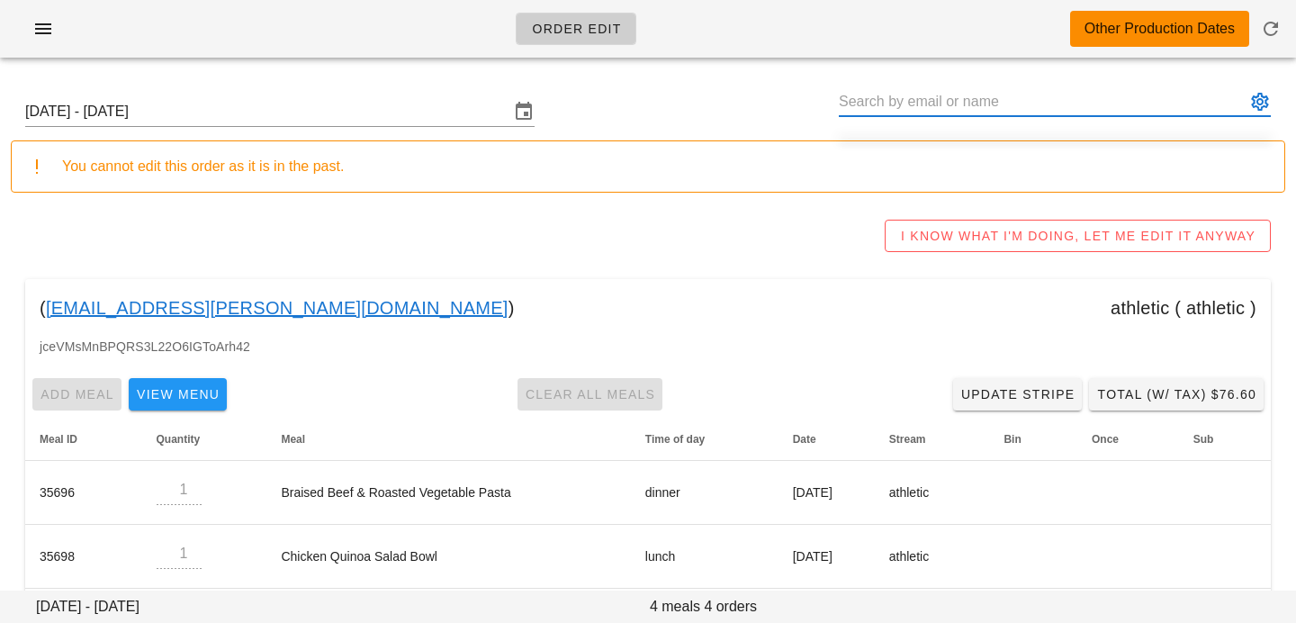
paste input "[PERSON_NAME]"
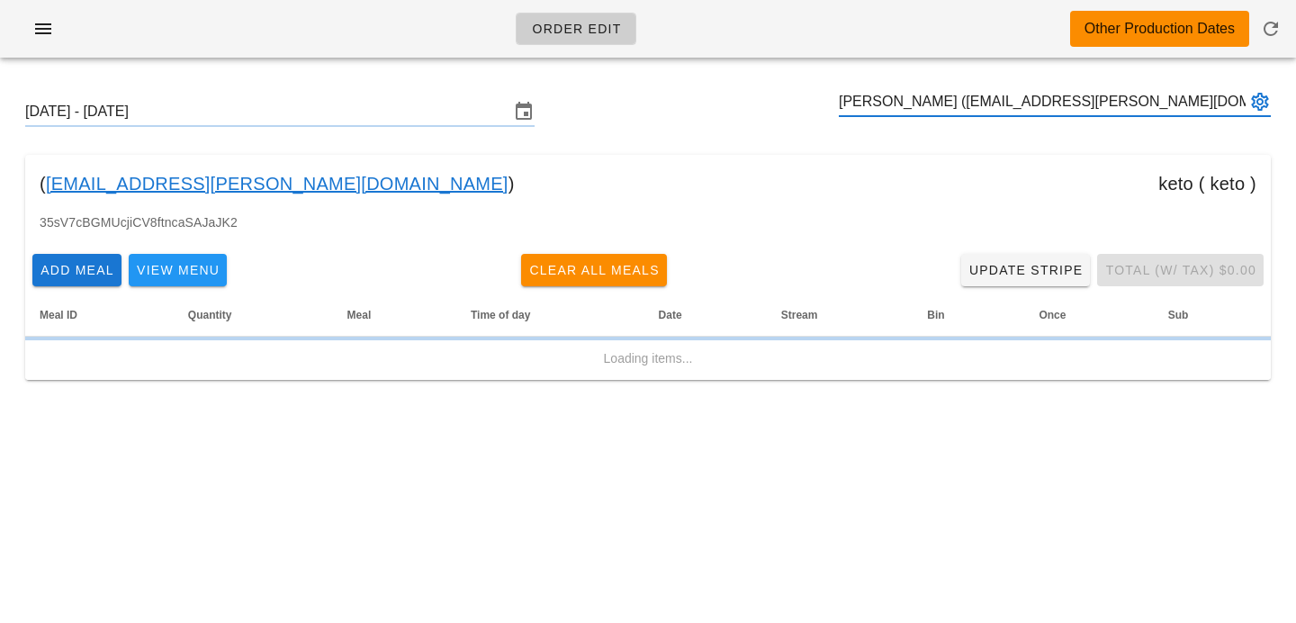
type input "[PERSON_NAME] ([EMAIL_ADDRESS][PERSON_NAME][DOMAIN_NAME])"
click at [925, 172] on div "( lrebernak@shaw.ca ) keto ( keto )" at bounding box center [648, 184] width 1246 height 58
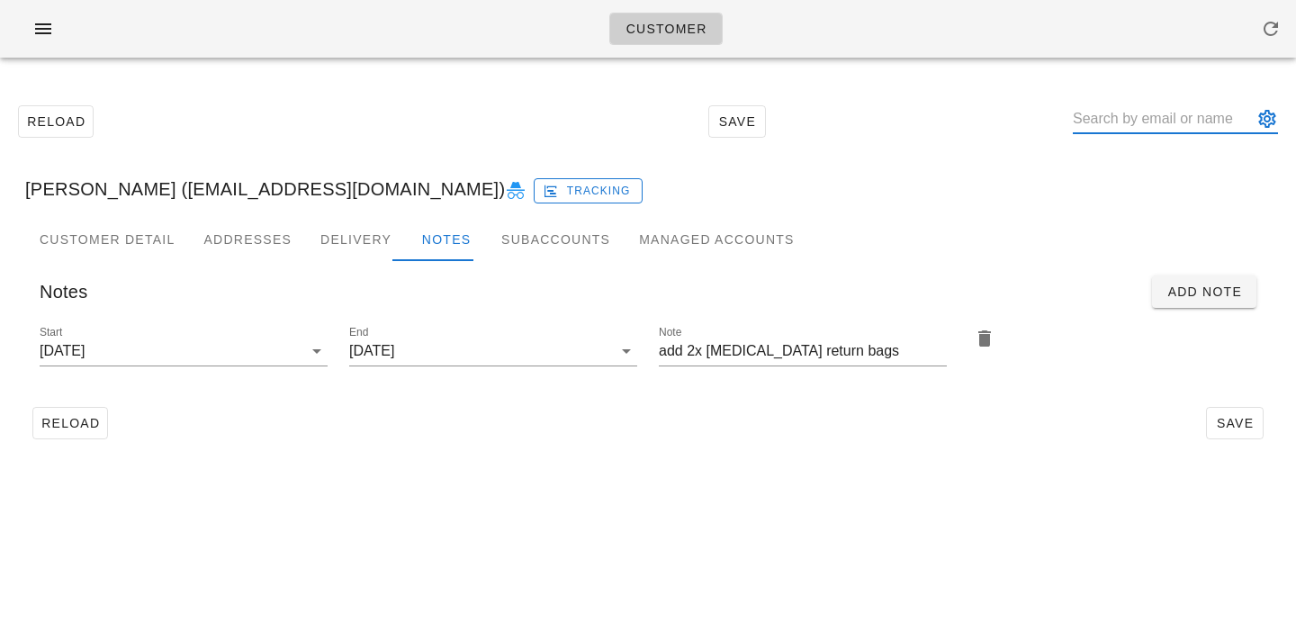
click at [1155, 117] on input "text" at bounding box center [1163, 118] width 180 height 29
paste input "[PERSON_NAME]"
type input "[PERSON_NAME]"
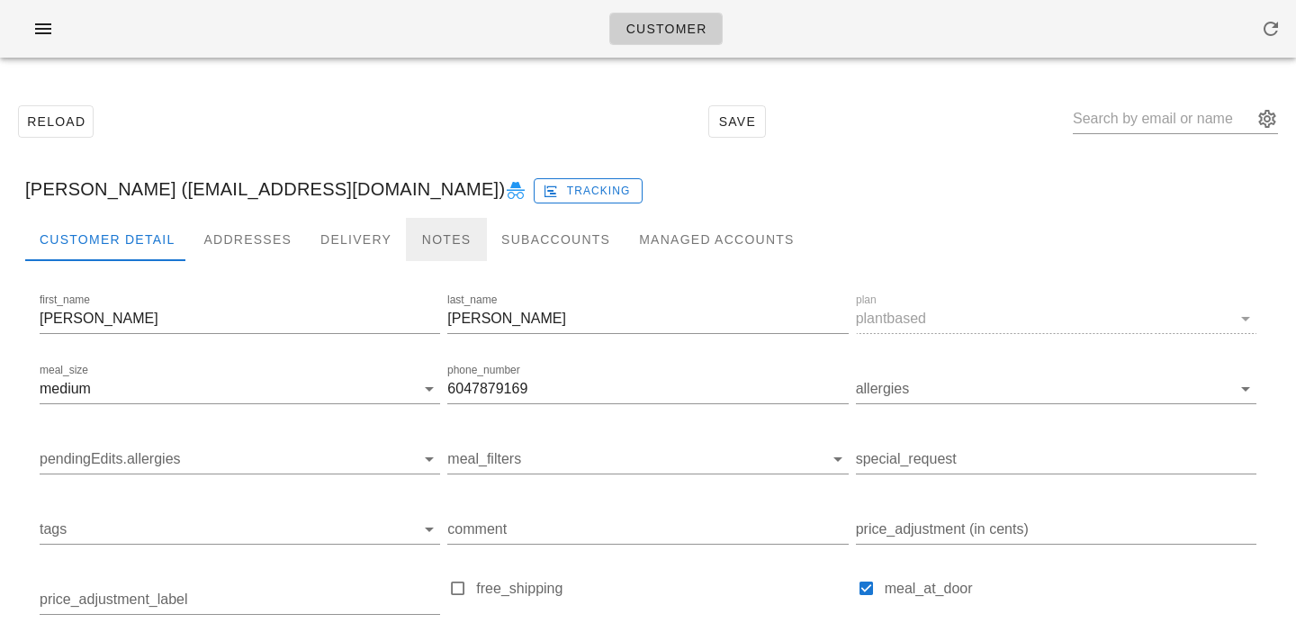
click at [455, 221] on div "Notes" at bounding box center [446, 239] width 81 height 43
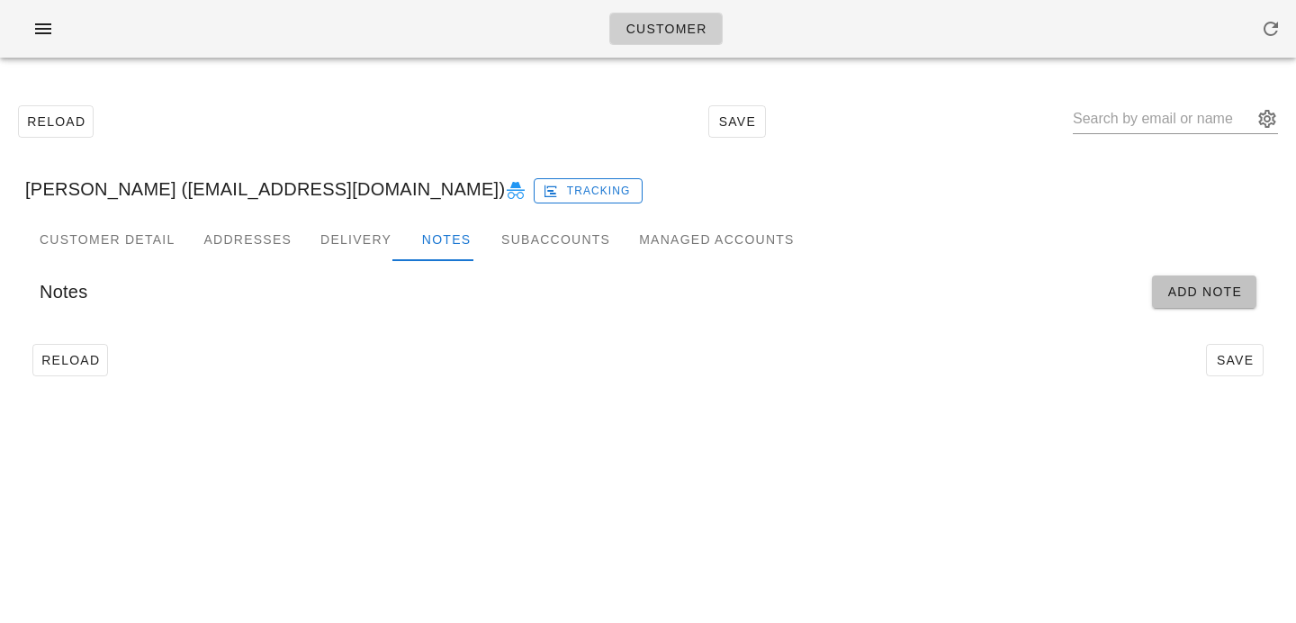
click at [1161, 295] on button "Add Note" at bounding box center [1204, 291] width 104 height 32
type input "[PERSON_NAME] ([EMAIL_ADDRESS][DOMAIN_NAME])"
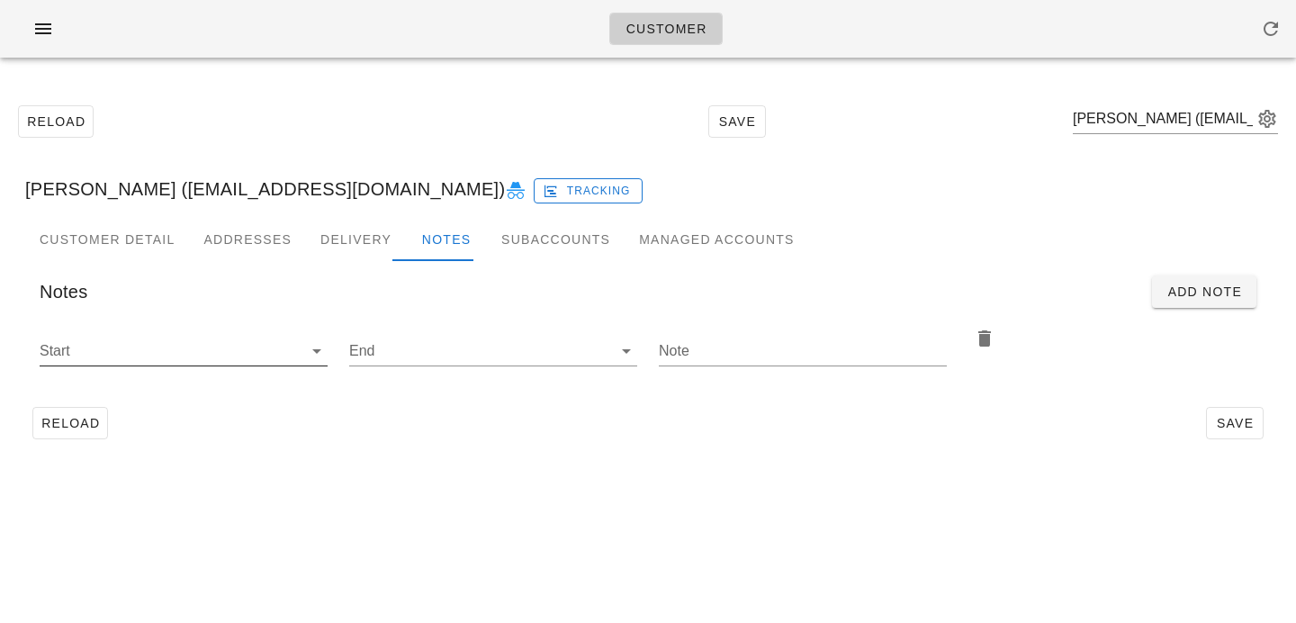
click at [307, 348] on icon at bounding box center [317, 351] width 22 height 22
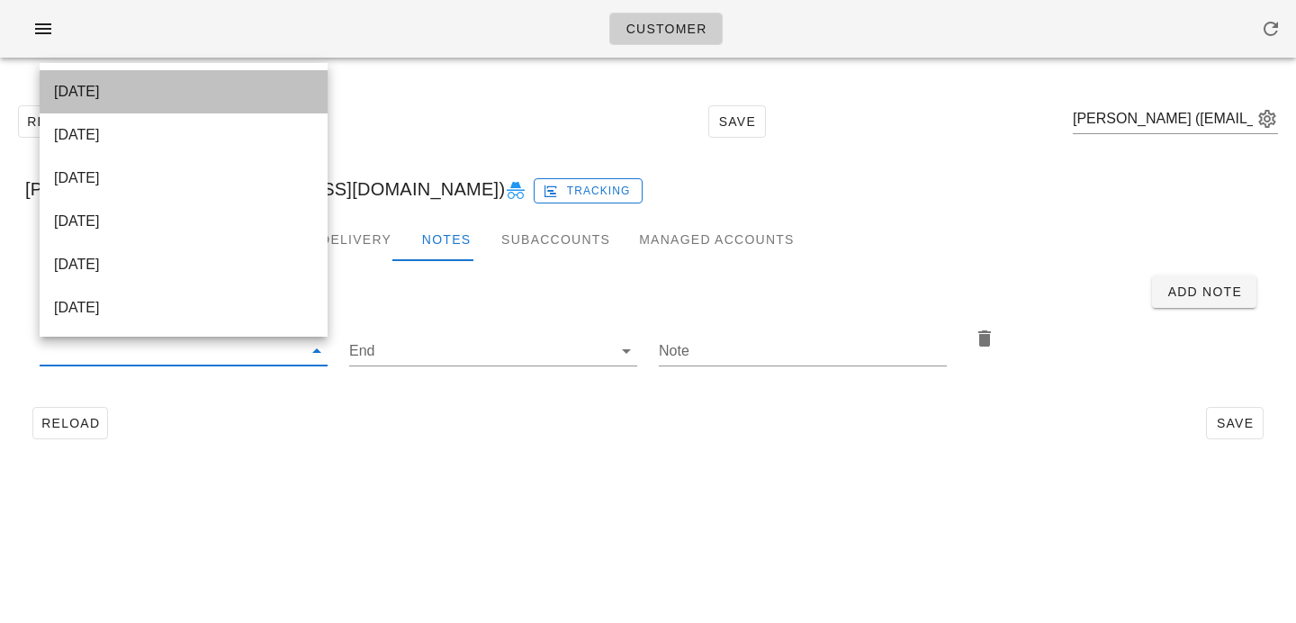
click at [266, 95] on div "[DATE]" at bounding box center [183, 91] width 259 height 17
type input "[DATE]"
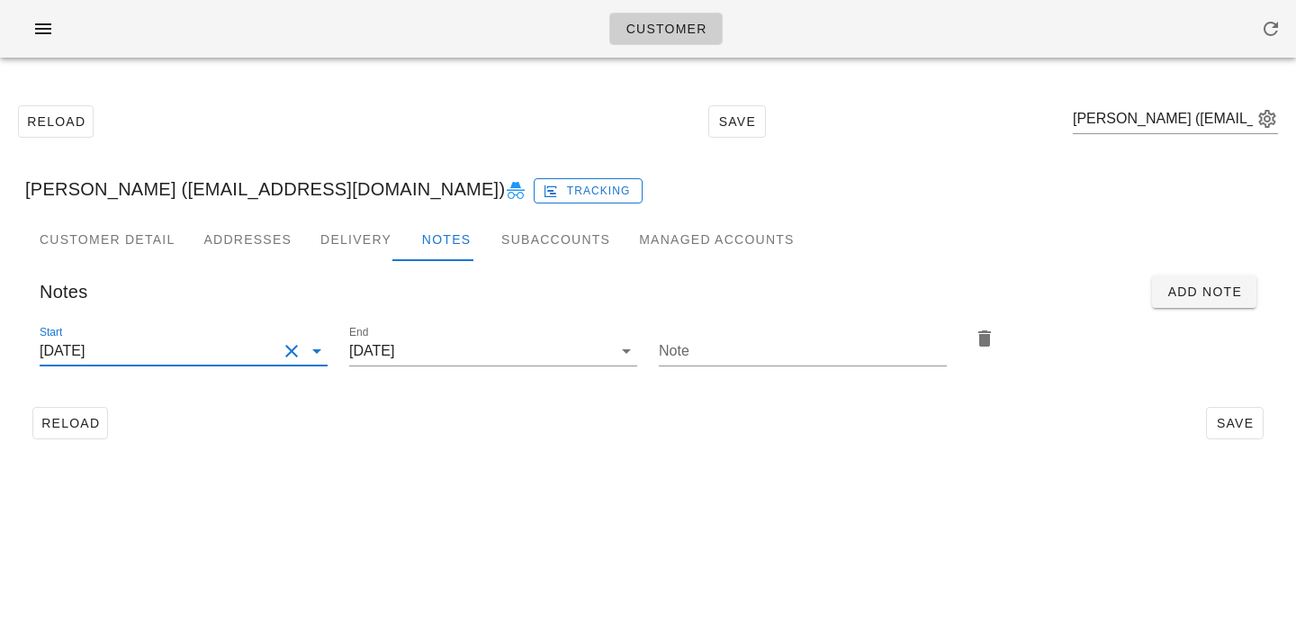
click at [768, 426] on div "Reload Save" at bounding box center [648, 423] width 1246 height 47
click at [756, 358] on input "Note" at bounding box center [803, 351] width 288 height 29
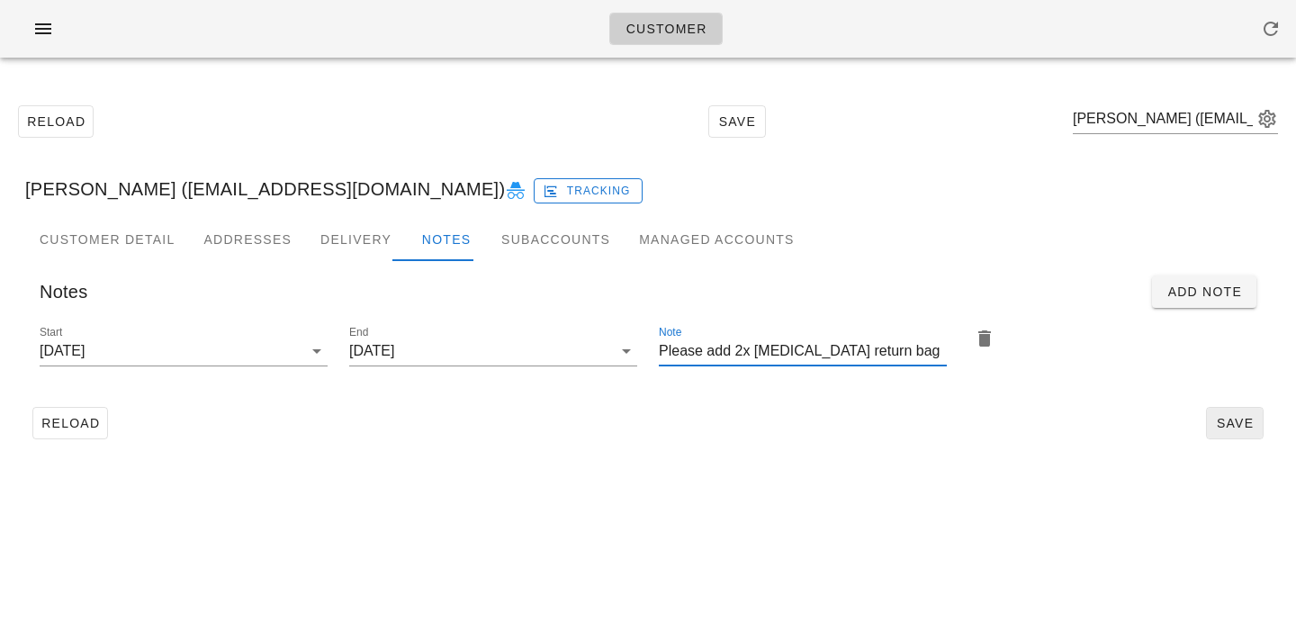
type input "Please add 2x [MEDICAL_DATA] return bag"
click at [1239, 419] on span "Save" at bounding box center [1234, 423] width 41 height 14
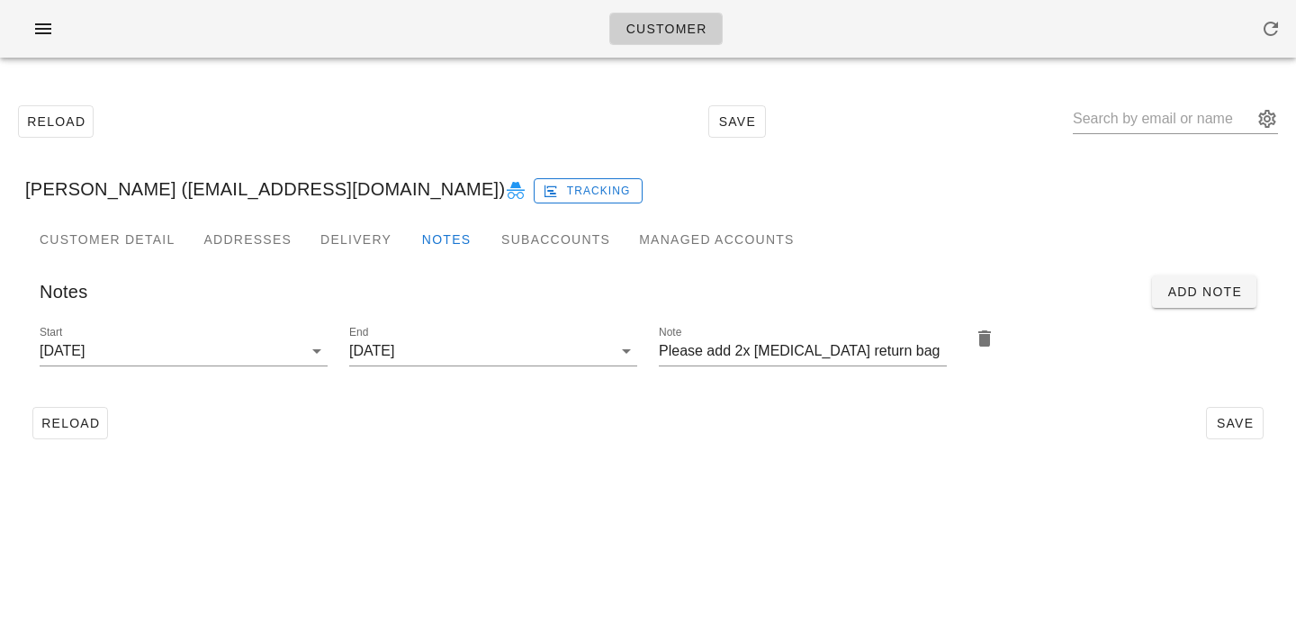
type input "[PERSON_NAME] ([EMAIL_ADDRESS][DOMAIN_NAME])"
click at [1139, 123] on input "text" at bounding box center [1163, 118] width 180 height 29
paste input "[PERSON_NAME]"
type input "[PERSON_NAME]"
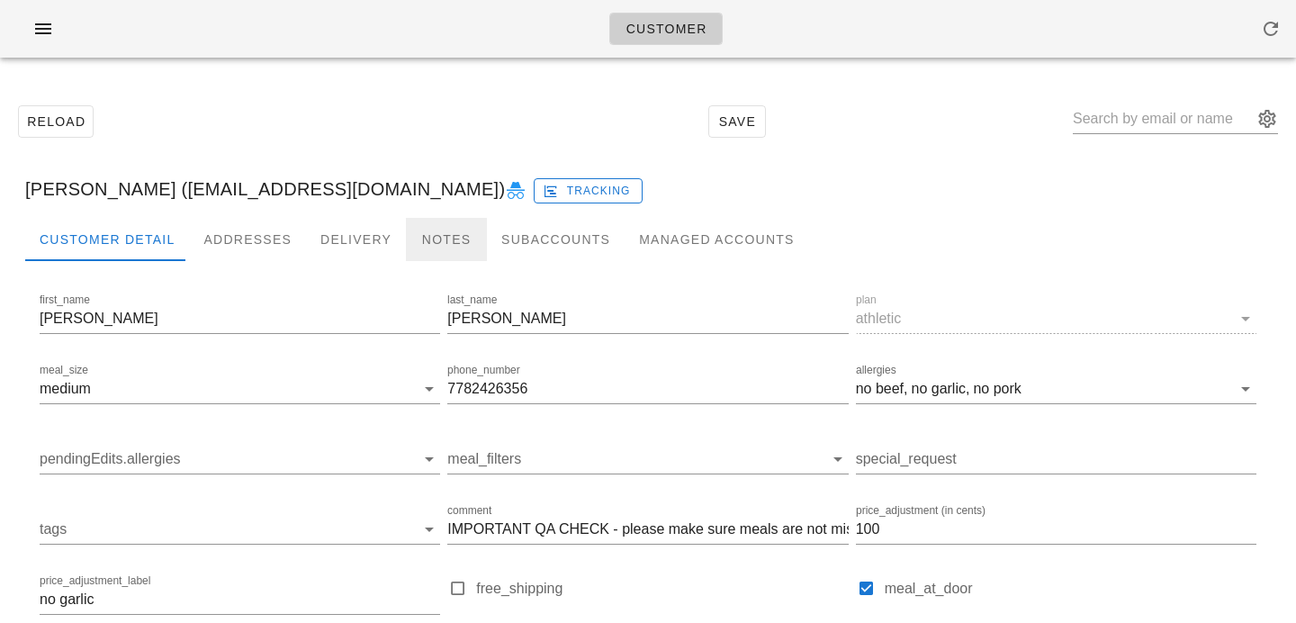
click at [422, 229] on div "Notes" at bounding box center [446, 239] width 81 height 43
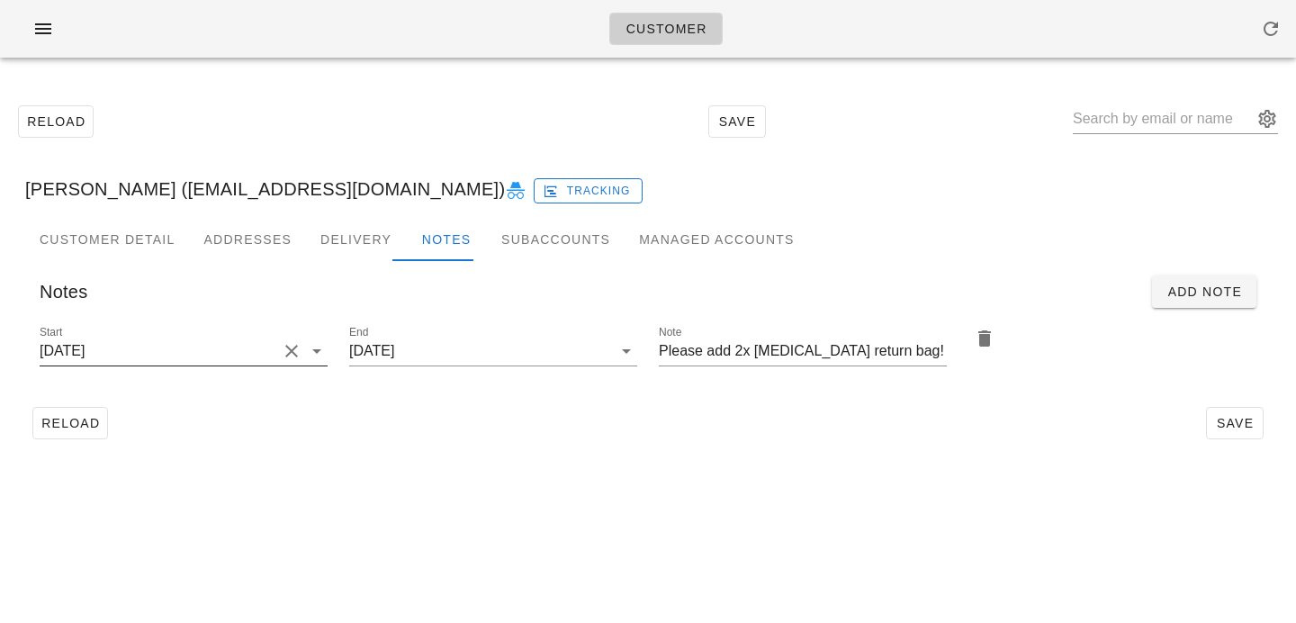
click at [234, 346] on input "[DATE]" at bounding box center [159, 351] width 238 height 29
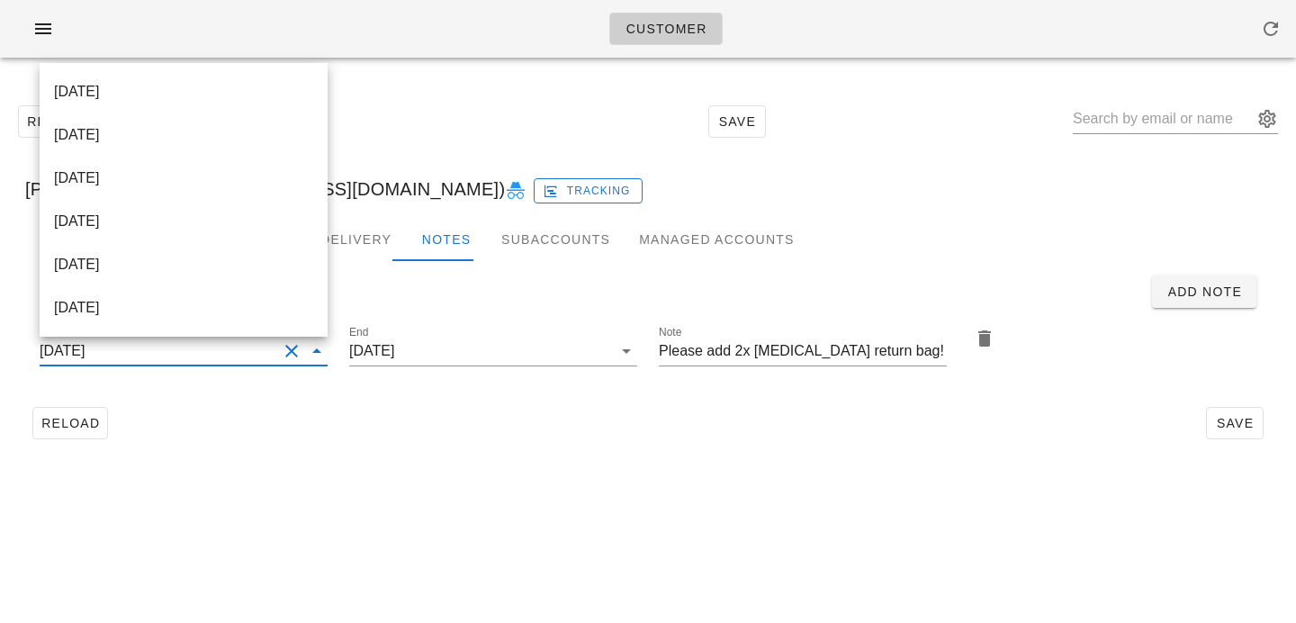
click at [230, 91] on div "[DATE]" at bounding box center [183, 91] width 259 height 17
type input "[DATE]"
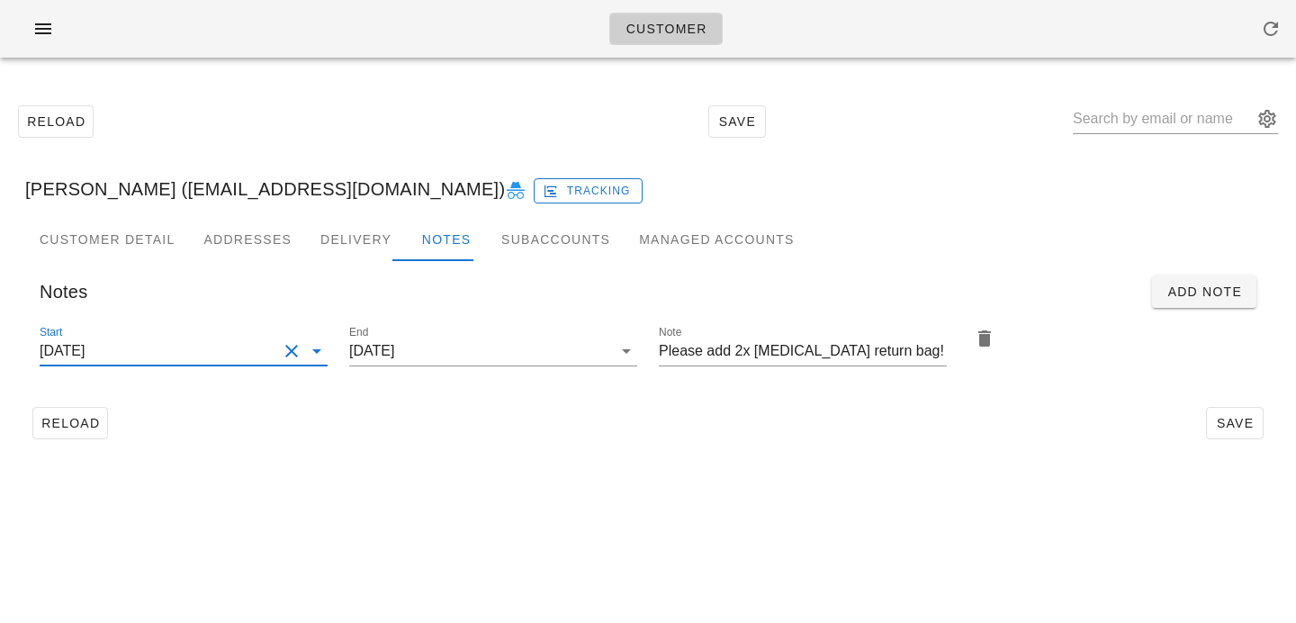
click at [513, 398] on div "Start [DATE] End [DATE] Note Please add 2x [MEDICAL_DATA] return bag!" at bounding box center [648, 355] width 1246 height 88
click at [1218, 419] on span "Save" at bounding box center [1234, 423] width 41 height 14
type input "[PERSON_NAME] ([EMAIL_ADDRESS][DOMAIN_NAME])"
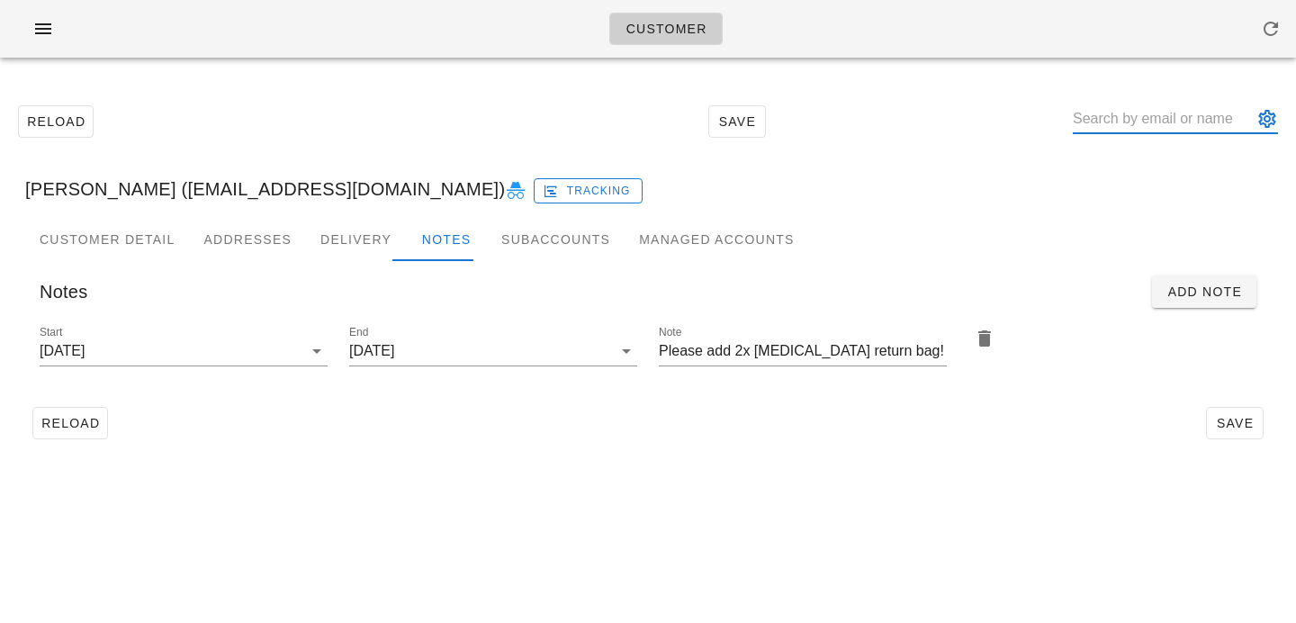
click at [1140, 110] on input "text" at bounding box center [1163, 118] width 180 height 29
paste input "[PERSON_NAME]"
type input "[PERSON_NAME]"
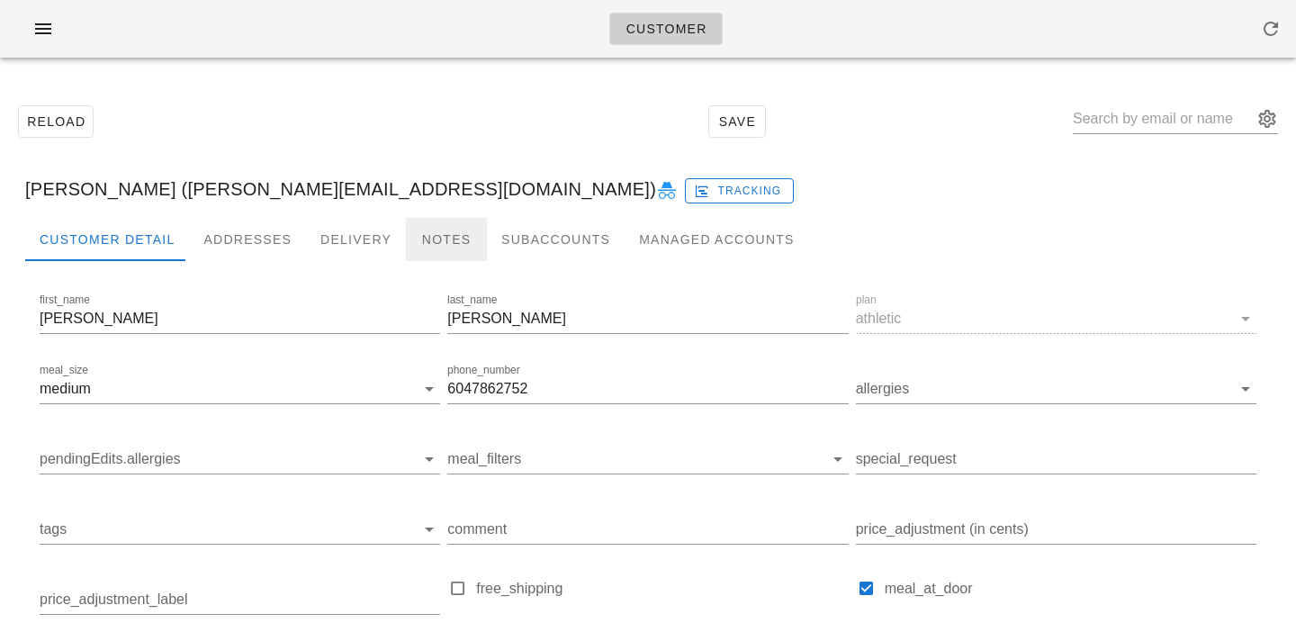
click at [446, 235] on div "Notes" at bounding box center [446, 239] width 81 height 43
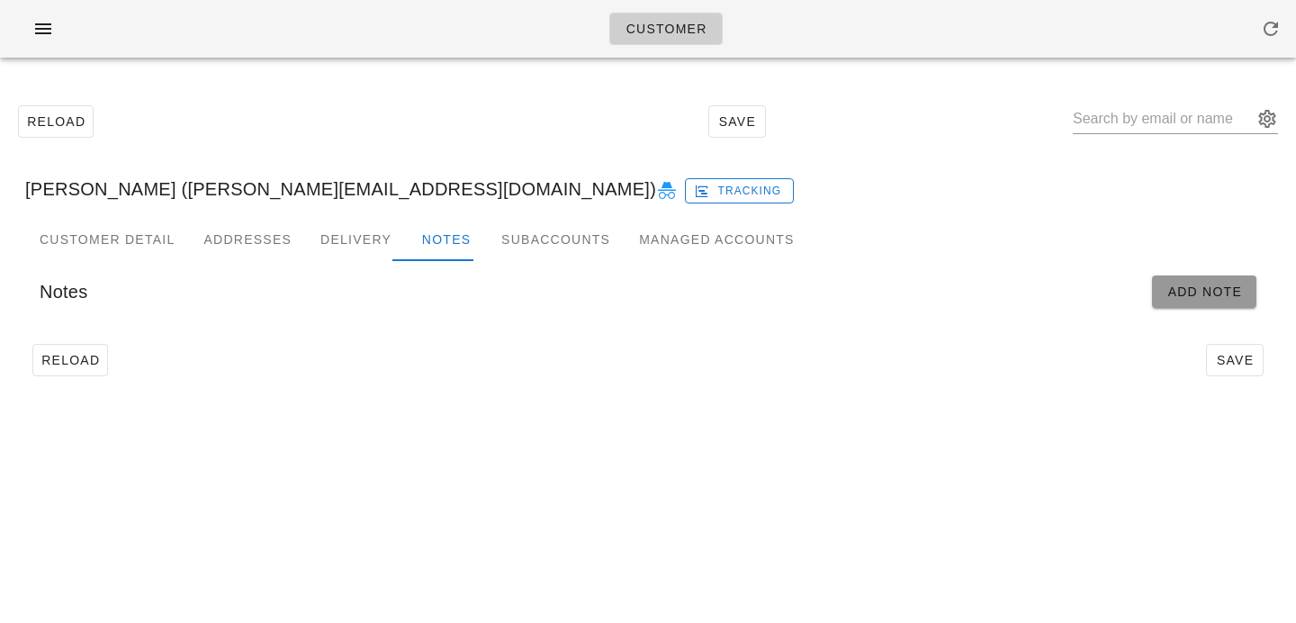
click at [1201, 277] on button "Add Note" at bounding box center [1204, 291] width 104 height 32
type input "[PERSON_NAME] ([PERSON_NAME][EMAIL_ADDRESS][DOMAIN_NAME])"
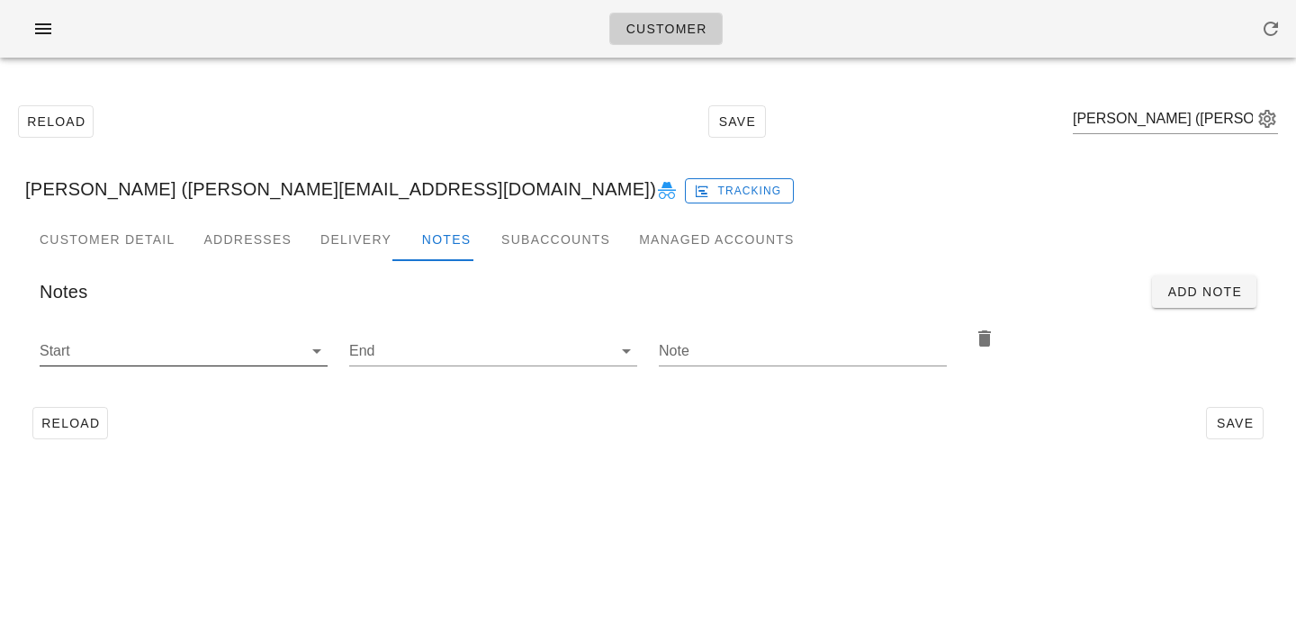
click at [250, 348] on input "Start" at bounding box center [169, 351] width 259 height 29
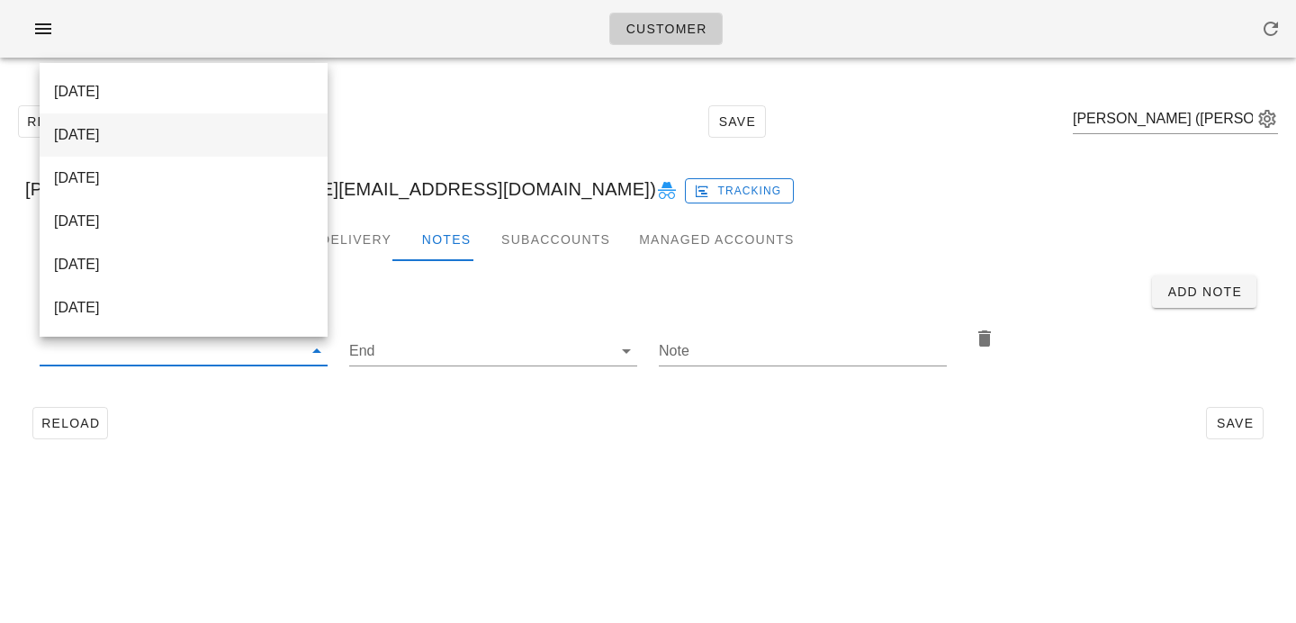
click at [268, 120] on div "[DATE]" at bounding box center [183, 134] width 259 height 39
type input "[DATE]"
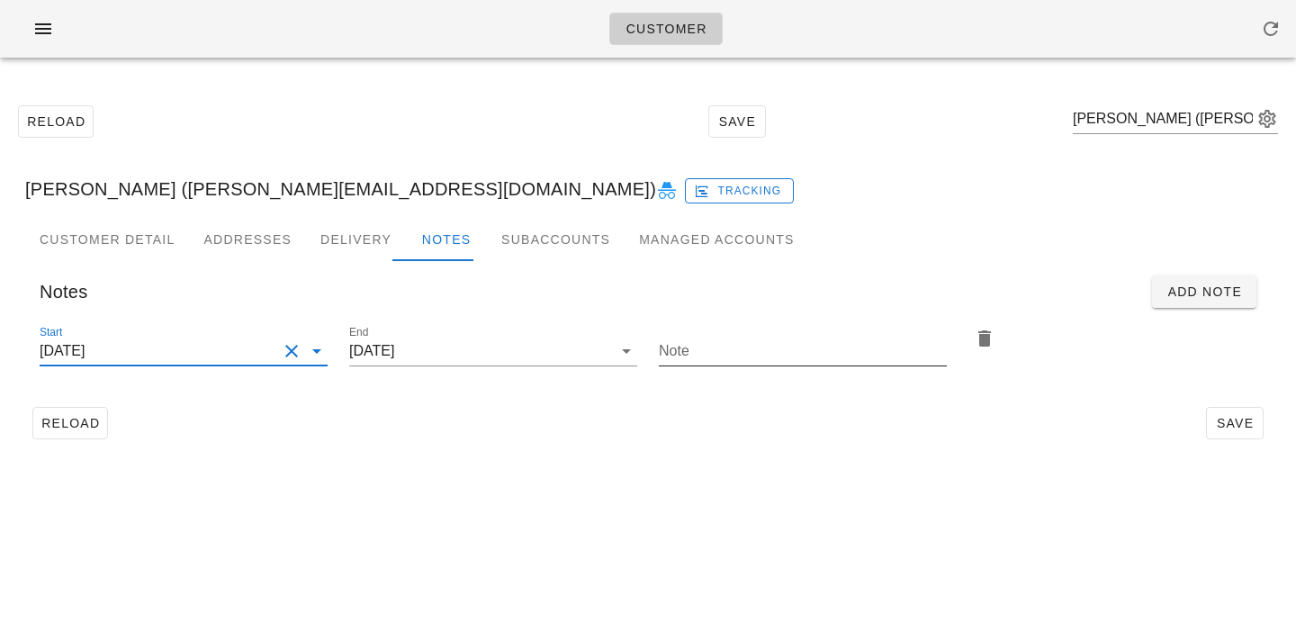
click at [829, 364] on div "Note" at bounding box center [803, 351] width 288 height 29
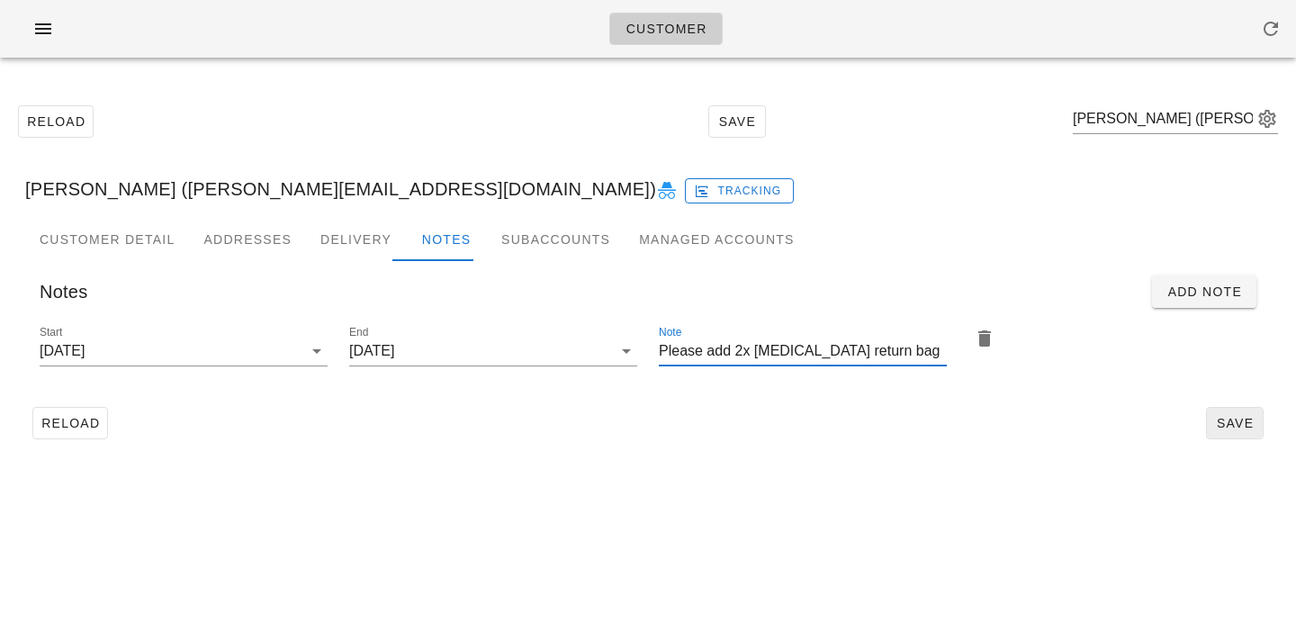
type input "Please add 2x [MEDICAL_DATA] return bag"
click at [1242, 426] on span "Save" at bounding box center [1234, 423] width 41 height 14
click at [1112, 123] on input "text" at bounding box center [1163, 118] width 180 height 29
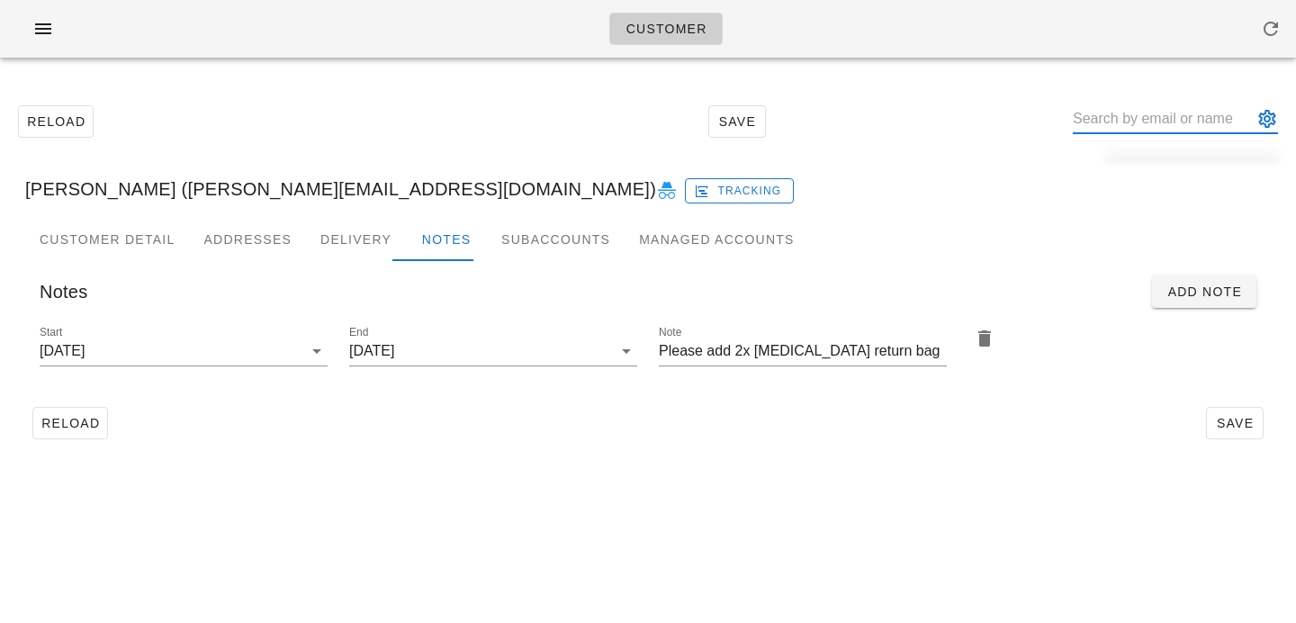
paste input "[PERSON_NAME]"
type input "[PERSON_NAME]"
